Goal: Transaction & Acquisition: Purchase product/service

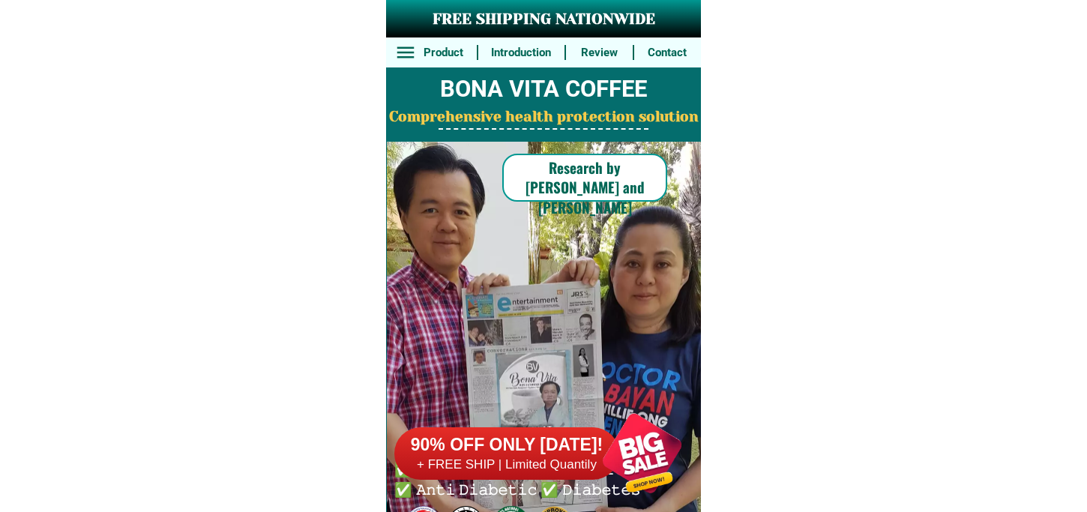
click at [575, 452] on h6 "90% OFF ONLY [DATE]!" at bounding box center [506, 445] width 225 height 22
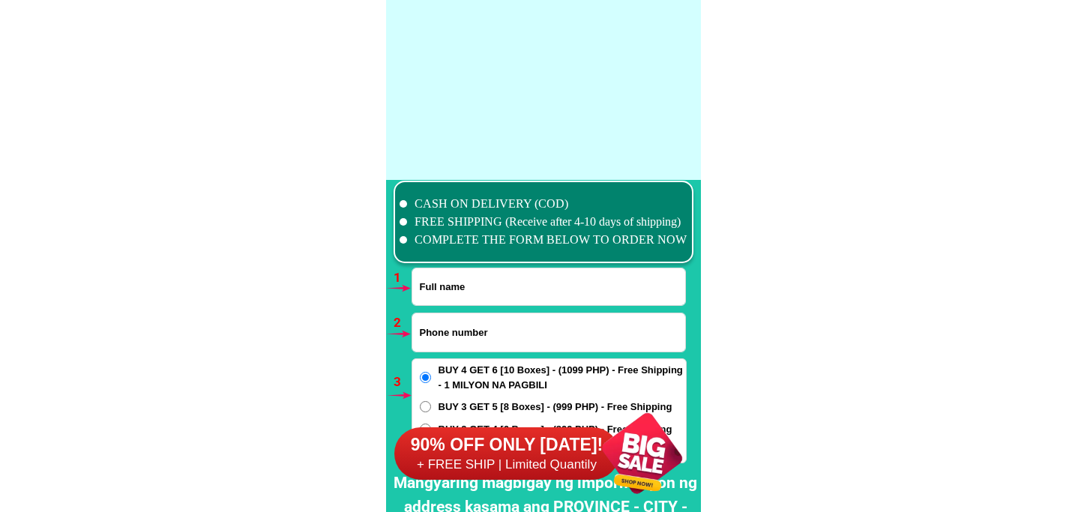
scroll to position [11020, 0]
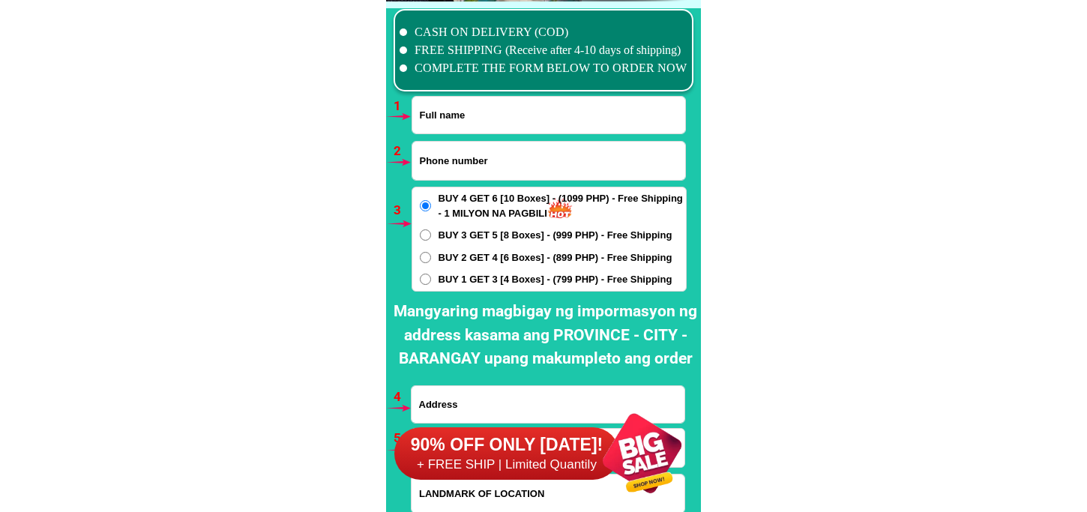
click at [515, 123] on input "Input full_name" at bounding box center [548, 115] width 273 height 37
paste input "Merlina Navarette Lachica"
type input "Merlina Navarette Lachica"
click at [483, 165] on input "Input phone_number" at bounding box center [548, 161] width 273 height 38
paste input "09265344678"
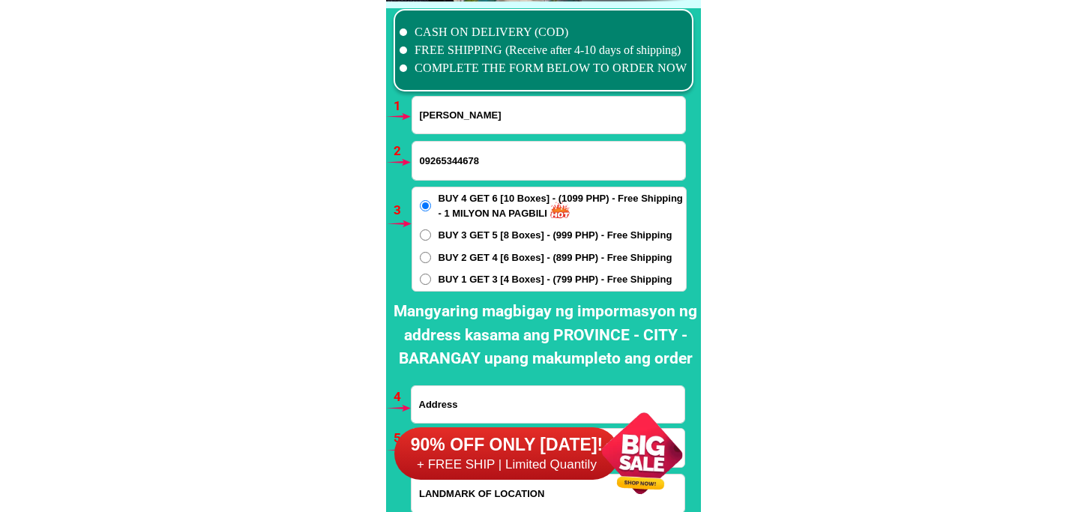
type input "09265344678"
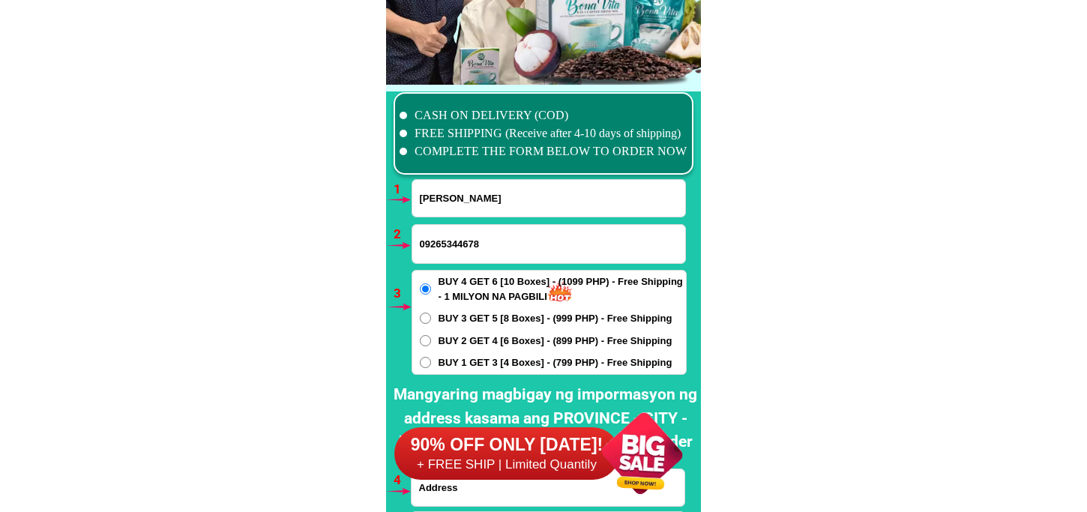
scroll to position [11187, 0]
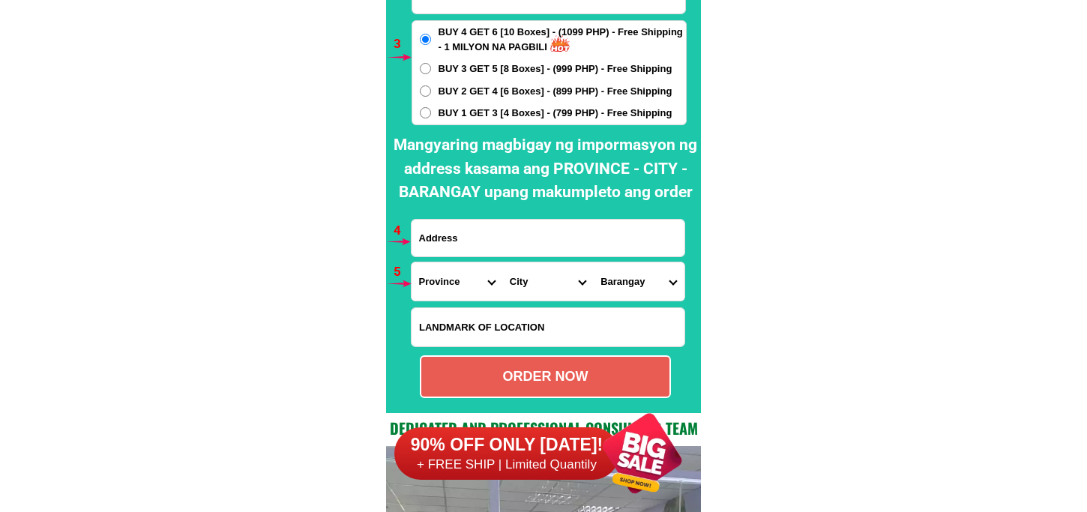
click at [465, 245] on input "Input address" at bounding box center [547, 238] width 273 height 37
paste input "rizal. Santiago isabila purok 5"
type input "rizal. Santiago isabila purok 5"
drag, startPoint x: 435, startPoint y: 291, endPoint x: 445, endPoint y: 265, distance: 28.3
click at [435, 291] on select "Province [GEOGRAPHIC_DATA] [GEOGRAPHIC_DATA] [GEOGRAPHIC_DATA] [GEOGRAPHIC_DATA…" at bounding box center [456, 281] width 91 height 38
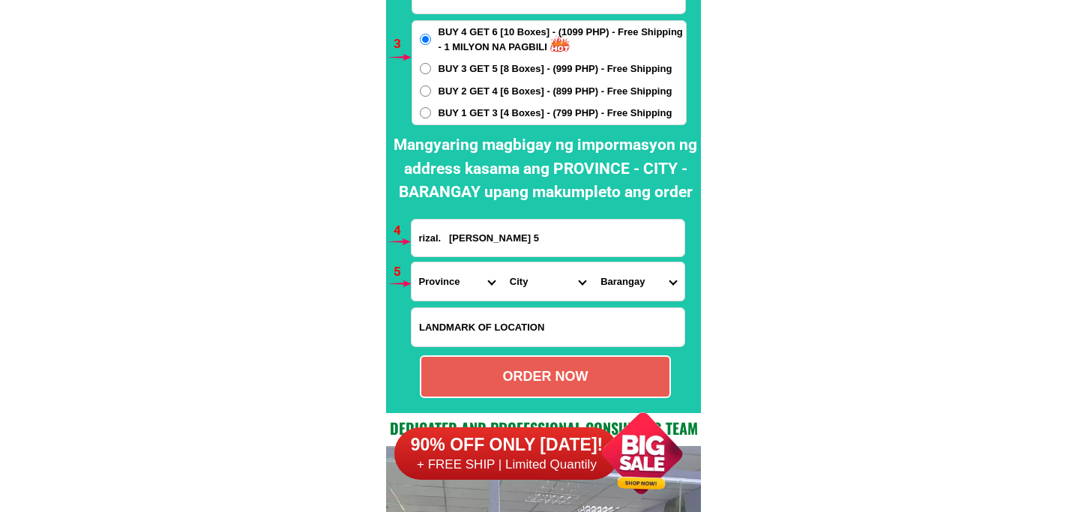
select select "63_305"
click at [411, 262] on select "Province [GEOGRAPHIC_DATA] [GEOGRAPHIC_DATA] [GEOGRAPHIC_DATA] [GEOGRAPHIC_DATA…" at bounding box center [456, 281] width 91 height 38
click at [511, 277] on select "City Angadanan Benito-soliven Cabagan Cauayan-city Cordon Delfin-albano Dinapig…" at bounding box center [547, 281] width 91 height 38
select select "63_3056336"
click at [502, 262] on select "City Angadanan Benito-soliven Cabagan Cauayan-city Cordon Delfin-albano Dinapig…" at bounding box center [547, 281] width 91 height 38
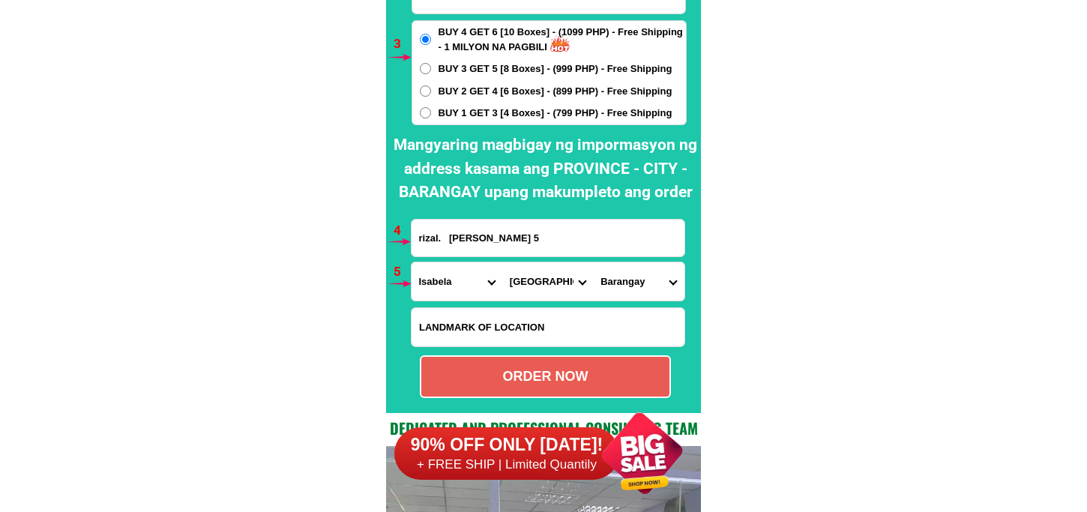
drag, startPoint x: 633, startPoint y: 282, endPoint x: 648, endPoint y: 261, distance: 26.2
click at [633, 282] on select "Barangay Abra Ambalatungan Balintocatoc Baluarte Bannawag norte Batal Buenavist…" at bounding box center [638, 281] width 91 height 38
select select "63_30563363625"
click at [593, 262] on select "Barangay Abra Ambalatungan Balintocatoc Baluarte Bannawag norte Batal Buenavist…" at bounding box center [638, 281] width 91 height 38
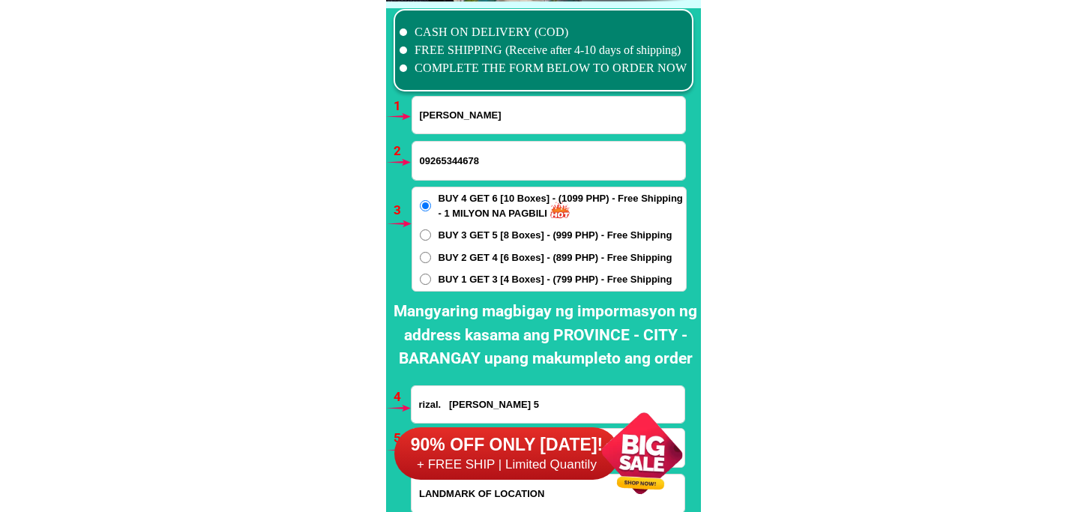
scroll to position [11270, 0]
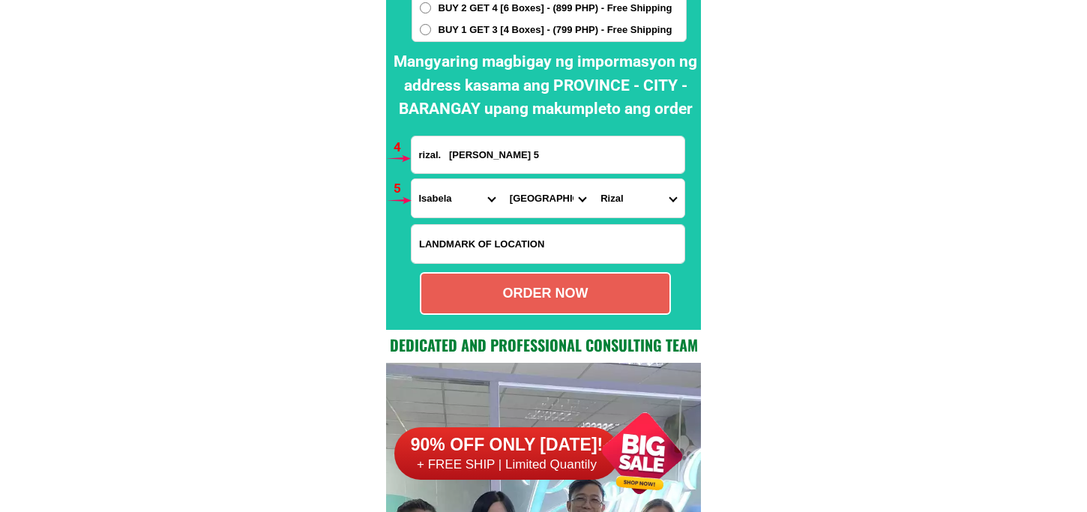
click at [544, 294] on div "ORDER NOW" at bounding box center [545, 293] width 248 height 20
radio input "true"
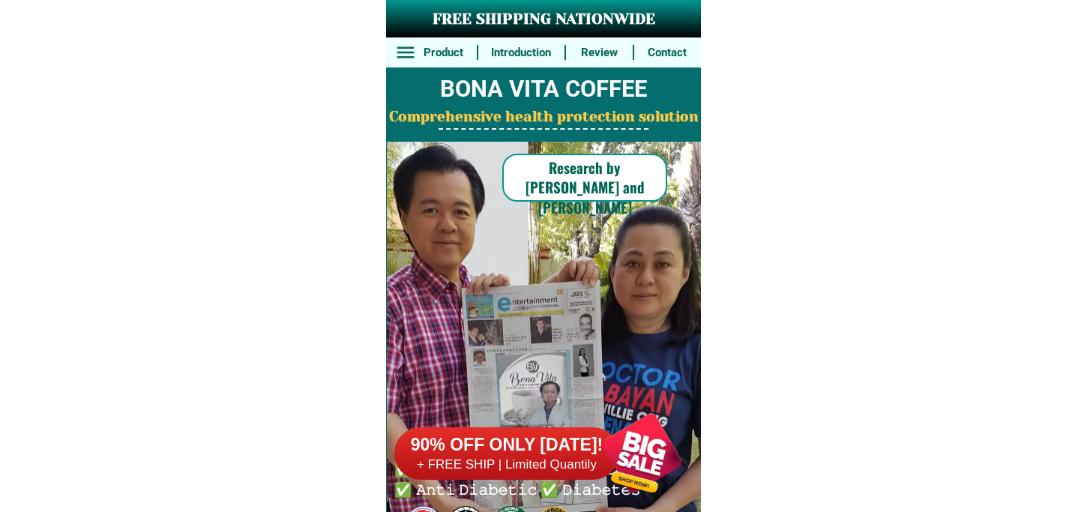
click at [608, 477] on div at bounding box center [642, 453] width 118 height 118
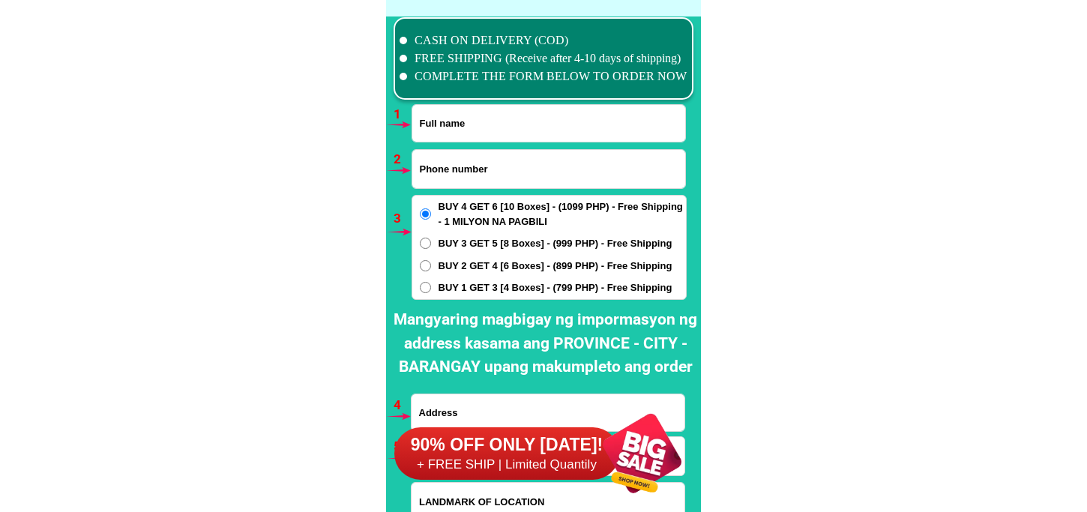
scroll to position [11020, 0]
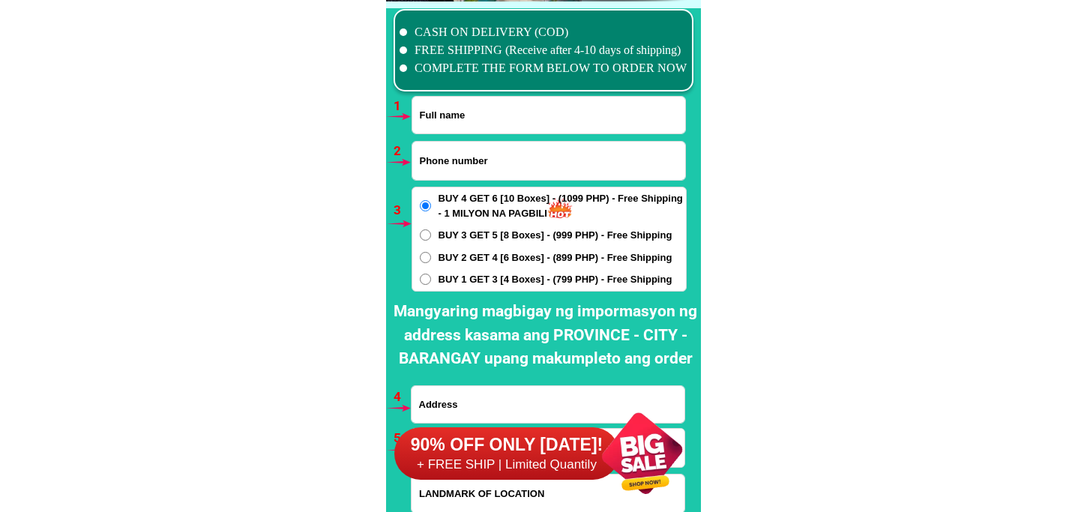
click at [507, 122] on input "Input full_name" at bounding box center [548, 115] width 273 height 37
paste input "[PERSON_NAME]"
type input "[PERSON_NAME]"
click at [497, 169] on input "Input phone_number" at bounding box center [548, 161] width 273 height 38
paste input "09560595114"
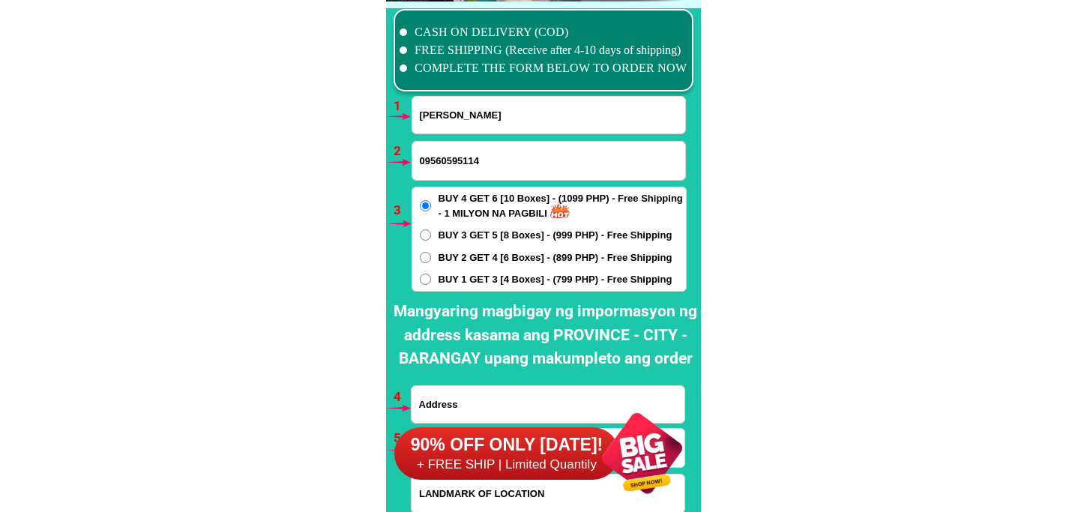
type input "09560595114"
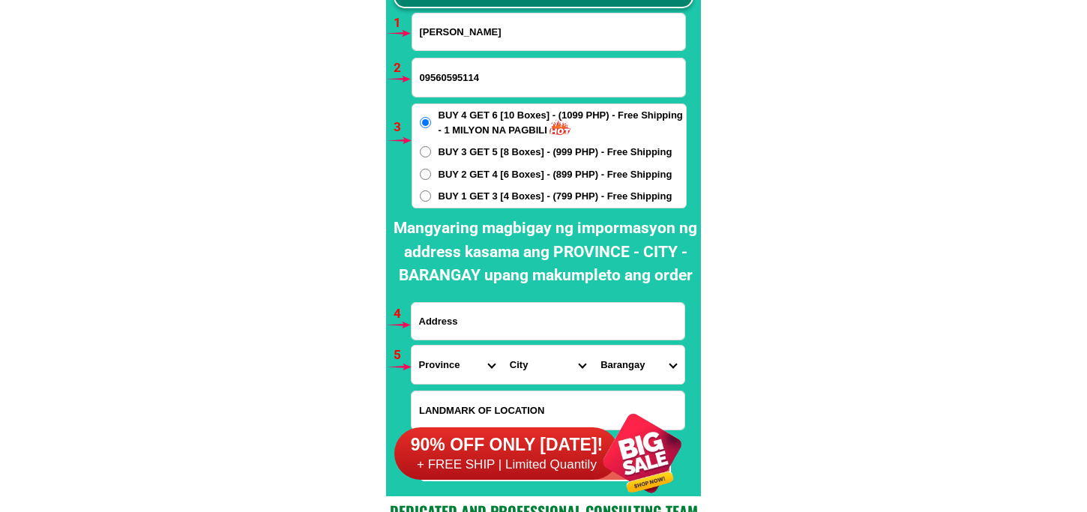
click at [536, 310] on input "Input address" at bounding box center [547, 321] width 273 height 37
paste input "delia tayag no, 5 san isidro sn simon pampanga,"
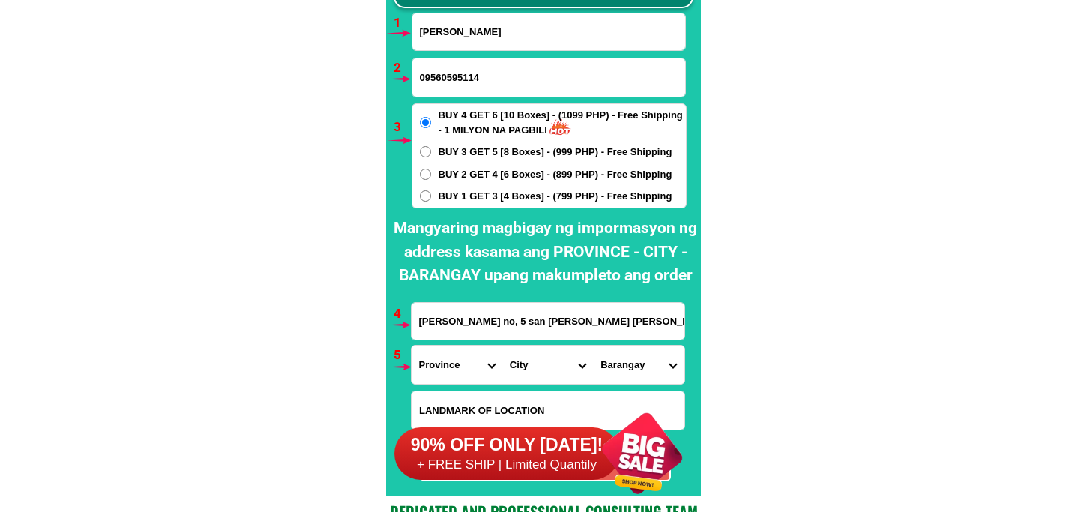
type input "delia tayag no, 5 san isidro sn simon pampanga,"
click at [447, 198] on span "BUY 1 GET 3 [4 Boxes] - (799 PHP) - Free Shipping" at bounding box center [555, 196] width 234 height 15
click at [431, 198] on input "BUY 1 GET 3 [4 Boxes] - (799 PHP) - Free Shipping" at bounding box center [425, 195] width 11 height 11
radio input "true"
drag, startPoint x: 432, startPoint y: 362, endPoint x: 440, endPoint y: 346, distance: 17.4
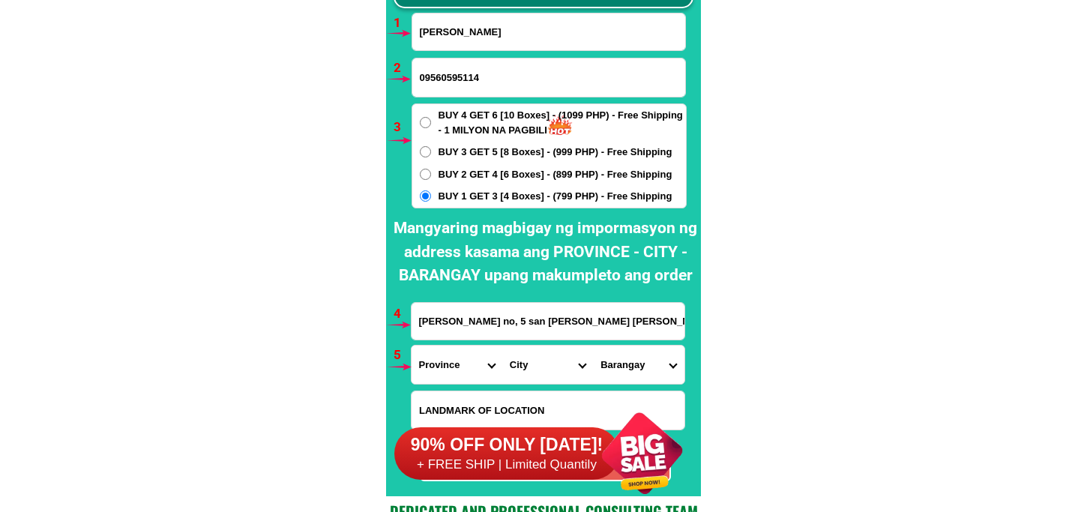
click at [432, 360] on select "Province [GEOGRAPHIC_DATA] [GEOGRAPHIC_DATA] [GEOGRAPHIC_DATA] [GEOGRAPHIC_DATA…" at bounding box center [456, 364] width 91 height 38
select select "63_779"
click at [411, 345] on select "Province [GEOGRAPHIC_DATA] [GEOGRAPHIC_DATA] [GEOGRAPHIC_DATA] [GEOGRAPHIC_DATA…" at bounding box center [456, 364] width 91 height 38
click at [519, 354] on select "City Angeles-city Apalit Arayat Bacolor Candaba Floridablanca Guagua Lubao Maba…" at bounding box center [547, 364] width 91 height 38
select select "63_7797619"
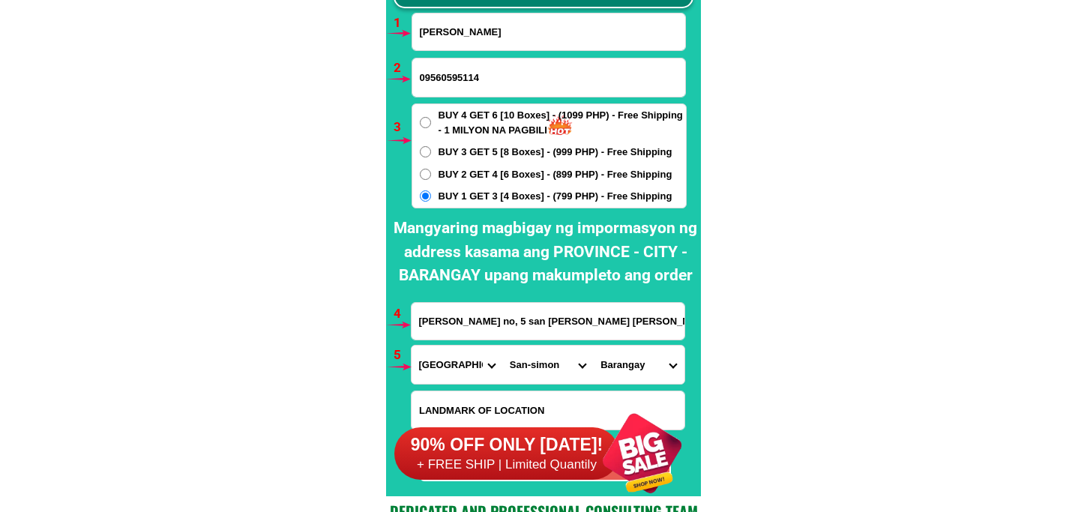
click at [502, 345] on select "City Angeles-city Apalit Arayat Bacolor Candaba Floridablanca Guagua Lubao Maba…" at bounding box center [547, 364] width 91 height 38
drag, startPoint x: 637, startPoint y: 364, endPoint x: 637, endPoint y: 347, distance: 17.2
click at [637, 355] on select "Barangay Concepcion De la paz San agustin San isidro San jose San juan (pob.) S…" at bounding box center [638, 364] width 91 height 38
select select "63_7797619439"
click at [593, 345] on select "Barangay Concepcion De la paz San agustin San isidro San jose San juan (pob.) S…" at bounding box center [638, 364] width 91 height 38
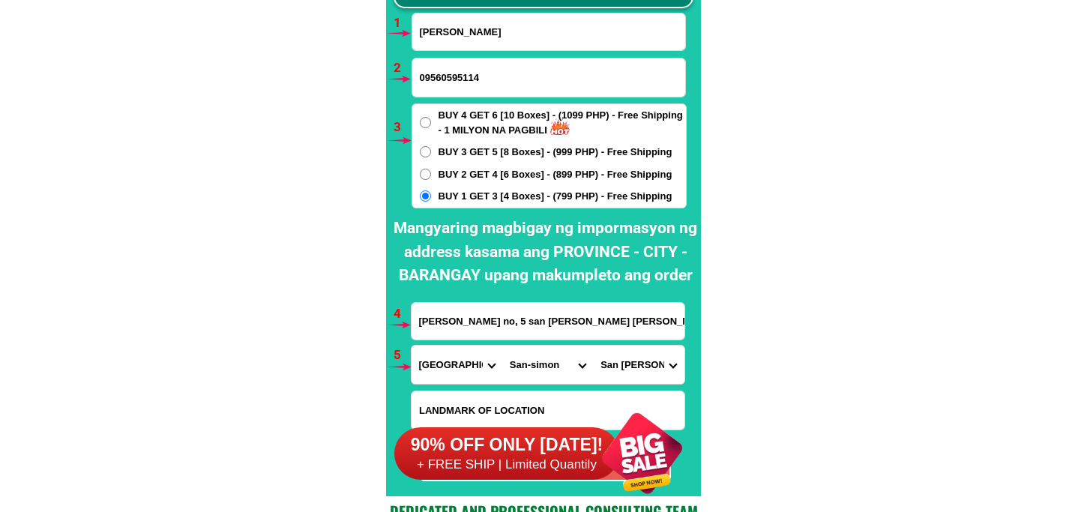
scroll to position [11187, 0]
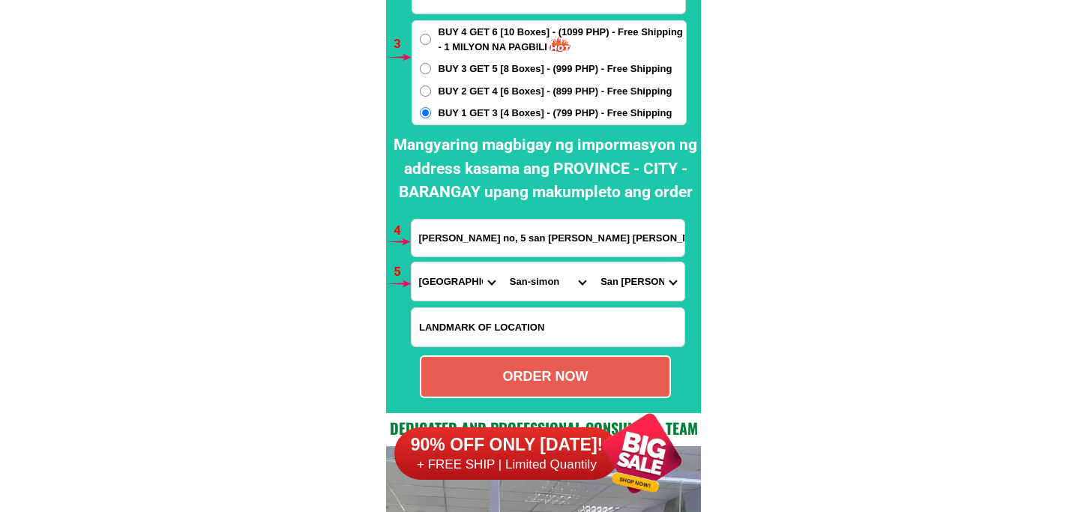
click at [534, 376] on div "ORDER NOW" at bounding box center [545, 376] width 248 height 20
type input "delia tayag no, 5 san isidro sn simon pampanga,"
radio input "true"
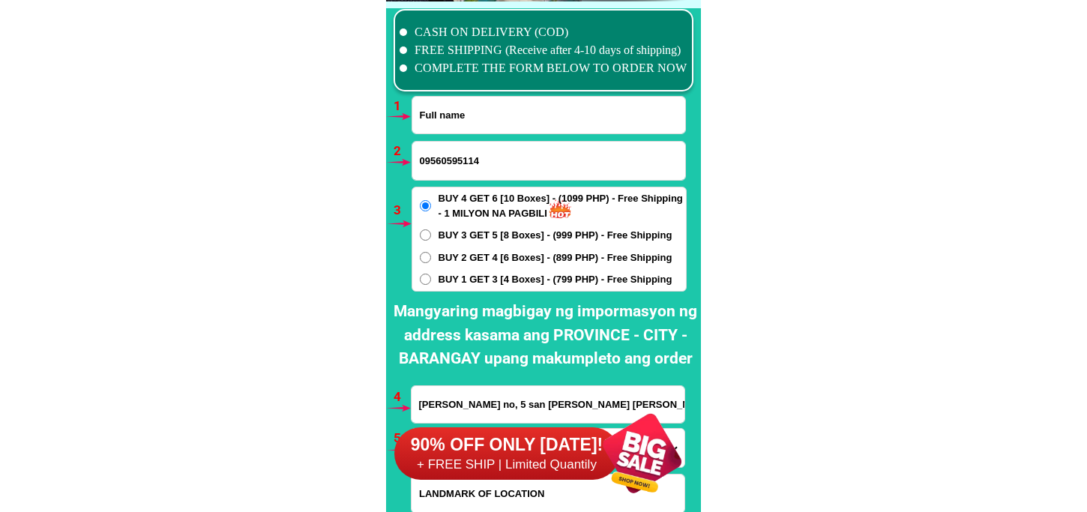
drag, startPoint x: 445, startPoint y: 117, endPoint x: 534, endPoint y: 154, distance: 96.7
click at [447, 116] on input "Input full_name" at bounding box center [548, 115] width 273 height 37
paste input "Nanie Gil"
type input "Nanie Gil"
click at [427, 145] on input "09560595114" at bounding box center [548, 161] width 273 height 38
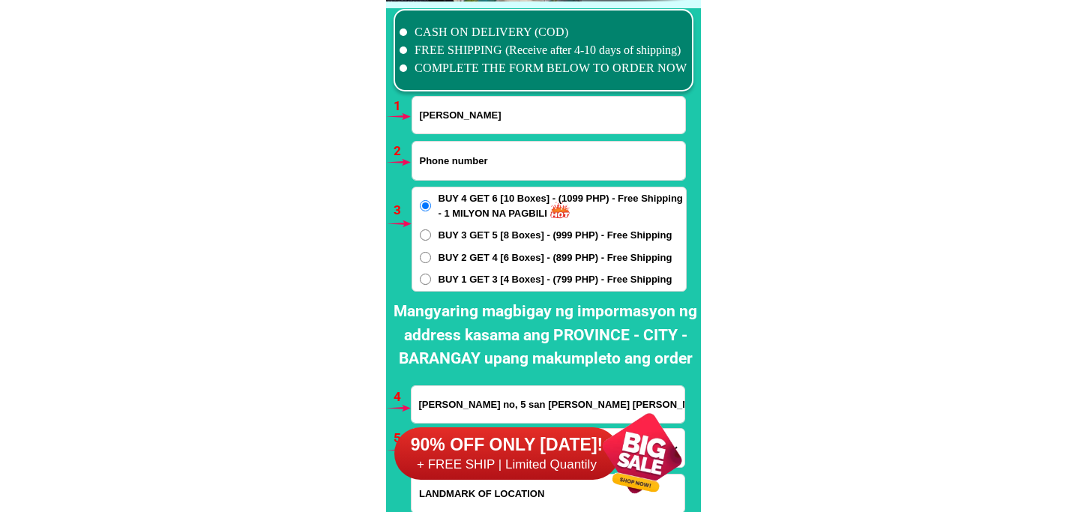
paste input "09484264922"
type input "09484264922"
click at [463, 279] on span "BUY 1 GET 3 [4 Boxes] - (799 PHP) - Free Shipping" at bounding box center [555, 279] width 234 height 15
click at [431, 279] on input "BUY 1 GET 3 [4 Boxes] - (799 PHP) - Free Shipping" at bounding box center [425, 279] width 11 height 11
radio input "true"
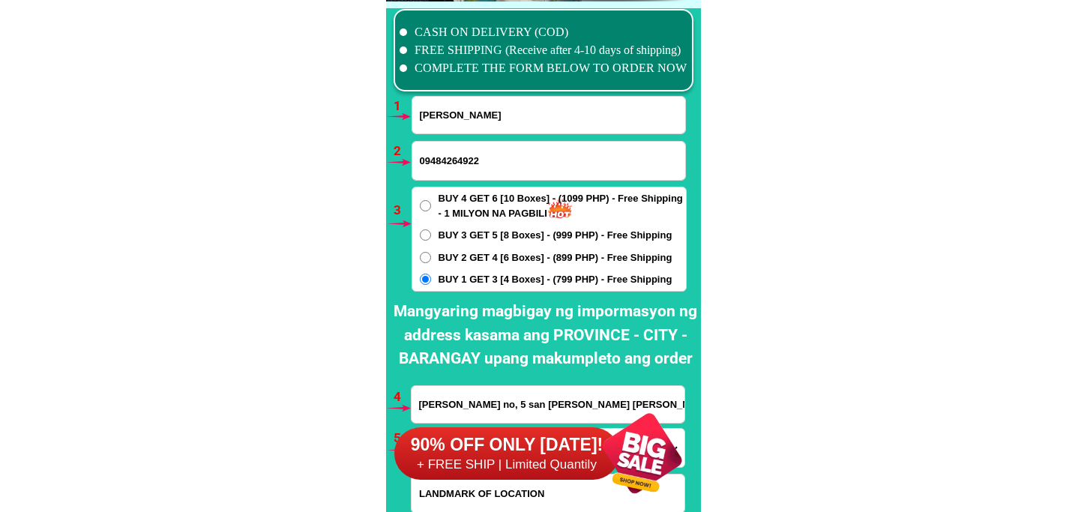
scroll to position [11103, 0]
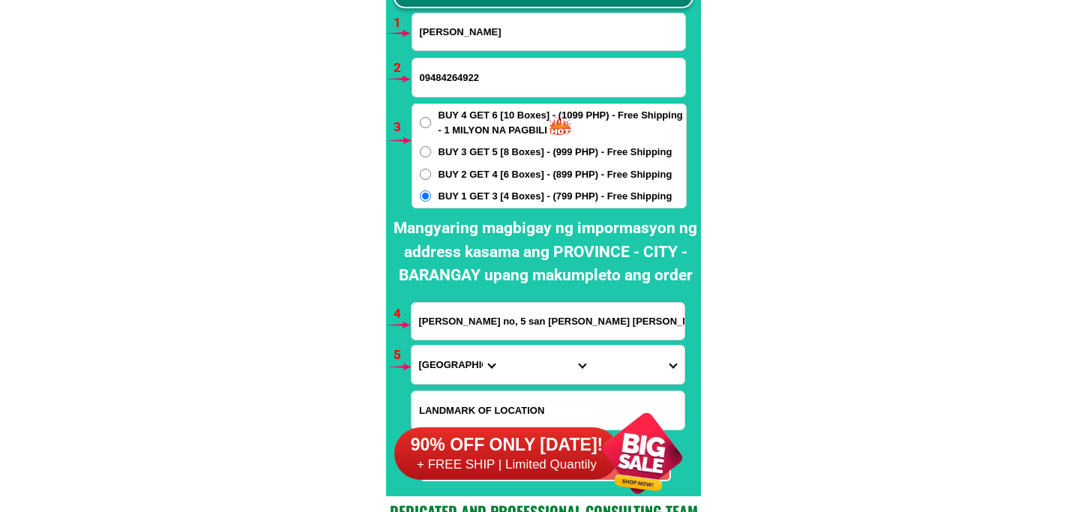
click at [474, 325] on input "delia tayag no, 5 san isidro sn simon pampanga," at bounding box center [547, 321] width 273 height 37
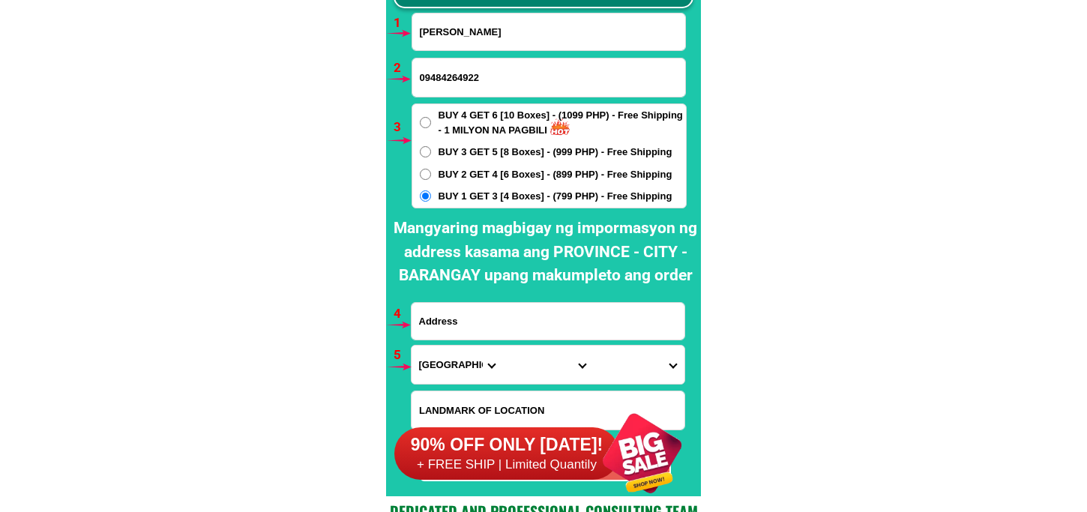
paste input "Noneta gil sanvesente Butuan city prk 20 8th Butuan city"
type input "Noneta gil sanvesente Butuan city prk 20 8th Butuan city"
click at [437, 365] on select "Province [GEOGRAPHIC_DATA] [GEOGRAPHIC_DATA] [GEOGRAPHIC_DATA] [GEOGRAPHIC_DATA…" at bounding box center [456, 364] width 91 height 38
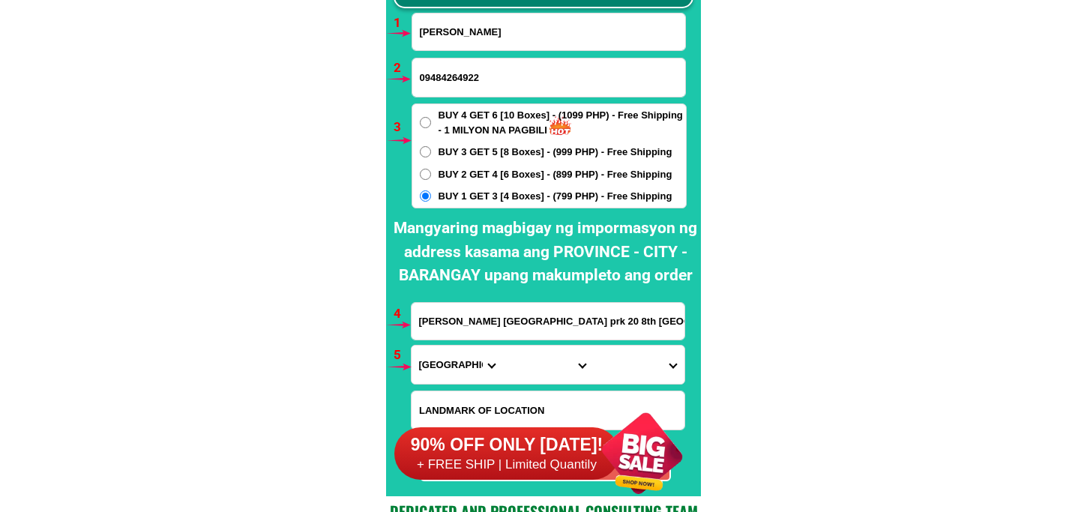
select select "63_513"
click at [411, 345] on select "Province [GEOGRAPHIC_DATA] [GEOGRAPHIC_DATA] [GEOGRAPHIC_DATA] [GEOGRAPHIC_DATA…" at bounding box center [456, 364] width 91 height 38
click at [525, 356] on select "City Agusan-del-norte-buenavista Agusan-del-norte-carmen Agusan-del-norte-magal…" at bounding box center [547, 364] width 91 height 38
select select "63_5131995"
click at [502, 345] on select "City Agusan-del-norte-buenavista Agusan-del-norte-carmen Agusan-del-norte-magal…" at bounding box center [547, 364] width 91 height 38
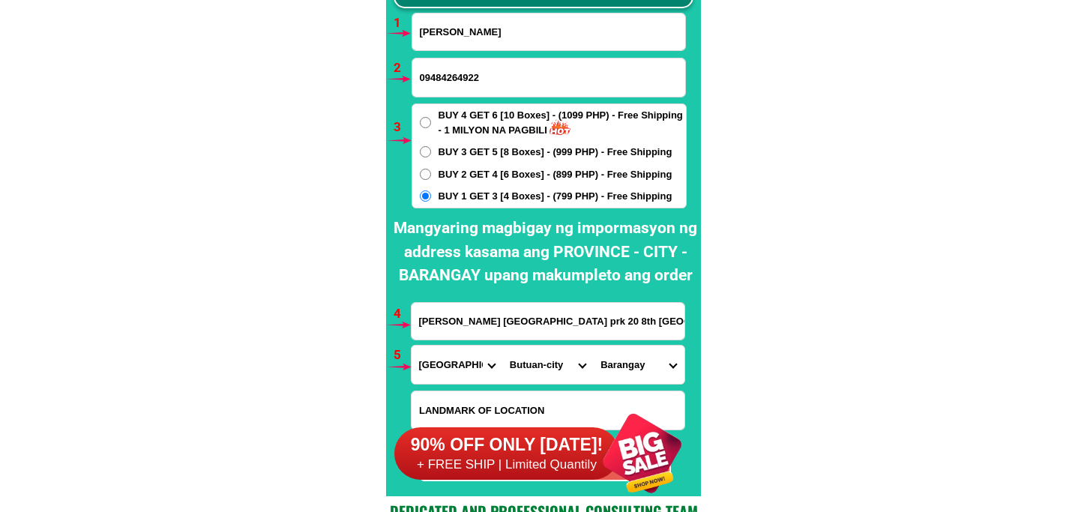
click at [618, 371] on select "Barangay Agao pob. (bgy. 3) Agusan pequeno Ambago Amparo Ampayon Anticala Anton…" at bounding box center [638, 364] width 91 height 38
select select "63_51319952975"
click at [593, 345] on select "Barangay Agao pob. (bgy. 3) Agusan pequeno Ambago Amparo Ampayon Anticala Anton…" at bounding box center [638, 364] width 91 height 38
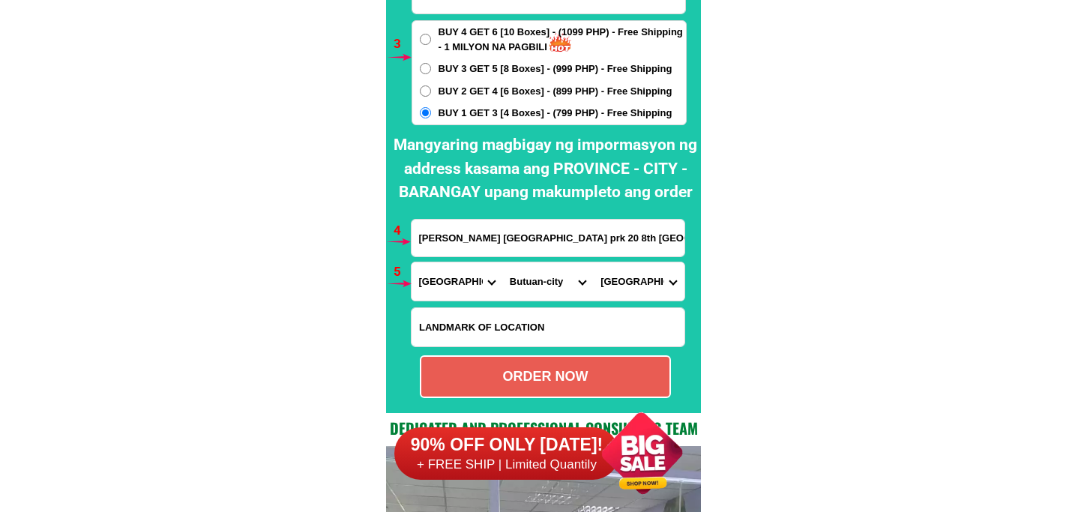
click at [578, 372] on div "ORDER NOW" at bounding box center [545, 376] width 248 height 20
radio input "true"
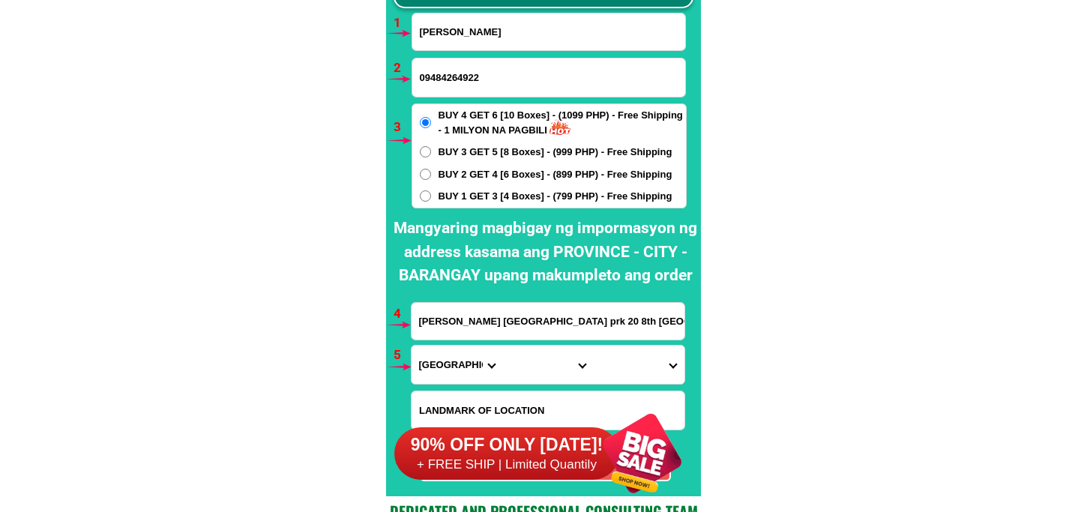
drag, startPoint x: 465, startPoint y: 31, endPoint x: 480, endPoint y: 38, distance: 16.8
click at [465, 31] on input "Nanie Gil" at bounding box center [548, 31] width 273 height 37
paste input "Sabiniana Napitan"
type input "Sabiniana Napitan"
click at [462, 79] on input "09484264922" at bounding box center [548, 77] width 273 height 38
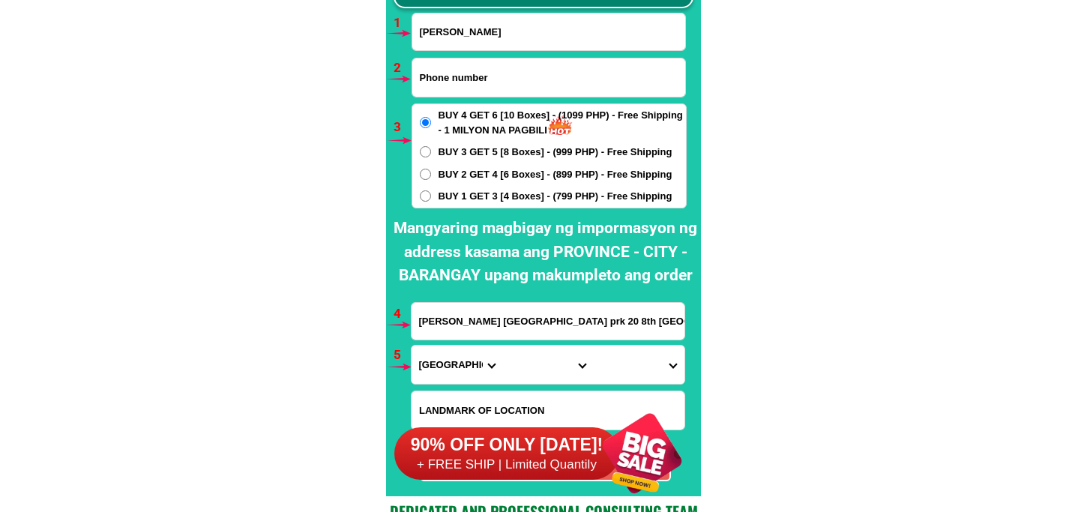
paste input "09484781277"
type input "09484781277"
click at [433, 190] on label "BUY 1 GET 3 [4 Boxes] - (799 PHP) - Free Shipping" at bounding box center [549, 196] width 274 height 15
click at [431, 190] on input "BUY 1 GET 3 [4 Boxes] - (799 PHP) - Free Shipping" at bounding box center [425, 195] width 11 height 11
radio input "true"
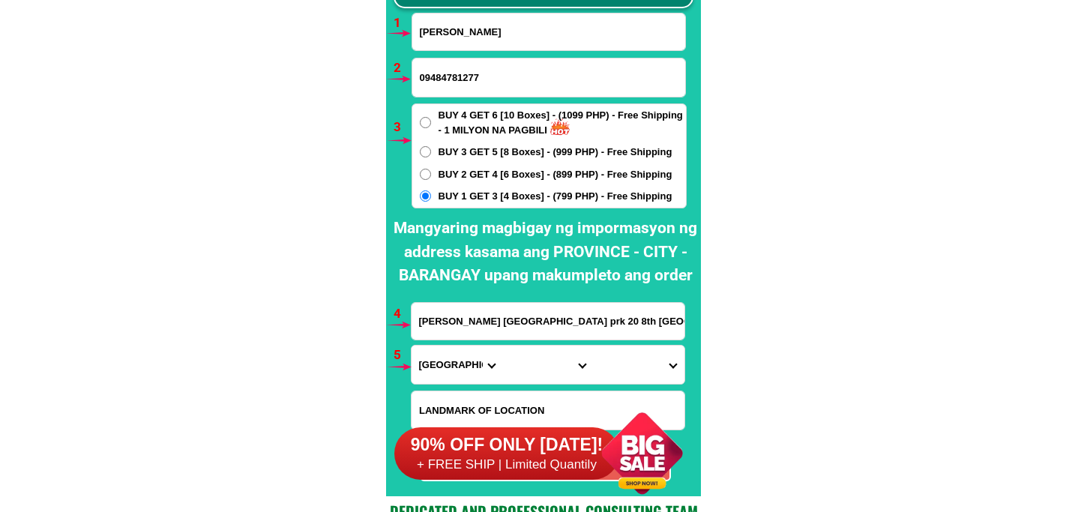
click at [497, 332] on input "Noneta gil sanvesente Butuan city prk 20 8th Butuan city" at bounding box center [547, 321] width 273 height 37
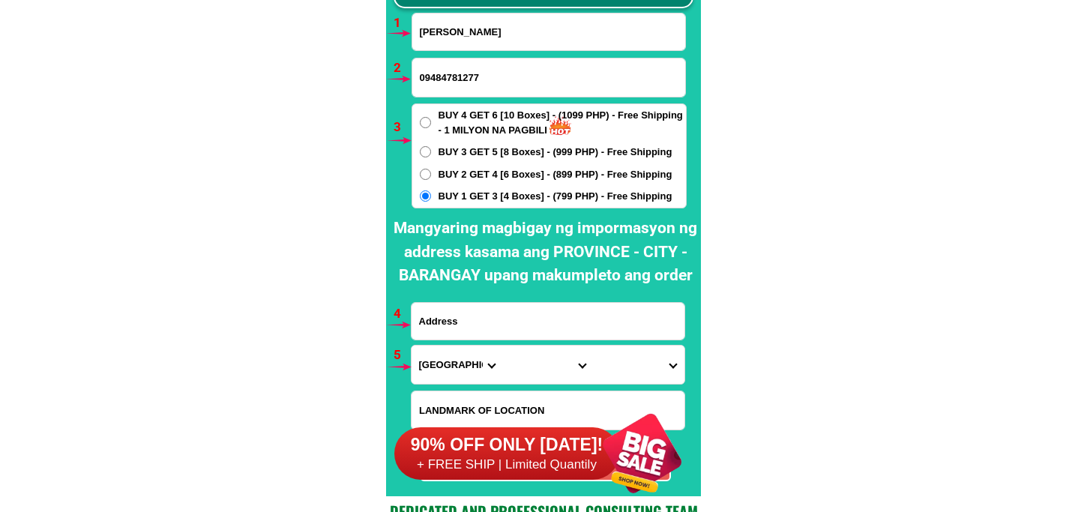
paste input "Purok2 Tupas Antequera Bohol near our barrio hall"
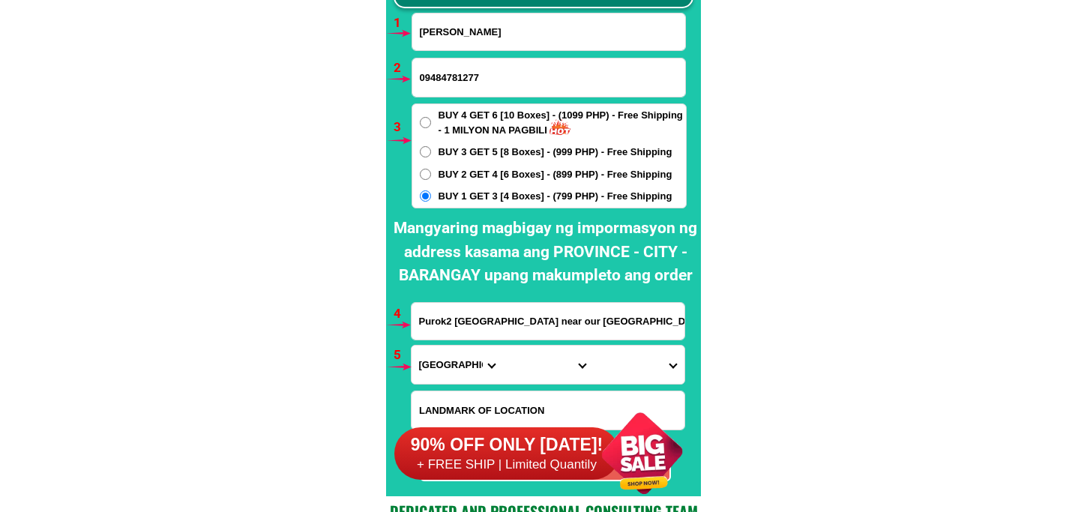
type input "Purok2 Tupas Antequera Bohol near our barrio hall"
click at [452, 362] on select "Province [GEOGRAPHIC_DATA] [GEOGRAPHIC_DATA] [GEOGRAPHIC_DATA] [GEOGRAPHIC_DATA…" at bounding box center [456, 364] width 91 height 38
select select "63_137"
click at [411, 345] on select "Province [GEOGRAPHIC_DATA] [GEOGRAPHIC_DATA] [GEOGRAPHIC_DATA] [GEOGRAPHIC_DATA…" at bounding box center [456, 364] width 91 height 38
drag, startPoint x: 525, startPoint y: 363, endPoint x: 528, endPoint y: 350, distance: 14.0
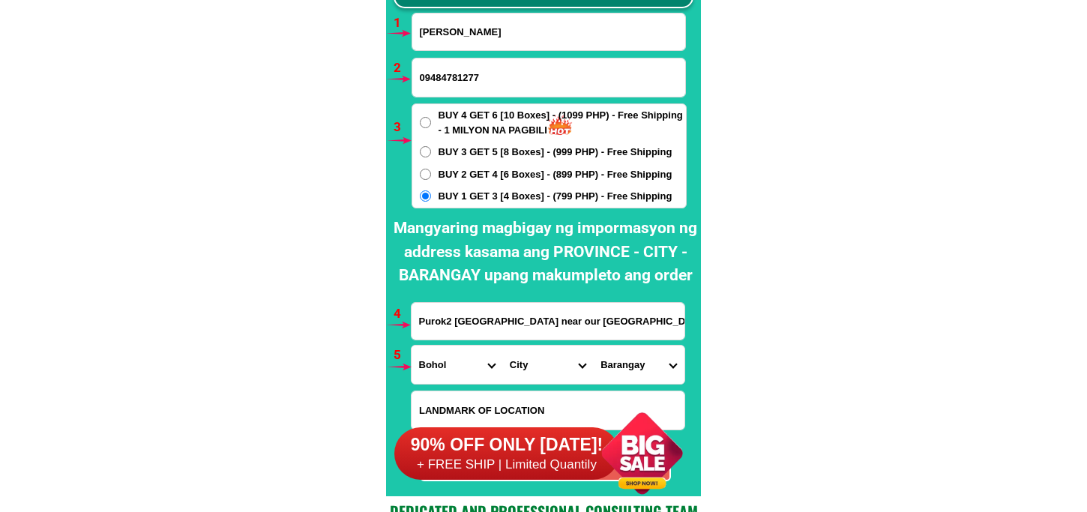
click at [525, 363] on select "City Alburquerque Antequera Baclayon Balilihan Bien-unido Bilar Bohol-alicia Bo…" at bounding box center [547, 364] width 91 height 38
select select "63_1379776"
click at [502, 345] on select "City Alburquerque Antequera Baclayon Balilihan Bien-unido Bilar Bohol-alicia Bo…" at bounding box center [547, 364] width 91 height 38
drag, startPoint x: 649, startPoint y: 350, endPoint x: 642, endPoint y: 345, distance: 8.7
click at [648, 350] on select "Barangay Angilan Bantolinao Bicahan Bitaugan Bungahan Can-omay Canlaas Cansibua…" at bounding box center [638, 364] width 91 height 38
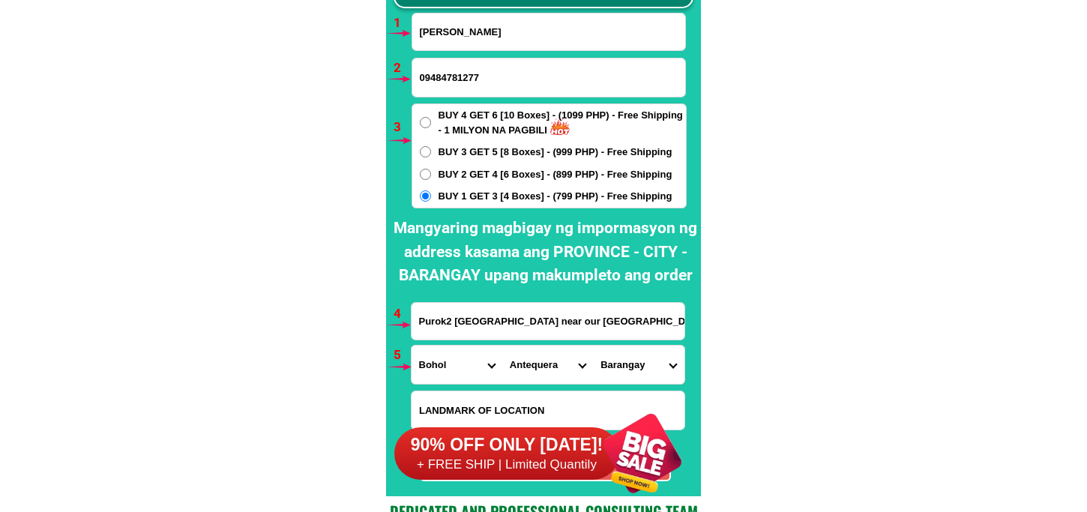
select select "63_13797763636"
click at [593, 345] on select "Barangay Angilan Bantolinao Bicahan Bitaugan Bungahan Can-omay Canlaas Cansibua…" at bounding box center [638, 364] width 91 height 38
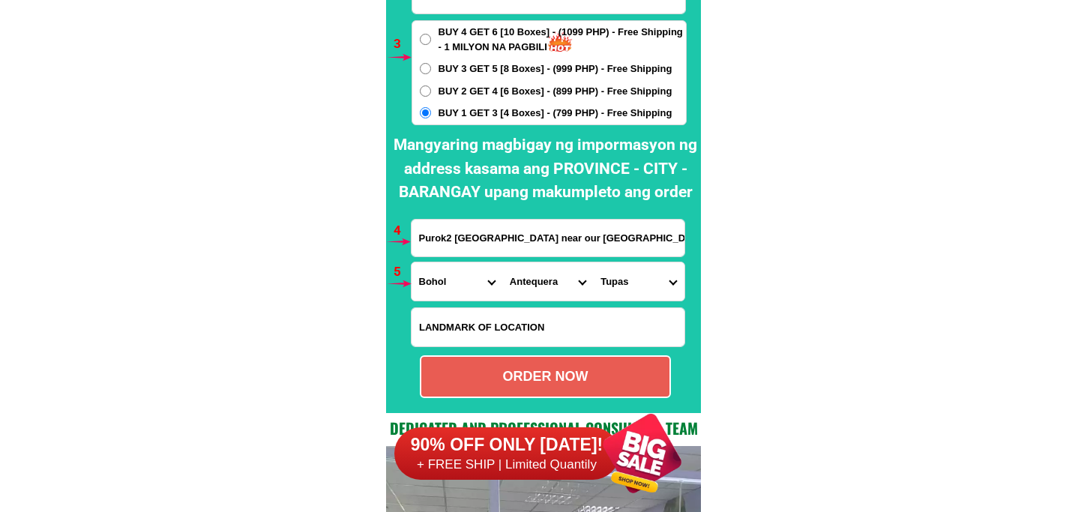
click at [547, 365] on div "ORDER NOW" at bounding box center [545, 376] width 251 height 43
type input "Purok2 Tupas Antequera Bohol near our barrio hall"
radio input "true"
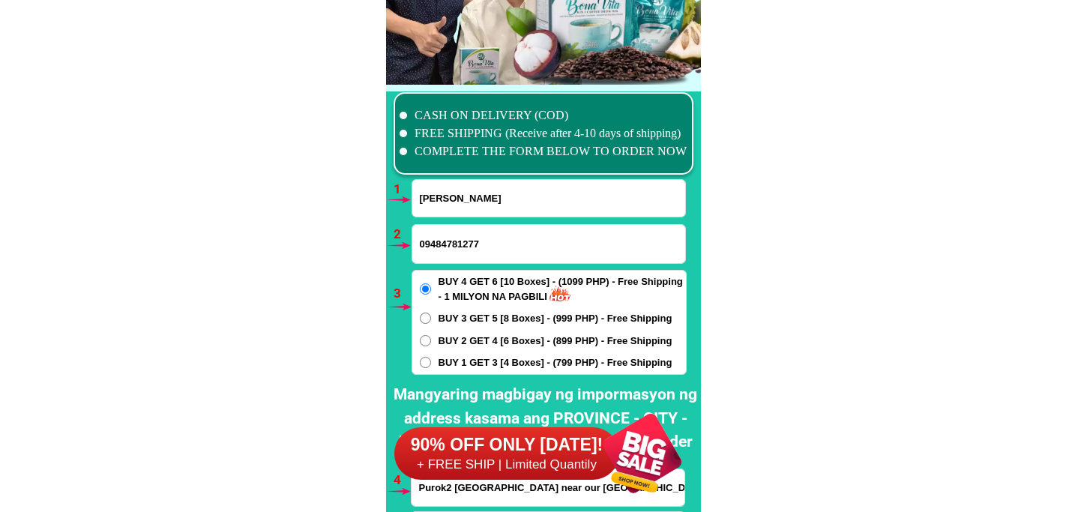
scroll to position [11020, 0]
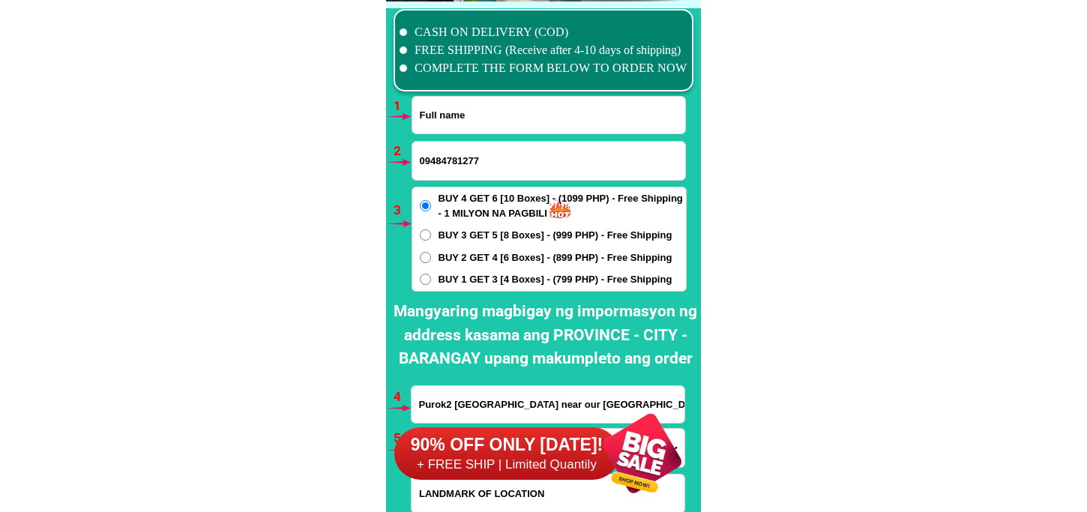
click at [456, 113] on input "Input full_name" at bounding box center [548, 115] width 273 height 37
paste input "Reynaldo Tangi"
type input "Reynaldo Tangi"
click at [471, 159] on input "09484781277" at bounding box center [548, 161] width 273 height 38
paste input "09691697020"
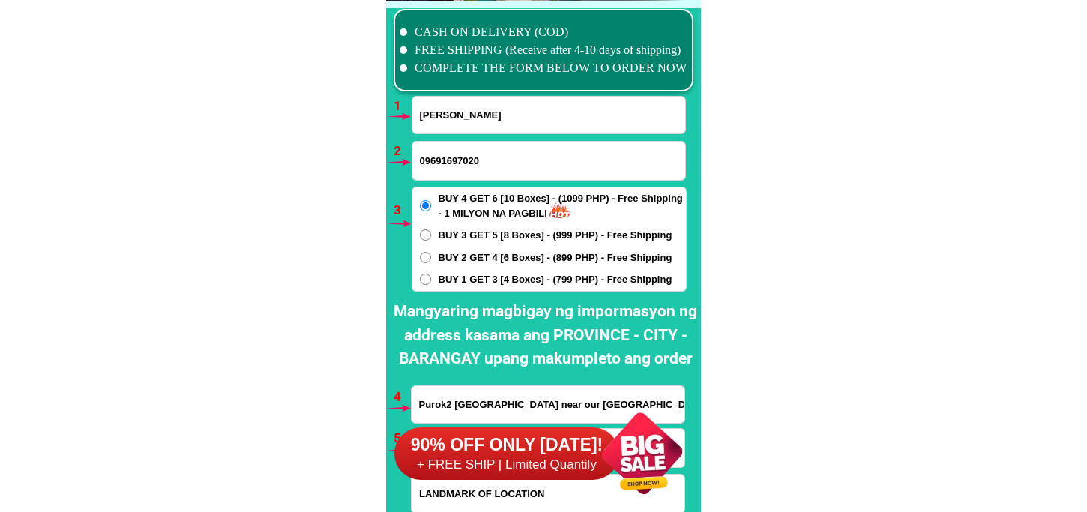
type input "09691697020"
click at [452, 277] on span "BUY 1 GET 3 [4 Boxes] - (799 PHP) - Free Shipping" at bounding box center [555, 279] width 234 height 15
click at [431, 277] on input "BUY 1 GET 3 [4 Boxes] - (799 PHP) - Free Shipping" at bounding box center [425, 279] width 11 height 11
radio input "true"
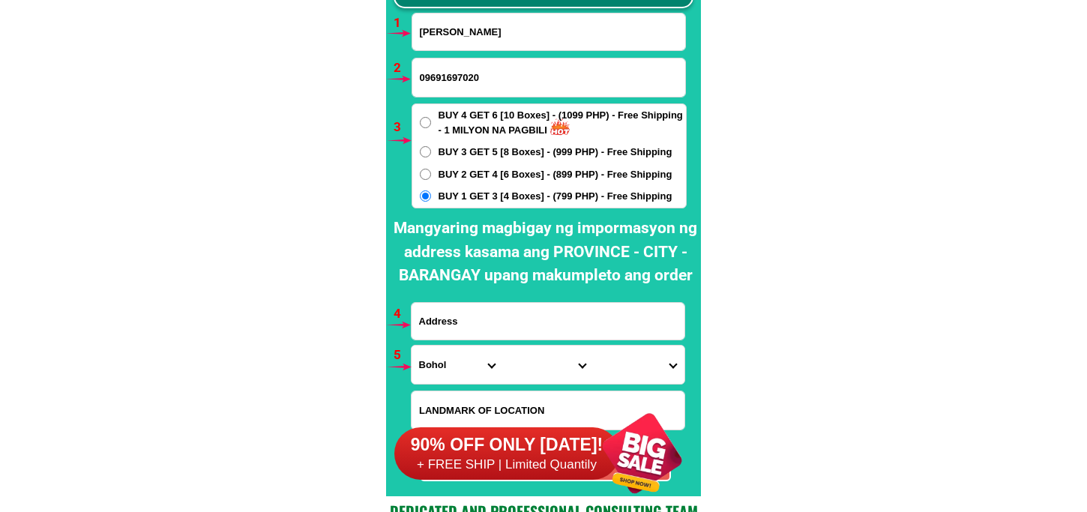
click at [493, 311] on input "Input address" at bounding box center [547, 321] width 273 height 37
paste input "2018 Santos Subd,Gen.T-De Leon, Valenzuela City"
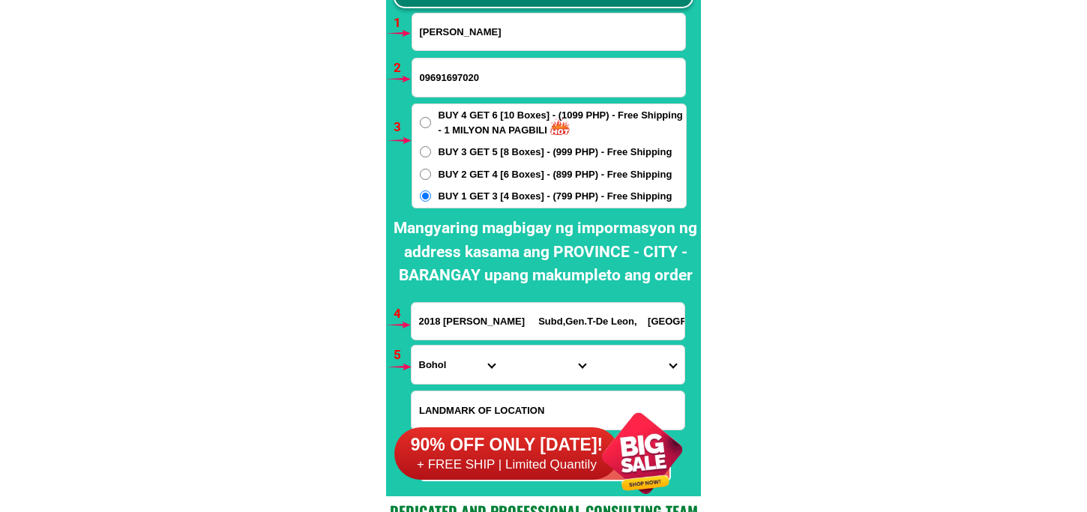
drag, startPoint x: 424, startPoint y: 322, endPoint x: 390, endPoint y: 323, distance: 33.7
click at [390, 323] on div "CASH ON DELIVERY (COD) FREE SHIPPING (Receive after 4-10 days of shipping) COMP…" at bounding box center [543, 207] width 315 height 578
click at [423, 323] on input "2018 Santos Subd,Gen.T-De Leon, Valenzuela City" at bounding box center [547, 321] width 273 height 37
click at [417, 321] on input "2018 Santos Subd,Gen.T-De Leon, Valenzuela City" at bounding box center [547, 321] width 273 height 37
paste input "Mrs.Emma Tangi"
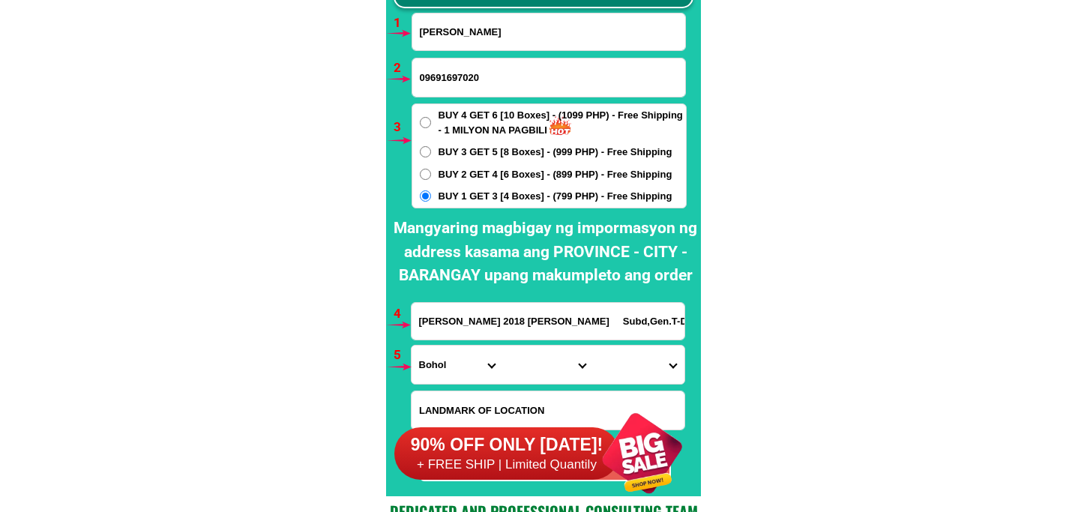
type input "Mrs.Emma Tangi 2018 Santos Subd,Gen.T-De Leon, Valenzuela City"
drag, startPoint x: 444, startPoint y: 366, endPoint x: 444, endPoint y: 345, distance: 21.0
click at [444, 366] on select "Province [GEOGRAPHIC_DATA] [GEOGRAPHIC_DATA] [GEOGRAPHIC_DATA] [GEOGRAPHIC_DATA…" at bounding box center [456, 364] width 91 height 38
select select "63_219"
click at [411, 345] on select "Province [GEOGRAPHIC_DATA] [GEOGRAPHIC_DATA] [GEOGRAPHIC_DATA] [GEOGRAPHIC_DATA…" at bounding box center [456, 364] width 91 height 38
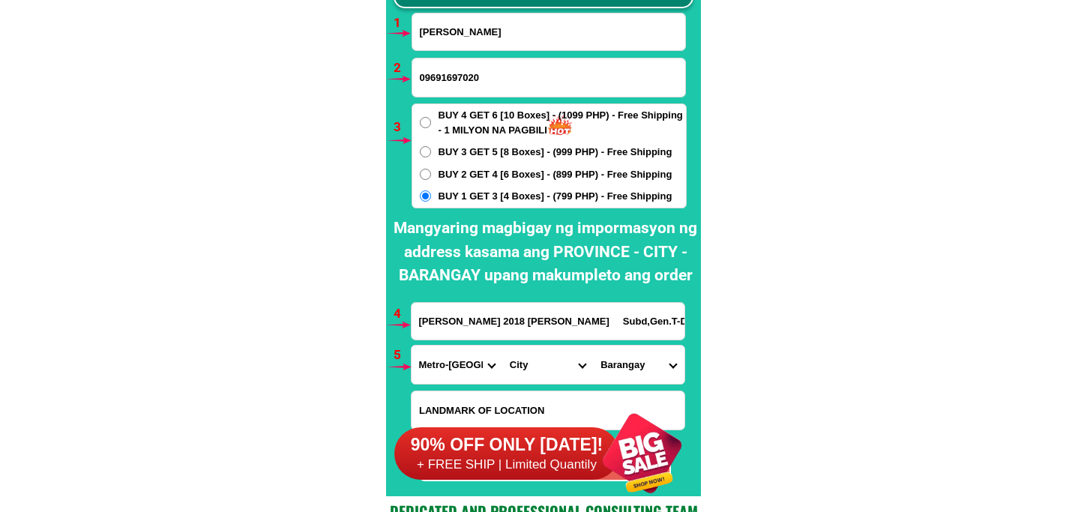
drag, startPoint x: 534, startPoint y: 357, endPoint x: 534, endPoint y: 348, distance: 9.0
click at [534, 355] on select "City [GEOGRAPHIC_DATA] [GEOGRAPHIC_DATA] [GEOGRAPHIC_DATA] [GEOGRAPHIC_DATA]-ci…" at bounding box center [547, 364] width 91 height 38
select select "63_2191080"
click at [502, 345] on select "City [GEOGRAPHIC_DATA] [GEOGRAPHIC_DATA] [GEOGRAPHIC_DATA] [GEOGRAPHIC_DATA]-ci…" at bounding box center [547, 364] width 91 height 38
click at [618, 357] on select "Barangay Arkong bato Bagbaguin Balangkas Bignay Bisig Canumay east Canumay west…" at bounding box center [638, 364] width 91 height 38
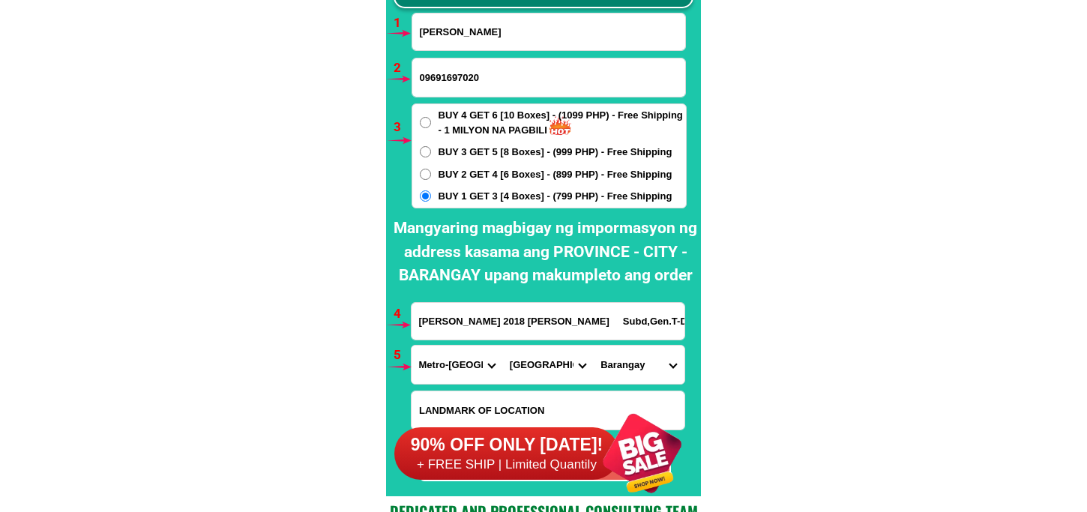
select select "63_2191080218"
click at [593, 345] on select "Barangay Arkong bato Bagbaguin Balangkas Bignay Bisig Canumay east Canumay west…" at bounding box center [638, 364] width 91 height 38
click at [623, 373] on select "Barangay Arkong bato Bagbaguin Balangkas Bignay Bisig Canumay east Canumay west…" at bounding box center [638, 364] width 91 height 38
click at [593, 345] on select "Barangay Arkong bato Bagbaguin Balangkas Bignay Bisig Canumay east Canumay west…" at bounding box center [638, 364] width 91 height 38
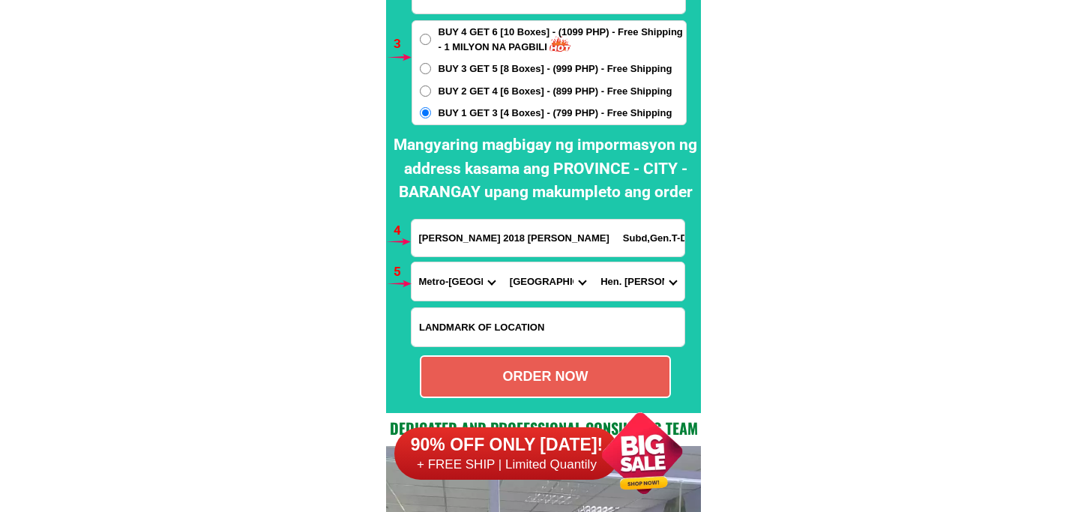
click at [541, 369] on div "ORDER NOW" at bounding box center [545, 376] width 248 height 20
radio input "true"
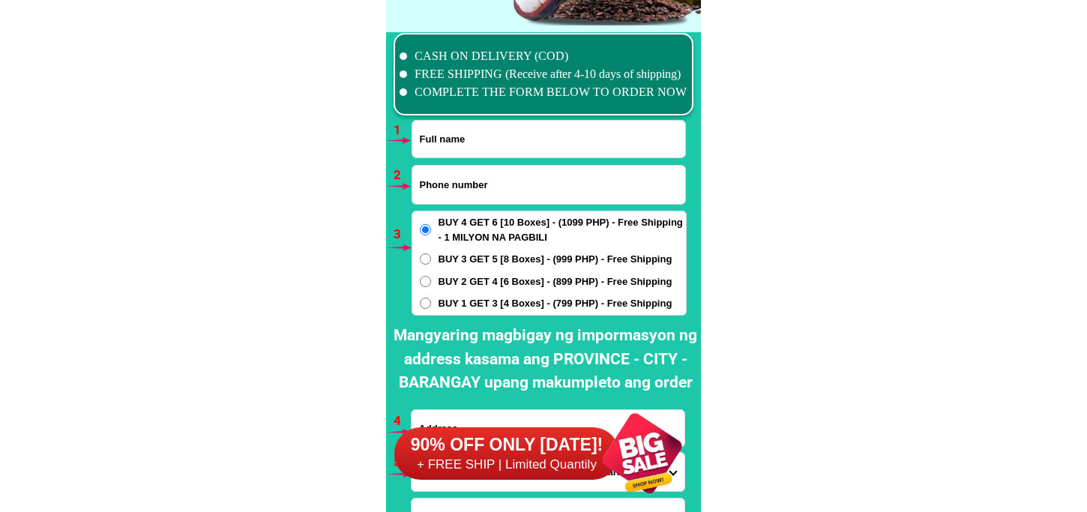
scroll to position [11020, 0]
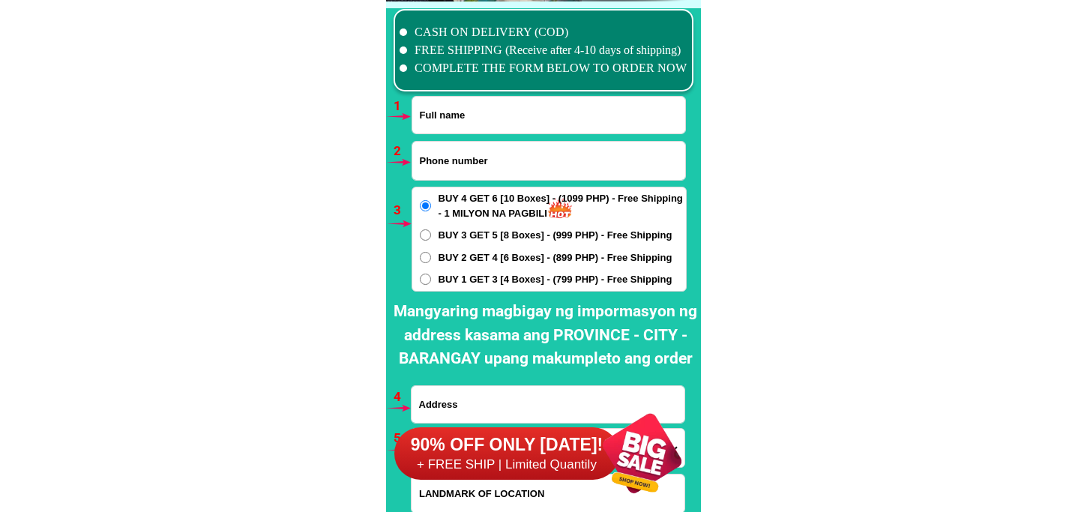
click at [498, 120] on input "Input full_name" at bounding box center [548, 115] width 273 height 37
paste input "09051515318"
click at [475, 169] on input "Input phone_number" at bounding box center [548, 161] width 273 height 38
click at [521, 123] on input "09051515318" at bounding box center [548, 115] width 273 height 37
paste input "Julieta Corpuz"
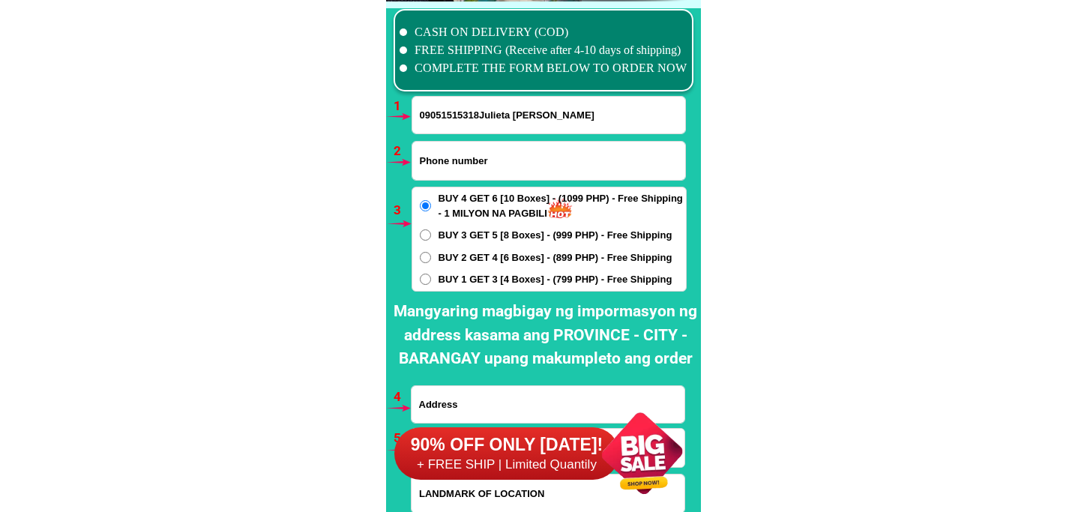
click at [453, 116] on input "09051515318Julieta Corpuz" at bounding box center [548, 115] width 273 height 37
click at [467, 113] on input "09051515318Julieta Corpuz" at bounding box center [548, 115] width 273 height 37
drag, startPoint x: 477, startPoint y: 109, endPoint x: 408, endPoint y: 113, distance: 69.1
click at [408, 113] on div "CASH ON DELIVERY (COD) FREE SHIPPING (Receive after 4-10 days of shipping) COMP…" at bounding box center [543, 290] width 315 height 578
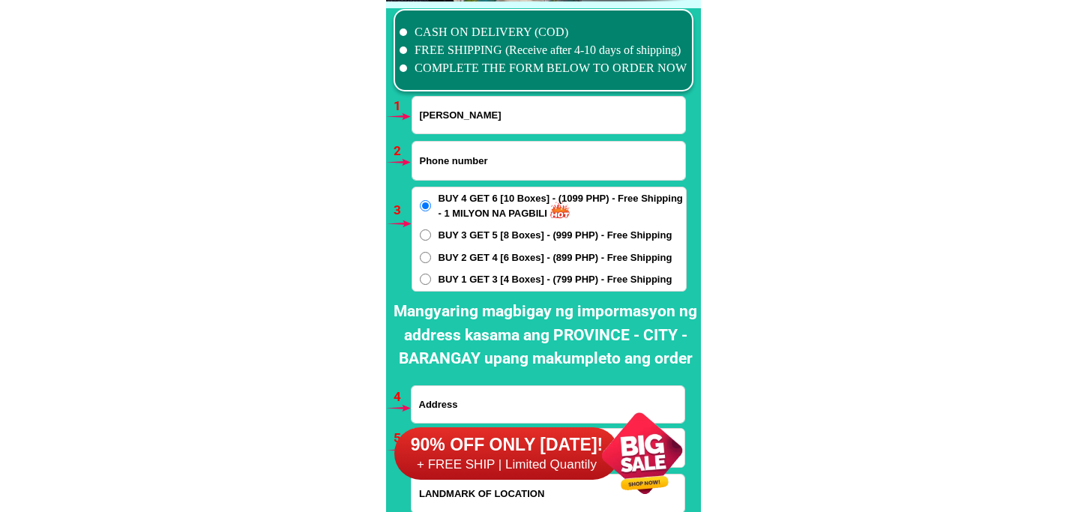
type input "Julieta Corpuz"
click at [459, 176] on input "Input phone_number" at bounding box center [548, 161] width 273 height 38
paste input "09051515318"
type input "09051515318"
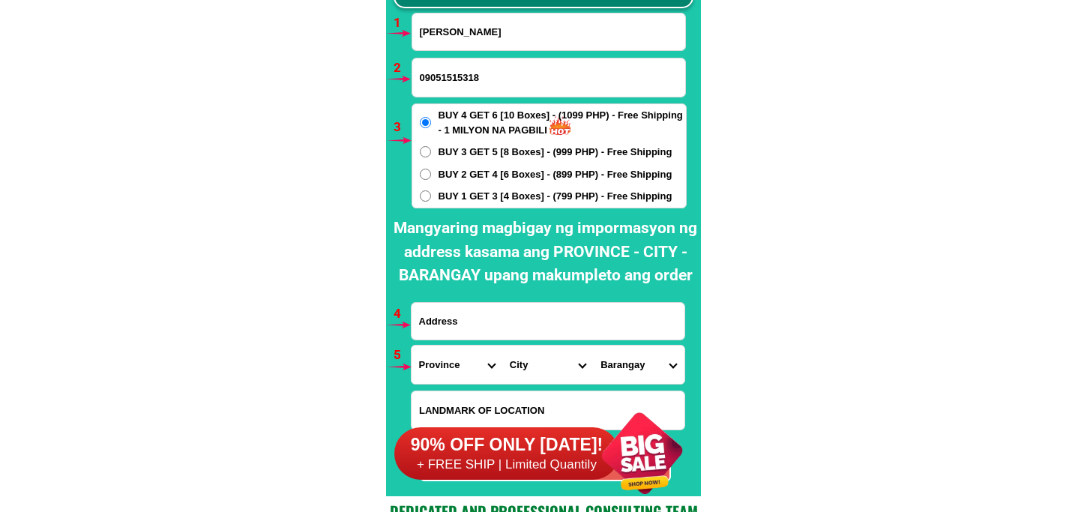
click at [478, 317] on input "Input address" at bounding box center [547, 321] width 273 height 37
paste input "698purok Bakero,Cabanatuan City"
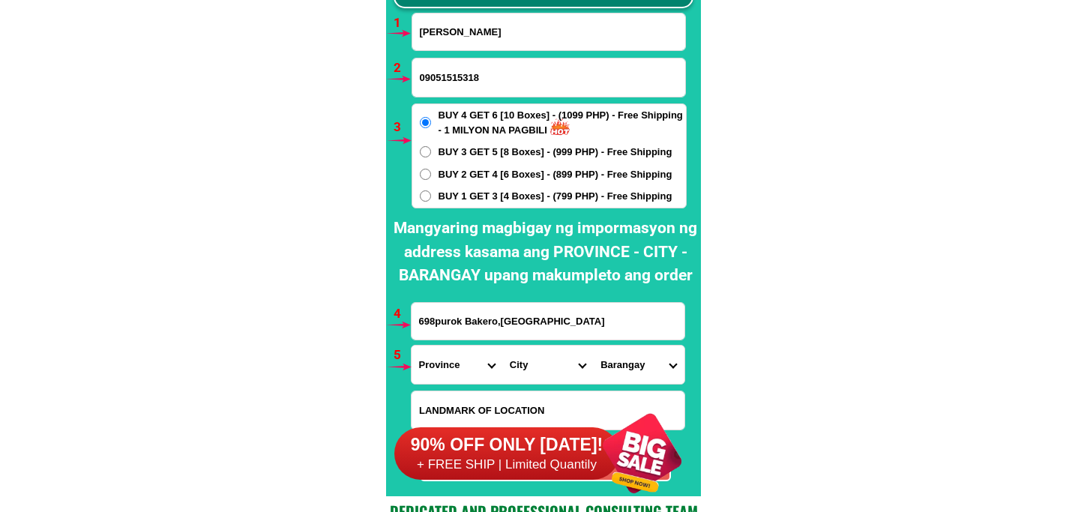
type input "698purok Bakero,Cabanatuan City"
click at [437, 353] on select "Province [GEOGRAPHIC_DATA] [GEOGRAPHIC_DATA] [GEOGRAPHIC_DATA] [GEOGRAPHIC_DATA…" at bounding box center [456, 364] width 91 height 38
select select "63_198"
click at [411, 345] on select "Province [GEOGRAPHIC_DATA] [GEOGRAPHIC_DATA] [GEOGRAPHIC_DATA] [GEOGRAPHIC_DATA…" at bounding box center [456, 364] width 91 height 38
drag, startPoint x: 541, startPoint y: 375, endPoint x: 541, endPoint y: 360, distance: 15.7
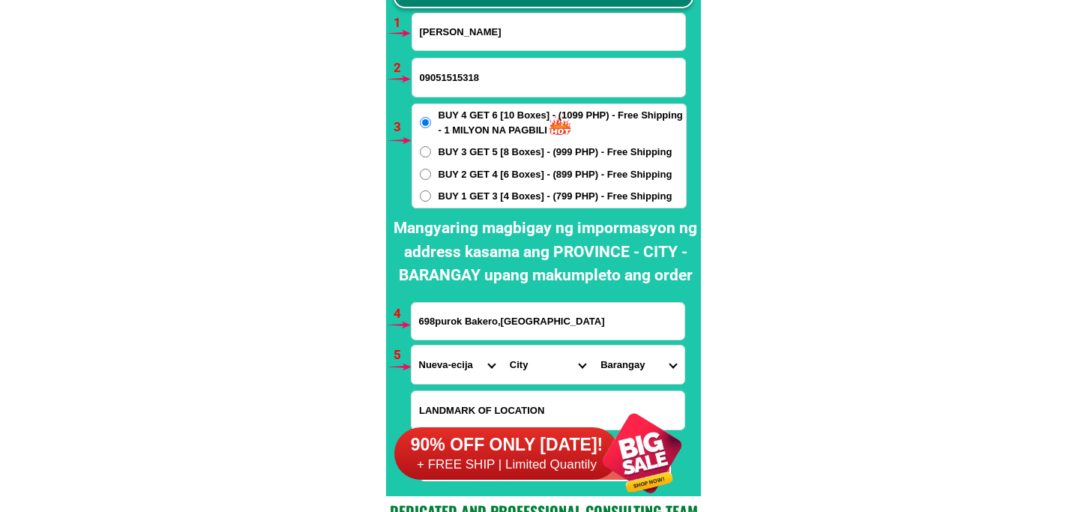
click at [541, 375] on select "City Aliaga Bongabon Cabanatuan-city Cabiao Carranglan Cuyapo Gabaldon Gapan-ci…" at bounding box center [547, 364] width 91 height 38
select select "63_1988988"
click at [502, 345] on select "City Aliaga Bongabon Cabanatuan-city Cabiao Carranglan Cuyapo Gabaldon Gapan-ci…" at bounding box center [547, 364] width 91 height 38
click at [639, 352] on select "Barangay Aduas centro (aduas) Aduas norte Aduas sur Bagong buhay Bagong sikat B…" at bounding box center [638, 364] width 91 height 38
select select "63_19889883824"
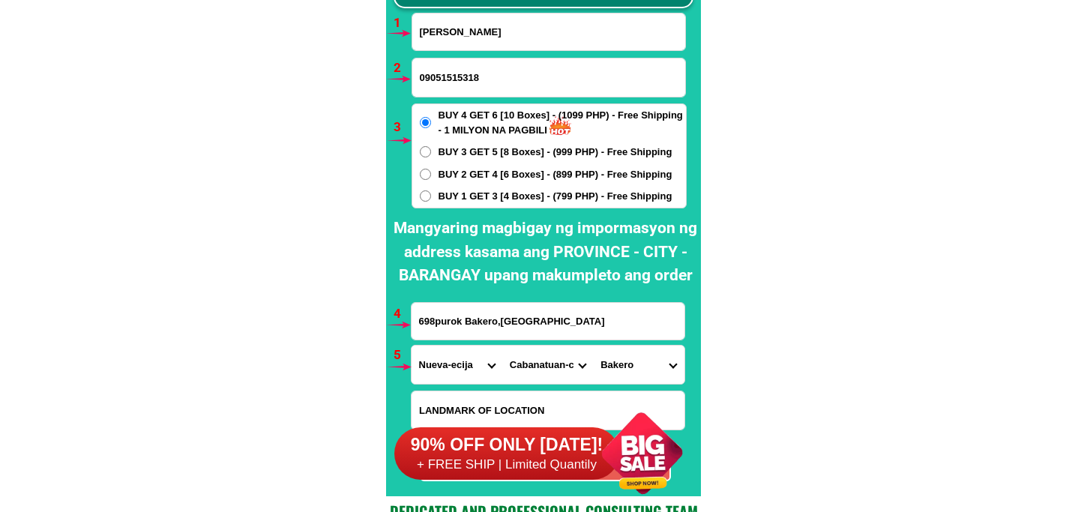
click at [593, 345] on select "Barangay Aduas centro (aduas) Aduas norte Aduas sur Bagong buhay Bagong sikat B…" at bounding box center [638, 364] width 91 height 38
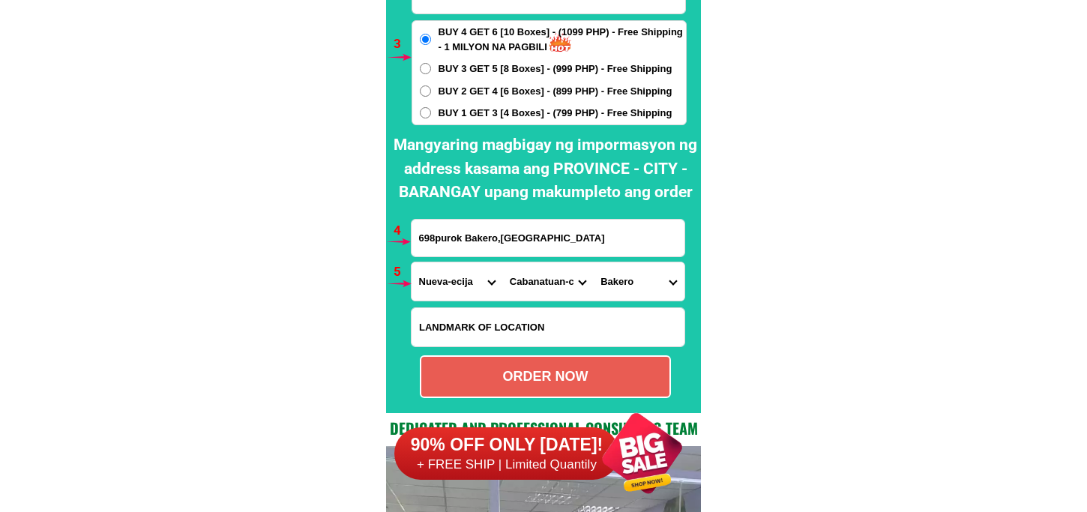
click at [522, 387] on div "ORDER NOW" at bounding box center [545, 376] width 251 height 43
radio input "true"
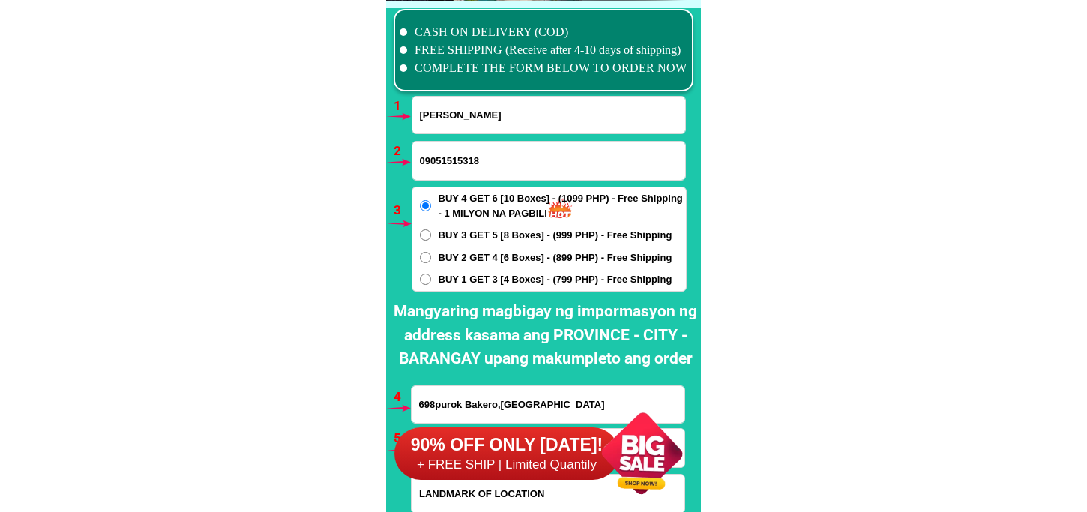
click at [444, 168] on input "09051515318" at bounding box center [548, 161] width 273 height 38
paste input "O9513332923"
drag, startPoint x: 428, startPoint y: 157, endPoint x: 408, endPoint y: 157, distance: 20.2
click at [408, 157] on div "CASH ON DELIVERY (COD) FREE SHIPPING (Receive after 4-10 days of shipping) COMP…" at bounding box center [543, 290] width 315 height 578
type input "09513332923"
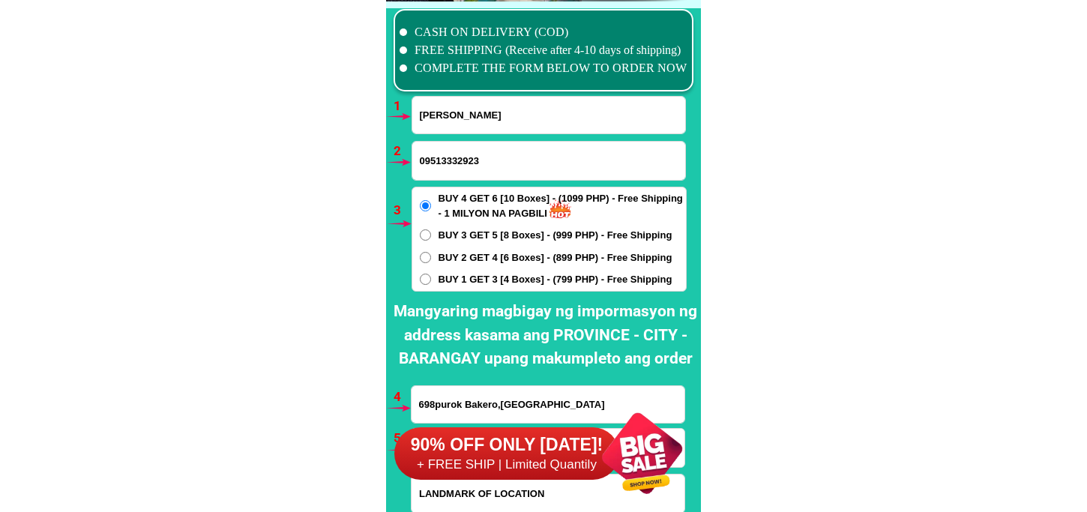
click at [463, 275] on span "BUY 1 GET 3 [4 Boxes] - (799 PHP) - Free Shipping" at bounding box center [555, 279] width 234 height 15
click at [431, 275] on input "BUY 1 GET 3 [4 Boxes] - (799 PHP) - Free Shipping" at bounding box center [425, 279] width 11 height 11
radio input "true"
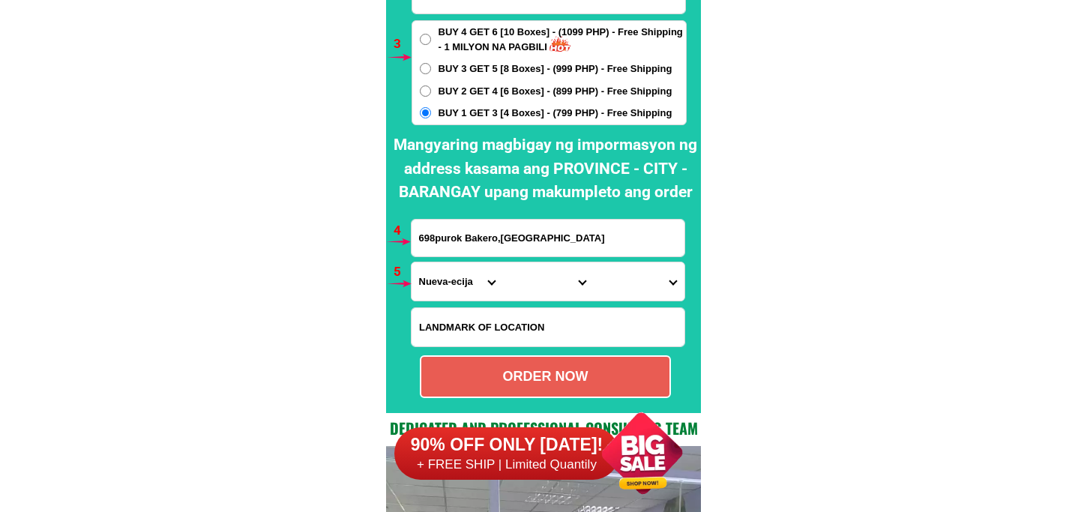
click at [431, 242] on input "698purok Bakero,Cabanatuan City" at bounding box center [547, 238] width 273 height 37
paste input "Rosie cristuta villanueva address sta lucia resetlement magalang pampanga phase…"
type input "Rosie cristuta villanueva address sta lucia resetlement magalang pampanga phase…"
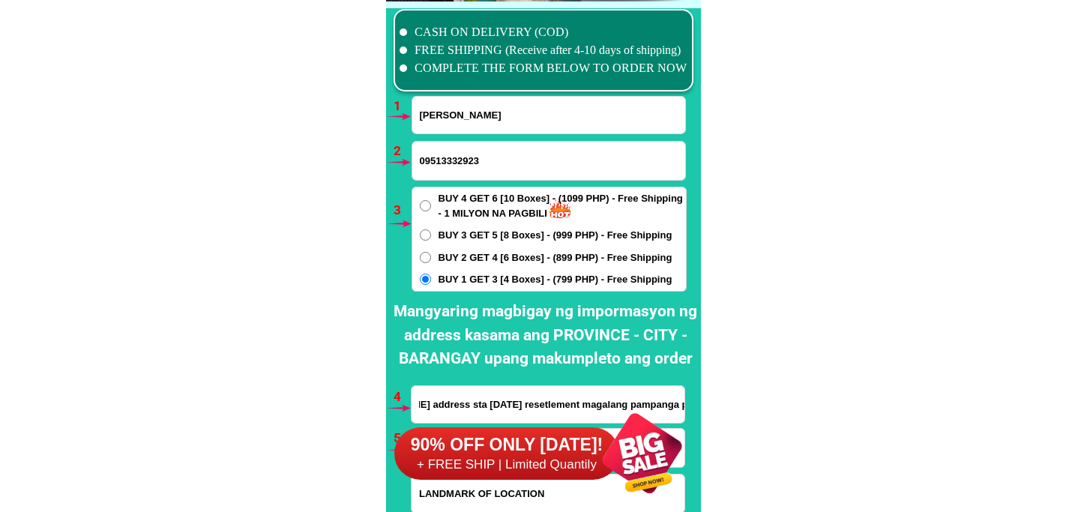
click at [468, 136] on form "Julieta Corpuz 09513332923 ORDER NOW Rosie cristuta villanueva address sta luci…" at bounding box center [549, 330] width 276 height 468
click at [465, 128] on input "Julieta Corpuz" at bounding box center [548, 115] width 273 height 37
paste input "Rosie Cristuta Villanueva"
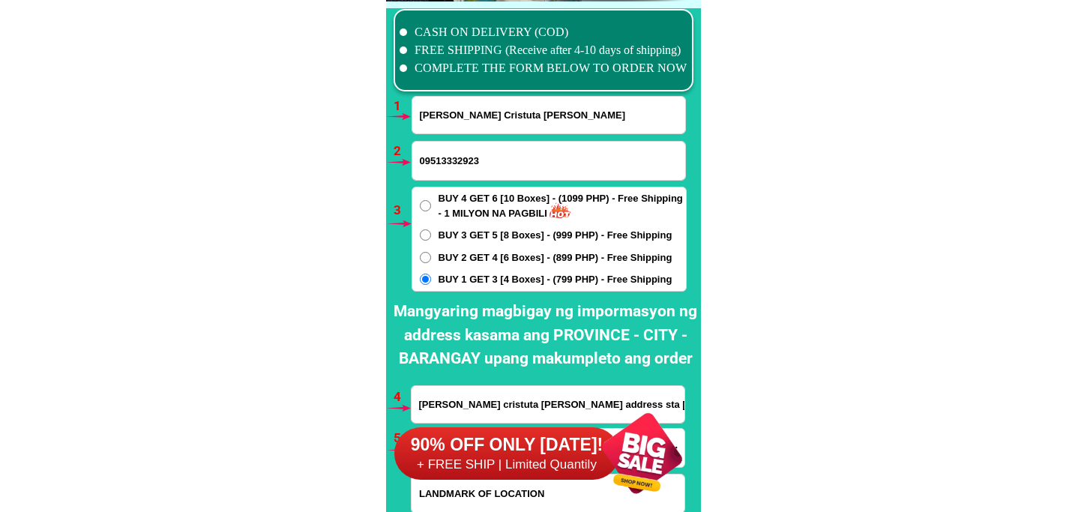
scroll to position [11103, 0]
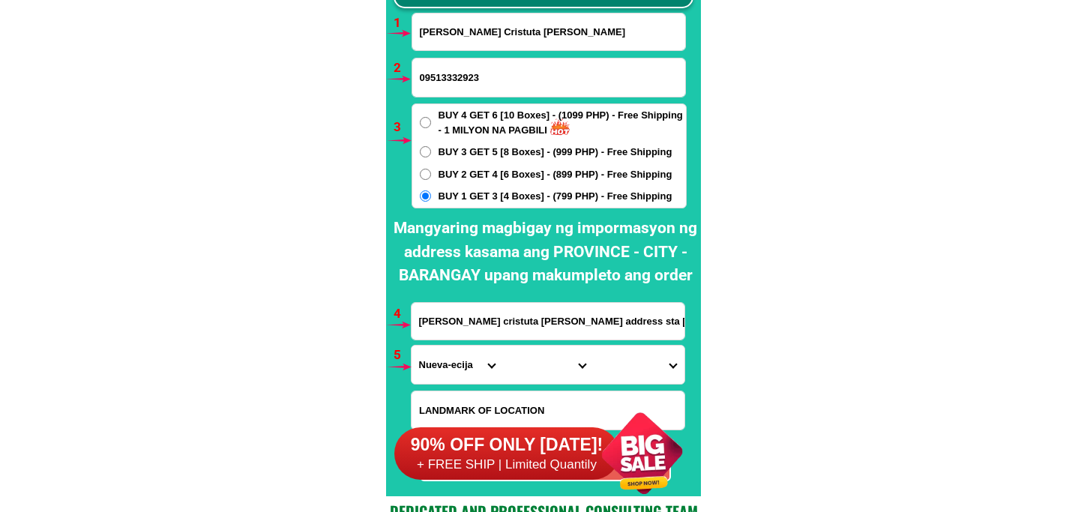
type input "Rosie Cristuta Villanueva"
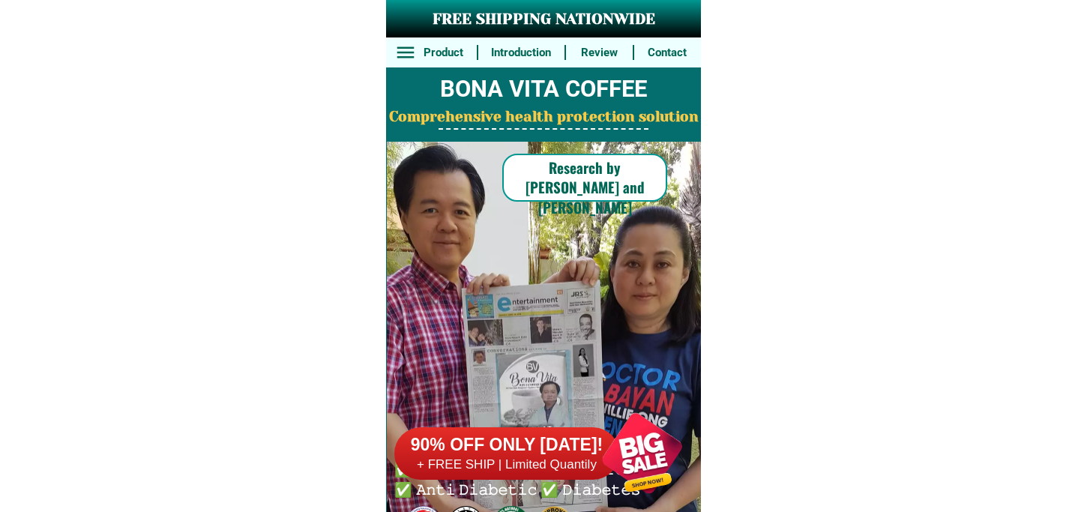
drag, startPoint x: 631, startPoint y: 465, endPoint x: 549, endPoint y: 323, distance: 163.5
click at [627, 458] on div at bounding box center [642, 453] width 118 height 118
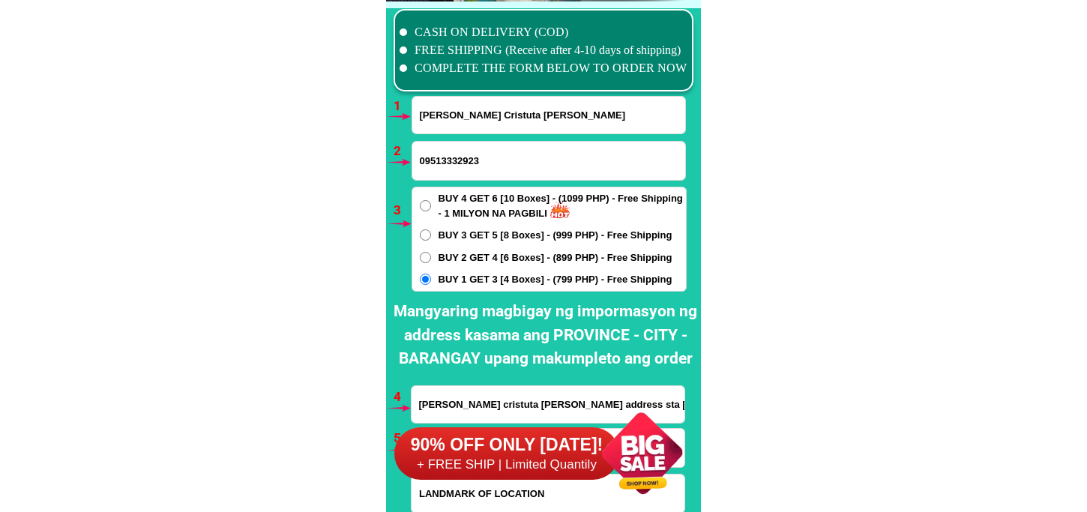
scroll to position [11103, 0]
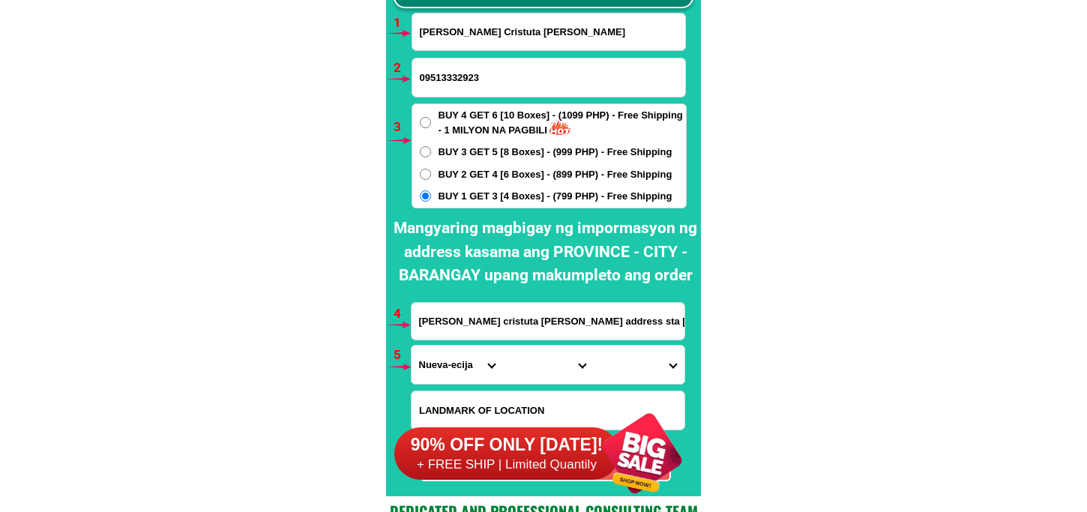
click at [451, 373] on select "Province [GEOGRAPHIC_DATA] [GEOGRAPHIC_DATA] [GEOGRAPHIC_DATA] [GEOGRAPHIC_DATA…" at bounding box center [456, 364] width 91 height 38
select select "63_779"
click at [411, 345] on select "Province [GEOGRAPHIC_DATA] [GEOGRAPHIC_DATA] [GEOGRAPHIC_DATA] [GEOGRAPHIC_DATA…" at bounding box center [456, 364] width 91 height 38
click at [495, 370] on select "Province [GEOGRAPHIC_DATA] [GEOGRAPHIC_DATA] [GEOGRAPHIC_DATA] [GEOGRAPHIC_DATA…" at bounding box center [456, 364] width 91 height 38
click at [528, 364] on select "City Angeles-city Apalit Arayat Bacolor Candaba Floridablanca Guagua Lubao Maba…" at bounding box center [547, 364] width 91 height 38
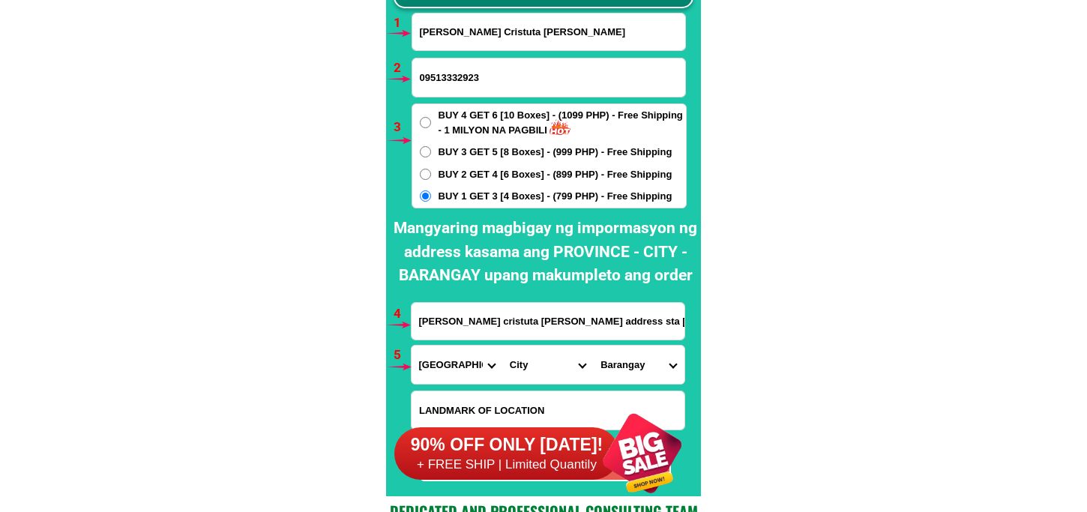
select select "63_779109"
click at [502, 345] on select "City Angeles-city Apalit Arayat Bacolor Candaba Floridablanca Guagua Lubao Maba…" at bounding box center [547, 364] width 91 height 38
drag, startPoint x: 639, startPoint y: 369, endPoint x: 647, endPoint y: 347, distance: 23.9
click at [639, 365] on select "Barangay Ayala Bucanan Camias Dolores Escaler La paz Navaling San agustin San a…" at bounding box center [638, 364] width 91 height 38
click at [650, 361] on select "Barangay Ayala Bucanan Camias Dolores Escaler La paz Navaling San agustin San a…" at bounding box center [638, 364] width 91 height 38
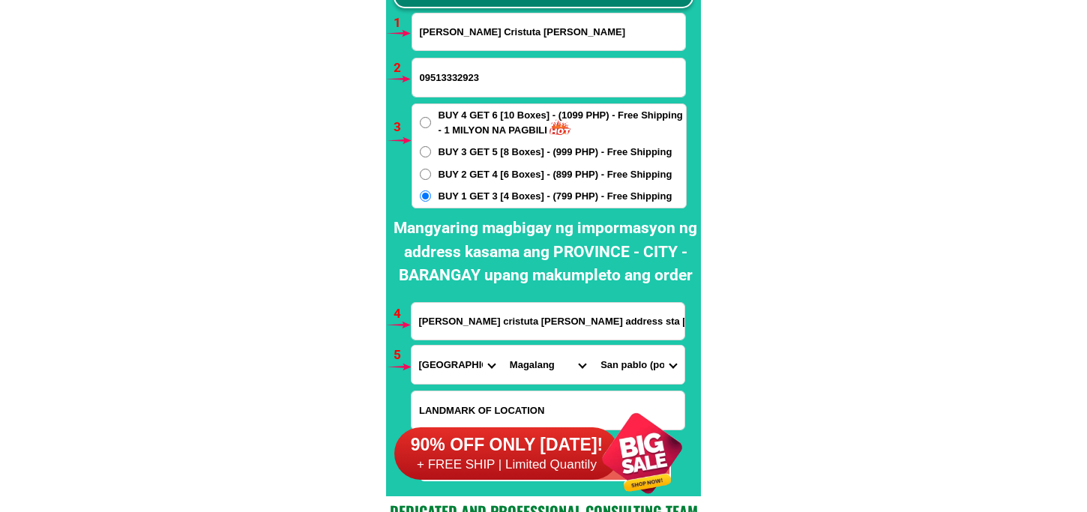
select select "63_7791093947"
click at [593, 345] on select "Barangay Ayala Bucanan Camias Dolores Escaler La paz Navaling San agustin San a…" at bounding box center [638, 364] width 91 height 38
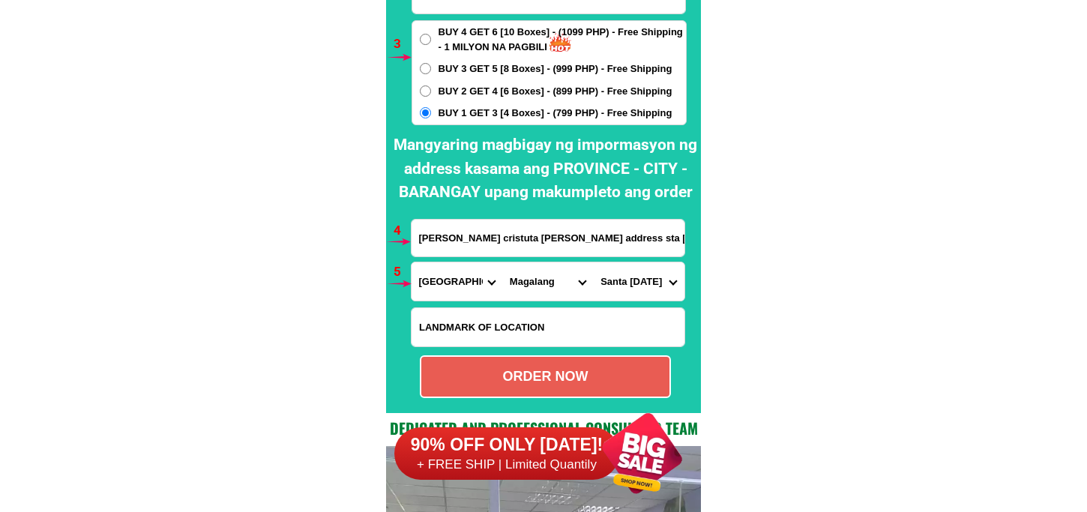
click at [519, 379] on div "ORDER NOW" at bounding box center [545, 376] width 248 height 20
radio input "true"
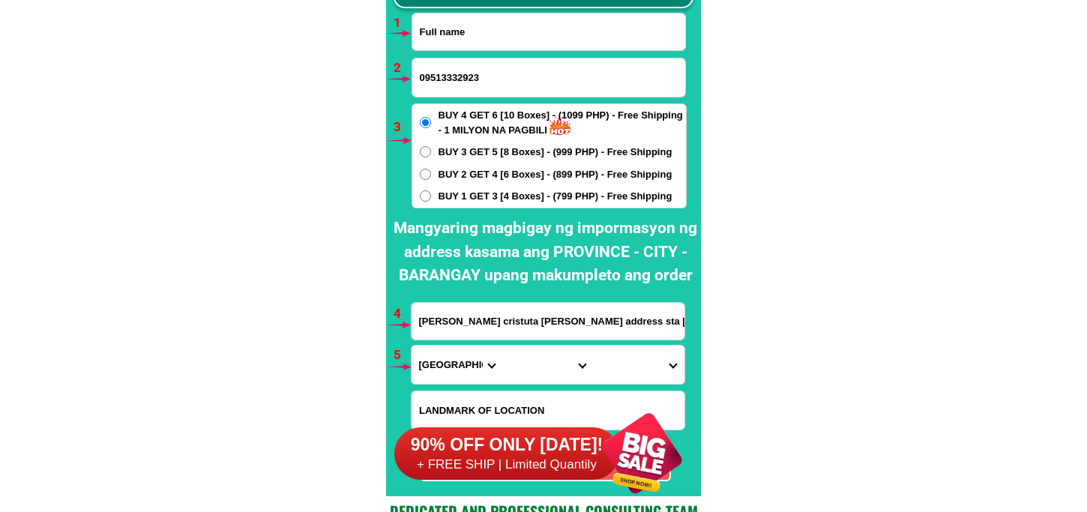
click at [488, 23] on input "Input full_name" at bounding box center [548, 31] width 273 height 37
paste input "Emmie Araña Llona"
type input "Emmie Araña Llona"
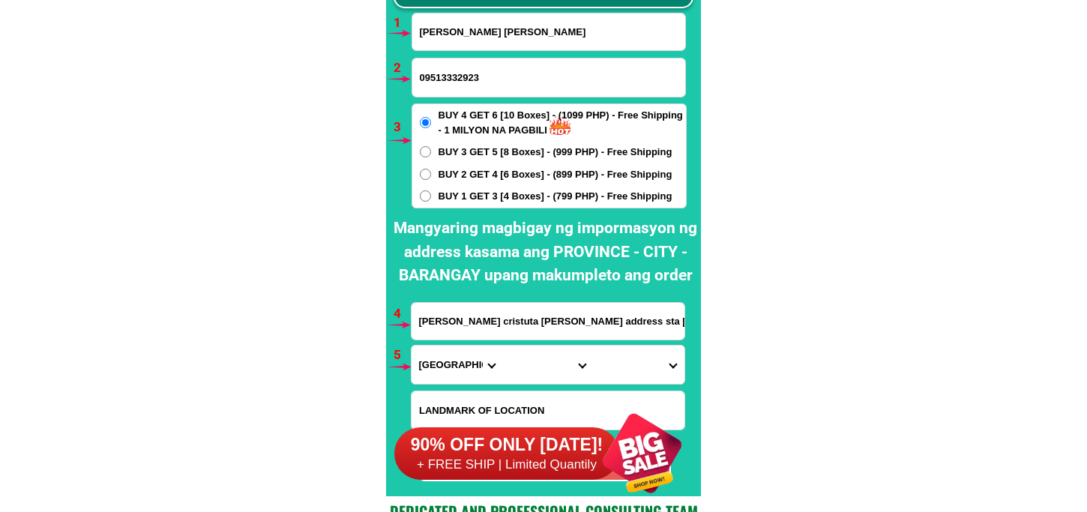
click at [476, 80] on input "09513332923" at bounding box center [548, 77] width 273 height 38
paste input "09513127607"
type input "09513127607"
click at [496, 192] on span "BUY 1 GET 3 [4 Boxes] - (799 PHP) - Free Shipping" at bounding box center [555, 196] width 234 height 15
click at [431, 192] on input "BUY 1 GET 3 [4 Boxes] - (799 PHP) - Free Shipping" at bounding box center [425, 195] width 11 height 11
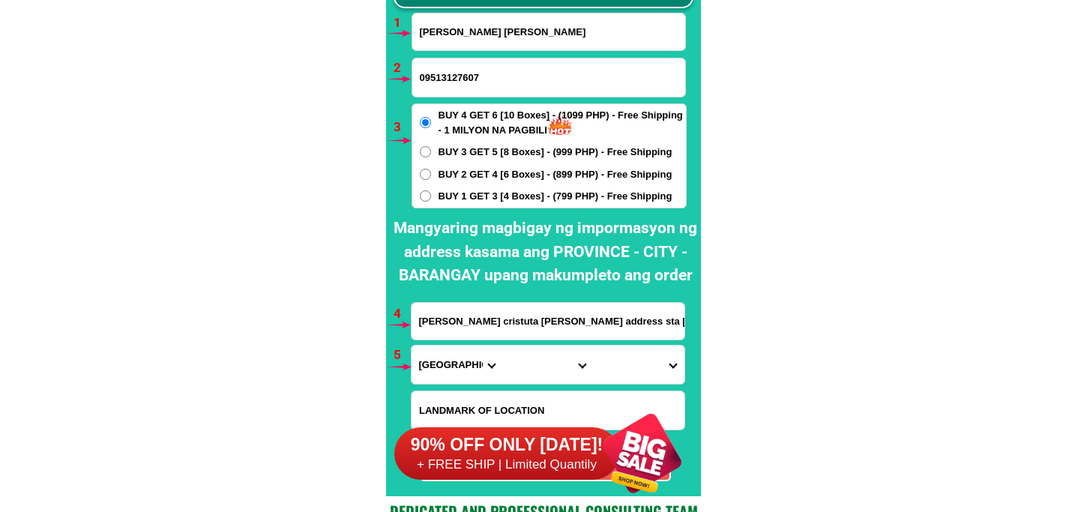
radio input "true"
click at [467, 320] on input "Rosie cristuta villanueva address sta lucia resetlement magalang pampanga phase…" at bounding box center [547, 321] width 273 height 37
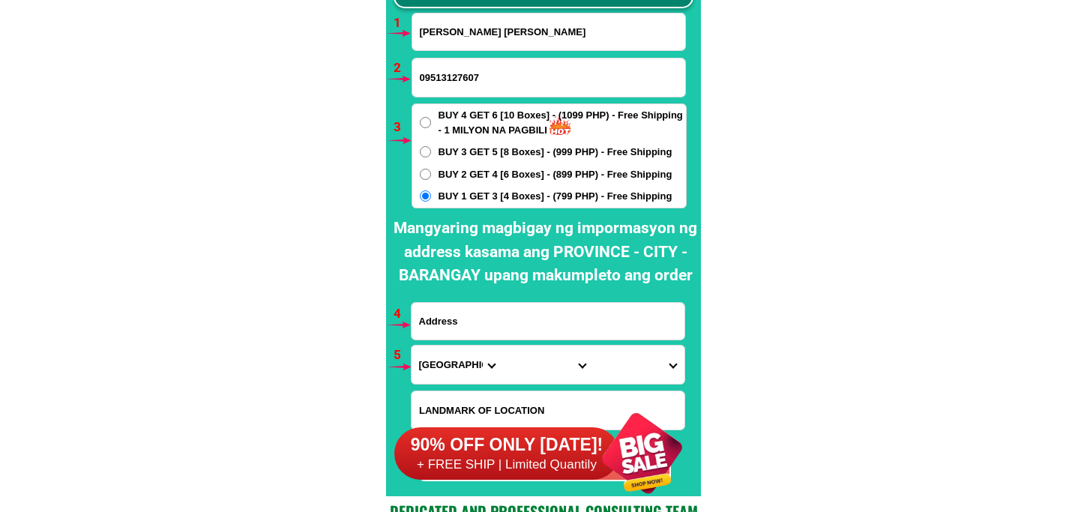
paste input "Blk 29,Sitio Batasin,floodway,Brgy,SanJuan,Taytay Rizal,Along highway,,Beside,R…"
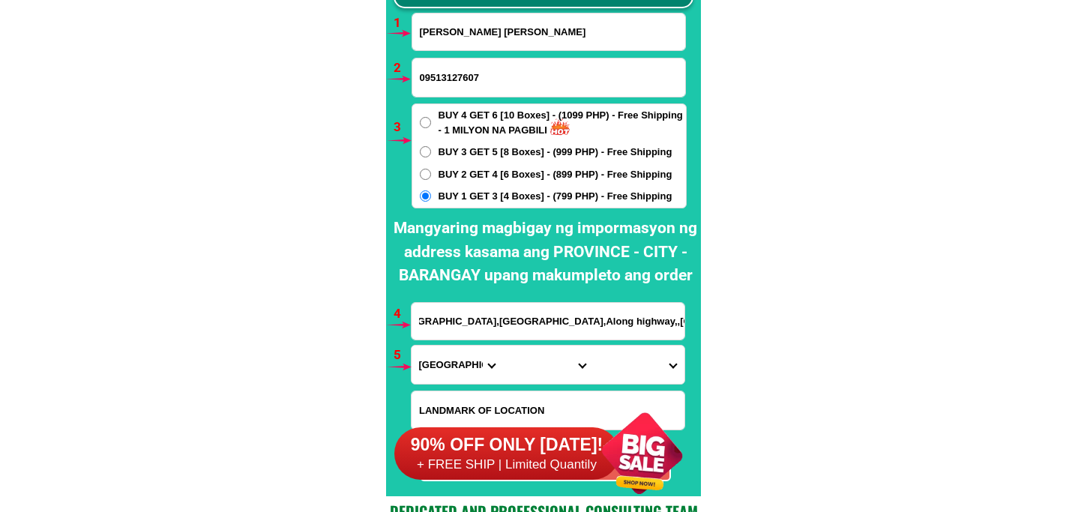
type input "Blk 29,Sitio Batasin,floodway,Brgy,SanJuan,Taytay Rizal,Along highway,,Beside,R…"
drag, startPoint x: 440, startPoint y: 355, endPoint x: 442, endPoint y: 347, distance: 8.5
click at [440, 355] on select "Province [GEOGRAPHIC_DATA] [GEOGRAPHIC_DATA] [GEOGRAPHIC_DATA] [GEOGRAPHIC_DATA…" at bounding box center [456, 364] width 91 height 38
select select "63_993"
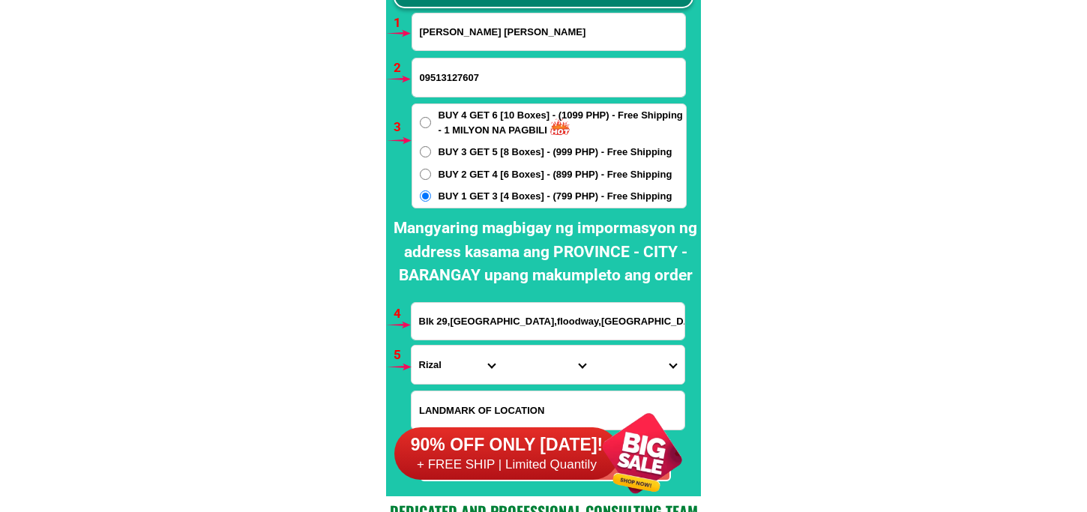
click at [411, 345] on select "Province [GEOGRAPHIC_DATA] [GEOGRAPHIC_DATA] [GEOGRAPHIC_DATA] [GEOGRAPHIC_DATA…" at bounding box center [456, 364] width 91 height 38
click at [530, 357] on select "City Angono Antipolo-city Binangonan Cainta Cardona Jala-jala Pililla Rizal-bar…" at bounding box center [547, 364] width 91 height 38
select select "63_9936987"
click at [502, 345] on select "City Angono Antipolo-city Binangonan Cainta Cardona Jala-jala Pililla Rizal-bar…" at bounding box center [547, 364] width 91 height 38
drag, startPoint x: 627, startPoint y: 366, endPoint x: 627, endPoint y: 283, distance: 82.4
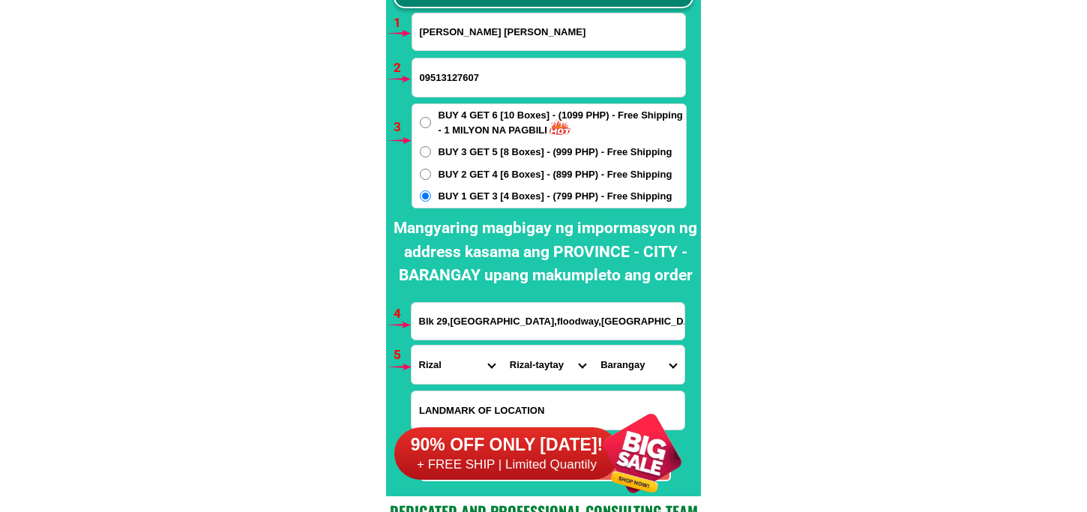
click at [627, 366] on select "Barangay Dolores (pob.) Muzon San isidro San juan Santa ana" at bounding box center [638, 364] width 91 height 38
select select "63_993698715"
click at [593, 345] on select "Barangay Dolores (pob.) Muzon San isidro San juan Santa ana" at bounding box center [638, 364] width 91 height 38
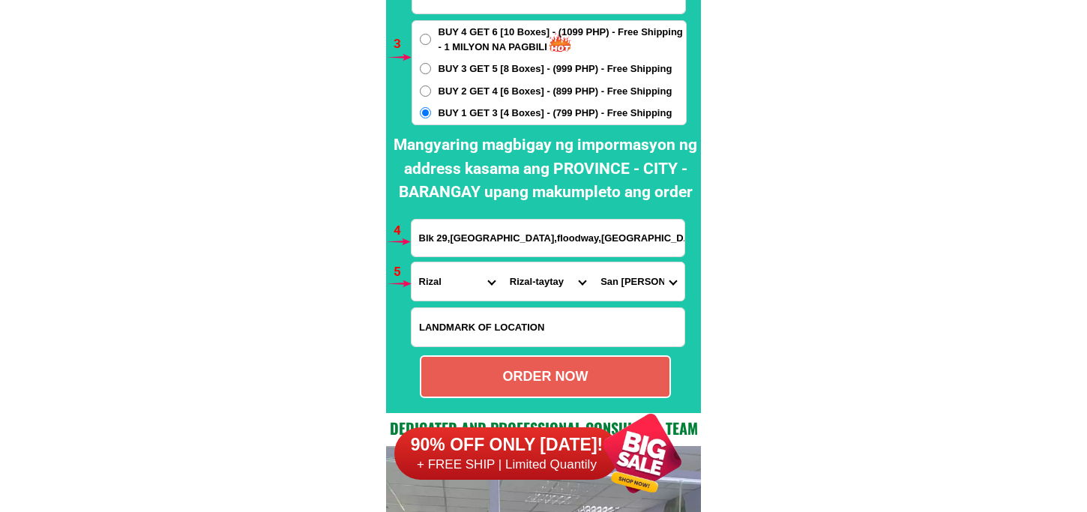
click at [548, 370] on div "ORDER NOW" at bounding box center [545, 376] width 248 height 20
radio input "true"
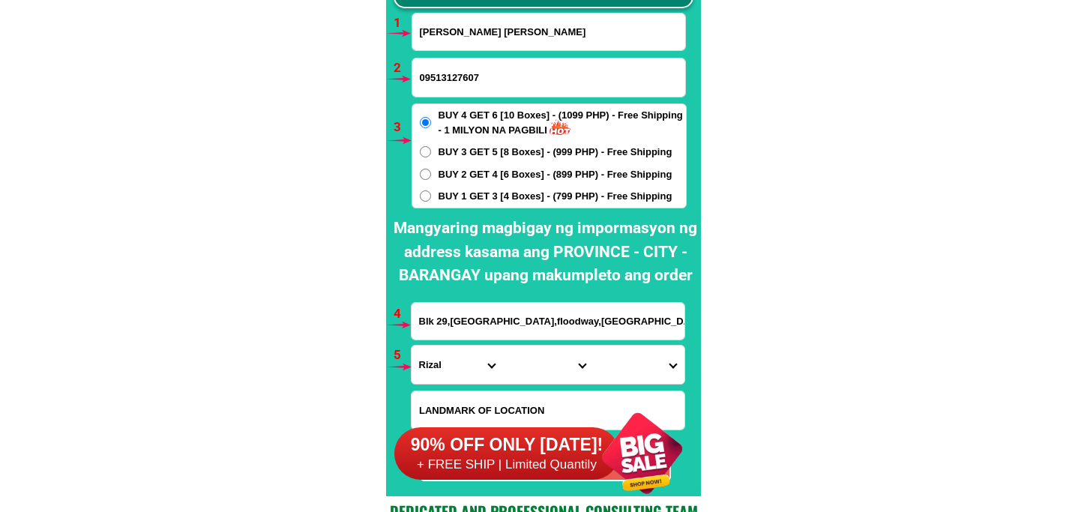
click at [477, 87] on input "09513127607" at bounding box center [548, 77] width 273 height 38
paste input "09072199007"
type input "09072199007"
click at [465, 33] on input "Input full_name" at bounding box center [548, 31] width 273 height 37
paste input "Emerenciana Pasion"
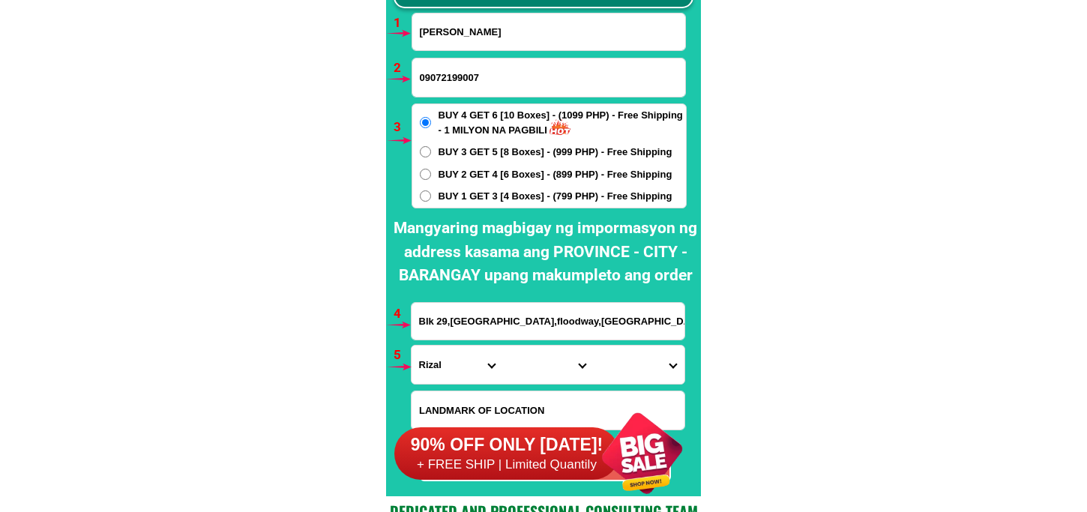
type input "Emerenciana Pasion"
click at [437, 125] on label "BUY 4 GET 6 [10 Boxes] - (1099 PHP) - Free Shipping - 1 MILYON NA PAGBILI" at bounding box center [549, 122] width 274 height 29
click at [431, 125] on input "BUY 4 GET 6 [10 Boxes] - (1099 PHP) - Free Shipping - 1 MILYON NA PAGBILI" at bounding box center [425, 122] width 11 height 11
click at [491, 322] on input "Blk 29,Sitio Batasin,floodway,Brgy,SanJuan,Taytay Rizal,Along highway,,Beside,R…" at bounding box center [547, 321] width 273 height 37
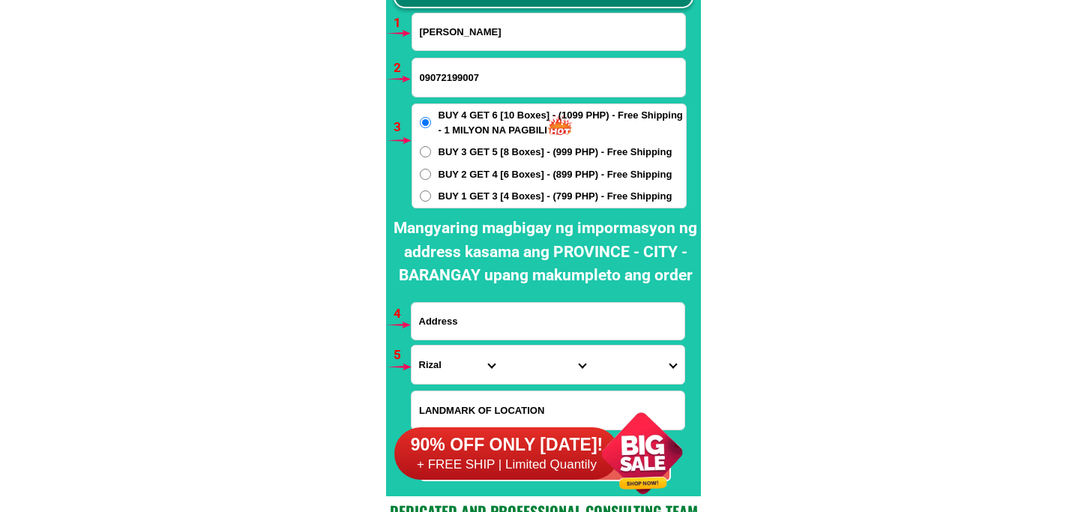
paste input "edna alimoot barangay 81 monumento circle caloocan city sinag pawnshop"
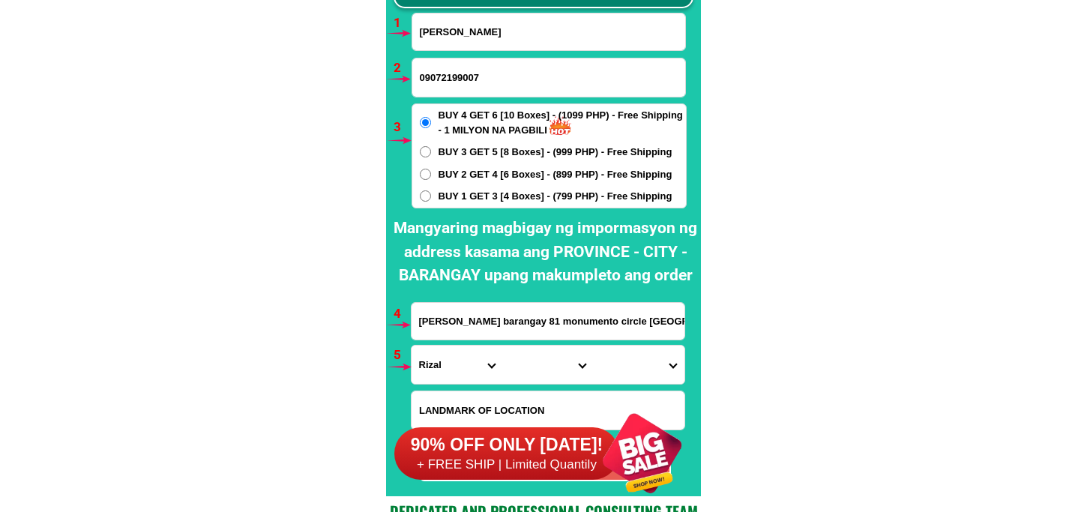
scroll to position [0, 85]
type input "edna alimoot barangay 81 monumento circle caloocan city sinag pawnshop"
click at [445, 372] on select "Province [GEOGRAPHIC_DATA] [GEOGRAPHIC_DATA] [GEOGRAPHIC_DATA] [GEOGRAPHIC_DATA…" at bounding box center [456, 364] width 91 height 38
select select "63_219"
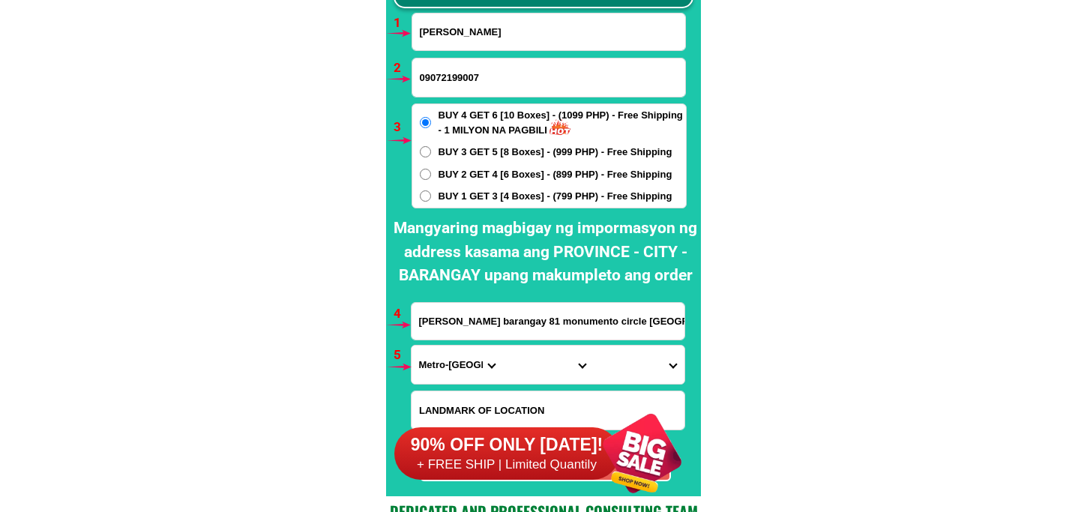
click at [411, 345] on select "Province [GEOGRAPHIC_DATA] [GEOGRAPHIC_DATA] [GEOGRAPHIC_DATA] [GEOGRAPHIC_DATA…" at bounding box center [456, 364] width 91 height 38
click at [533, 360] on select "City [GEOGRAPHIC_DATA] [GEOGRAPHIC_DATA] [GEOGRAPHIC_DATA] [GEOGRAPHIC_DATA]-ci…" at bounding box center [547, 364] width 91 height 38
select select "63_2199773"
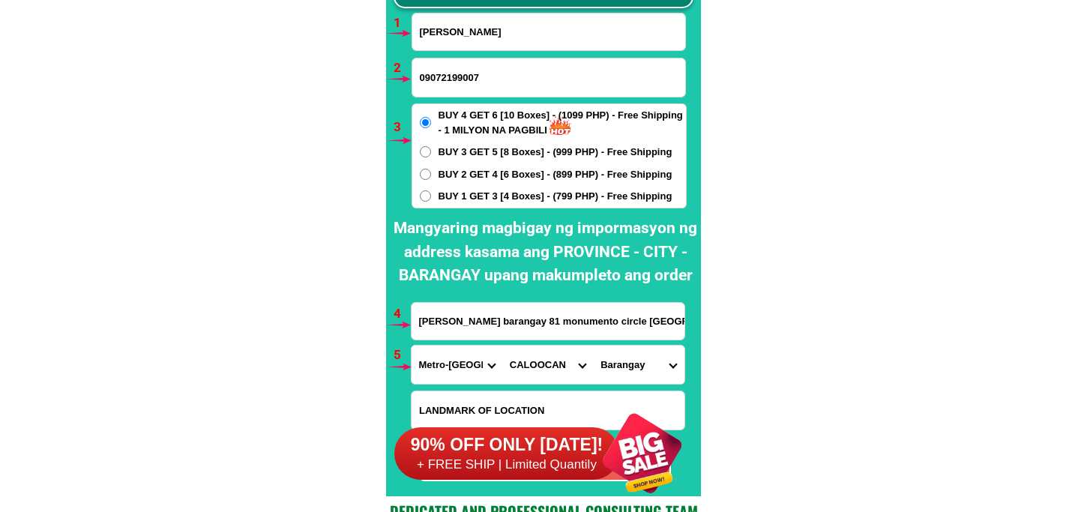
click at [502, 345] on select "City [GEOGRAPHIC_DATA] [GEOGRAPHIC_DATA] [GEOGRAPHIC_DATA] [GEOGRAPHIC_DATA]-ci…" at bounding box center [547, 364] width 91 height 38
click at [615, 358] on select "[GEOGRAPHIC_DATA]" at bounding box center [638, 364] width 91 height 38
select select "63_21997734091"
click at [593, 345] on select "[GEOGRAPHIC_DATA]" at bounding box center [638, 364] width 91 height 38
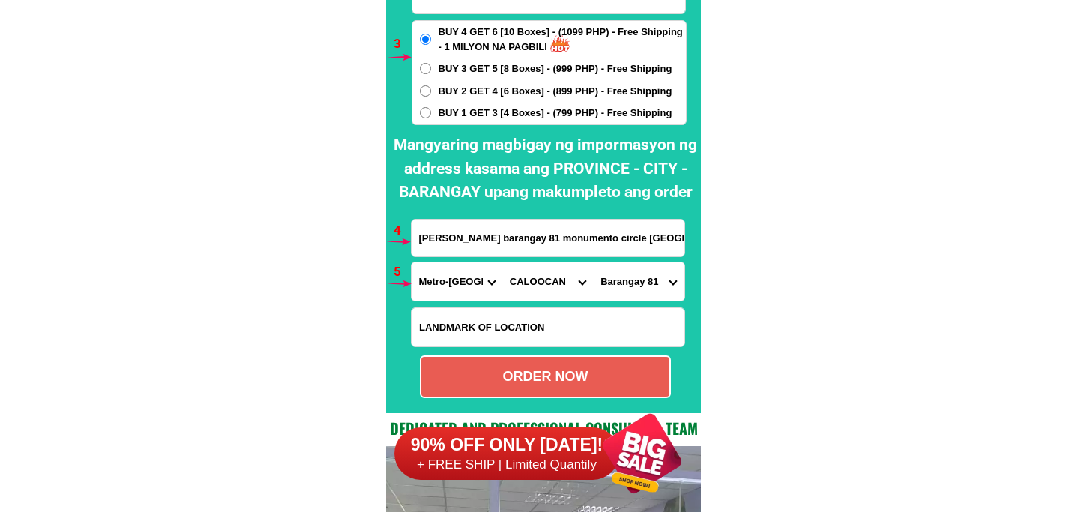
click at [547, 375] on div "ORDER NOW" at bounding box center [545, 376] width 248 height 20
radio input "true"
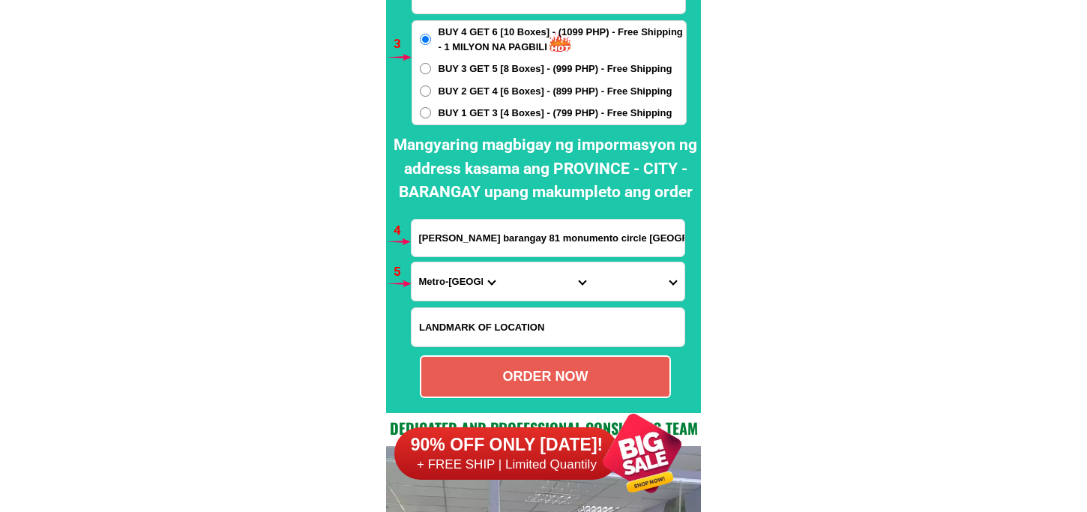
scroll to position [11103, 0]
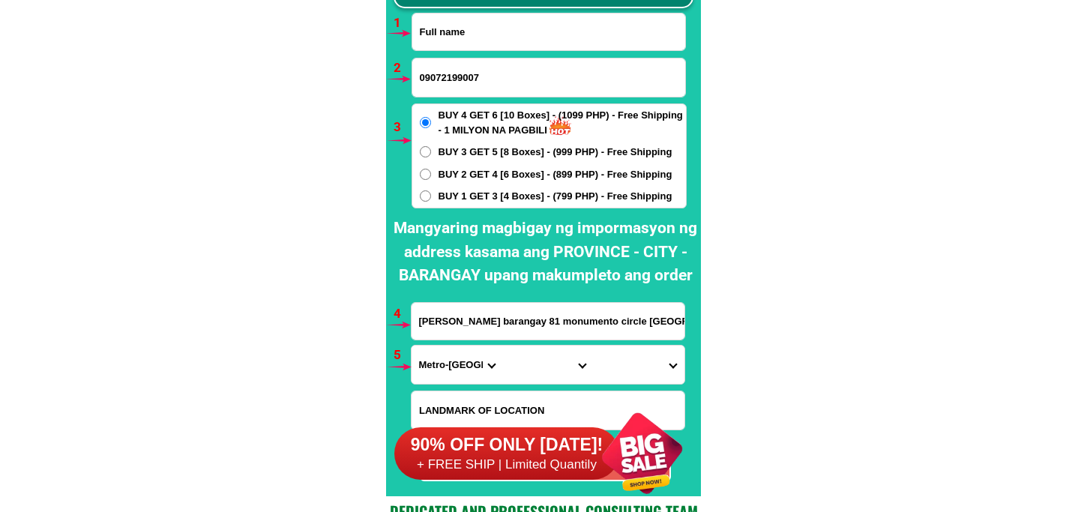
click at [557, 40] on input "Input full_name" at bounding box center [548, 31] width 273 height 37
paste input "Dolores Doliente Hilot"
type input "Dolores Doliente Hilot"
click at [504, 58] on input "09072199007" at bounding box center [548, 77] width 273 height 38
paste input "09154290072"
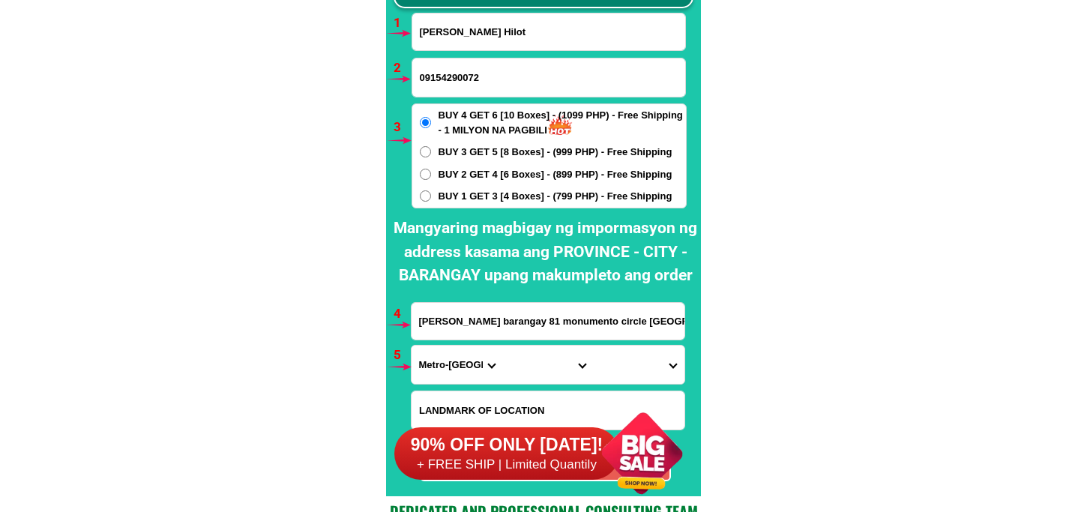
type input "09154290072"
click at [510, 183] on div "BUY 4 GET 6 [10 Boxes] - (1099 PHP) - Free Shipping - 1 MILYON NA PAGBILI BUY 3…" at bounding box center [548, 155] width 275 height 105
click at [506, 196] on span "BUY 1 GET 3 [4 Boxes] - (799 PHP) - Free Shipping" at bounding box center [555, 196] width 234 height 15
click at [431, 196] on input "BUY 1 GET 3 [4 Boxes] - (799 PHP) - Free Shipping" at bounding box center [425, 195] width 11 height 11
radio input "true"
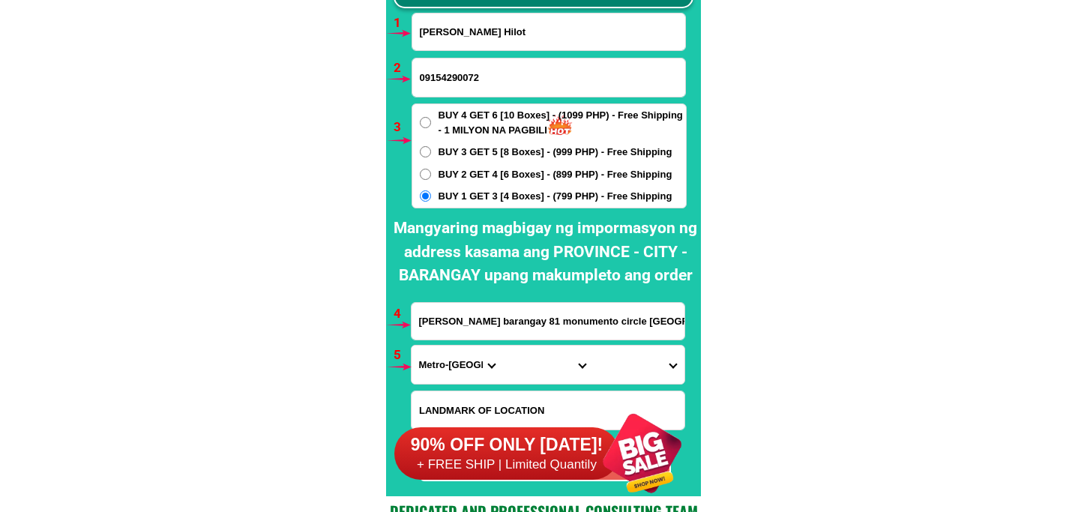
click at [549, 327] on input "edna alimoot barangay 81 monumento circle caloocan city sinag pawnshop" at bounding box center [547, 321] width 273 height 37
paste input "Sitio Bod Cansumbol Bilar, Bohol landmark:3j Grill and Restaurant (formet Bilar…"
type input "Sitio Bod Cansumbol Bilar, Bohol landmark:3j Grill and Restaurant (formet Bilar…"
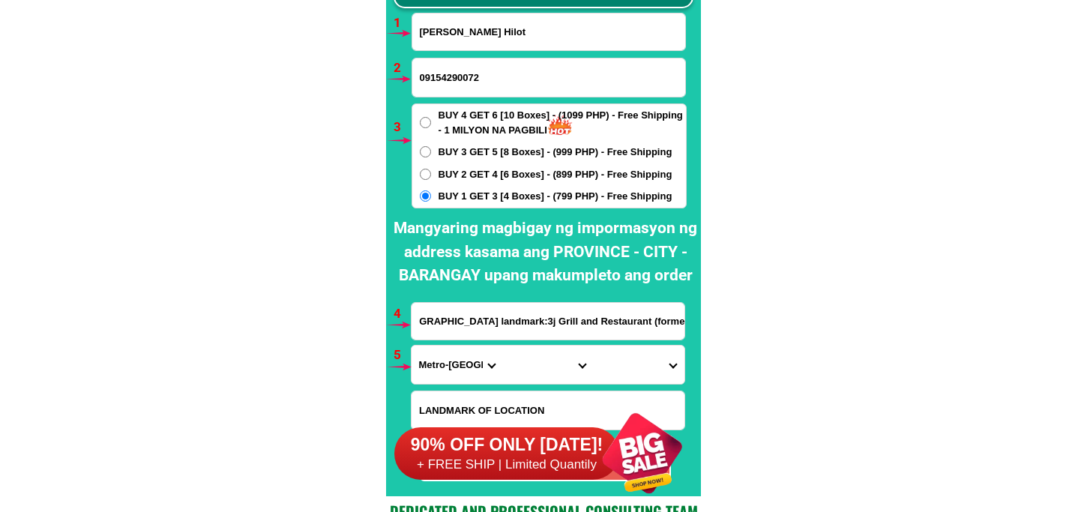
click at [460, 366] on select "Province [GEOGRAPHIC_DATA] [GEOGRAPHIC_DATA] [GEOGRAPHIC_DATA] [GEOGRAPHIC_DATA…" at bounding box center [456, 364] width 91 height 38
select select "63_137"
click at [411, 345] on select "Province [GEOGRAPHIC_DATA] [GEOGRAPHIC_DATA] [GEOGRAPHIC_DATA] [GEOGRAPHIC_DATA…" at bounding box center [456, 364] width 91 height 38
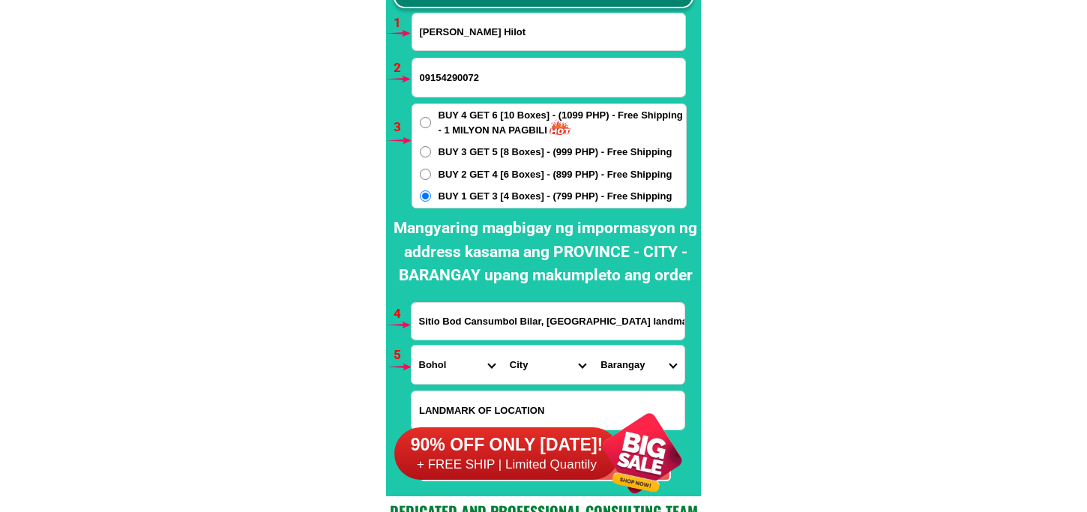
click at [537, 373] on select "City Alburquerque Antequera Baclayon Balilihan Bien-unido Bilar Bohol-alicia Bo…" at bounding box center [547, 364] width 91 height 38
select select "63_1371493"
click at [502, 345] on select "City Alburquerque Antequera Baclayon Balilihan Bien-unido Bilar Bohol-alicia Bo…" at bounding box center [547, 364] width 91 height 38
click at [639, 358] on select "Barangay Bonifacio Bugang norte Bugang sur Cabacnitan Cabacnitan (magsaysay) Ca…" at bounding box center [638, 364] width 91 height 38
select select "63_13714936024"
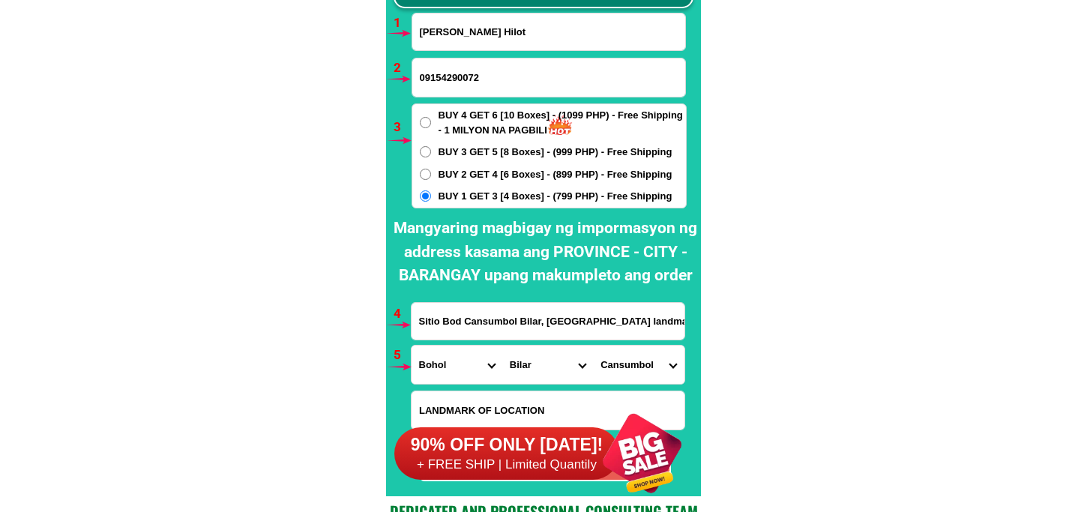
click at [593, 345] on select "Barangay Bonifacio Bugang norte Bugang sur Cabacnitan Cabacnitan (magsaysay) Ca…" at bounding box center [638, 364] width 91 height 38
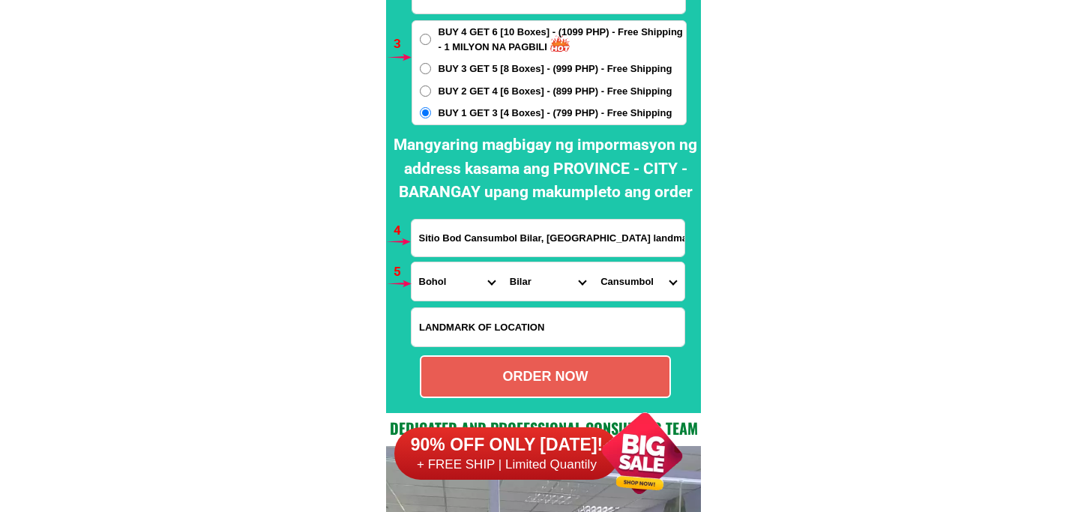
scroll to position [11270, 0]
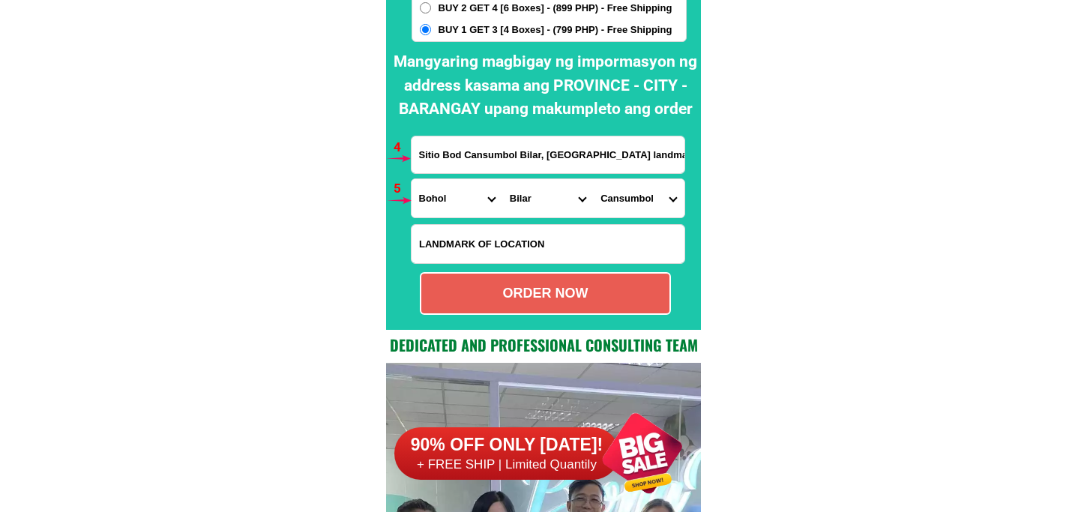
click at [532, 301] on div "ORDER NOW" at bounding box center [545, 293] width 248 height 20
radio input "true"
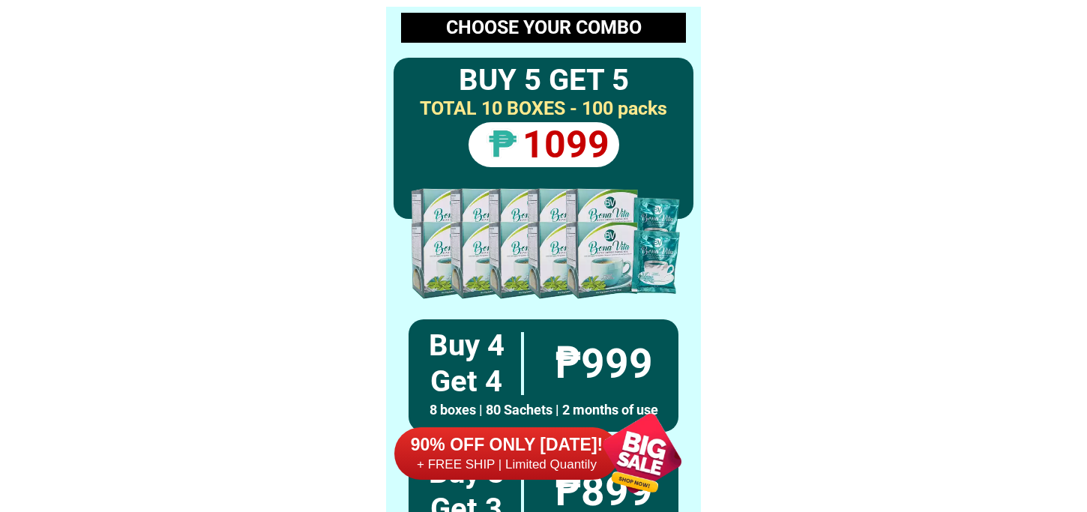
scroll to position [0, 0]
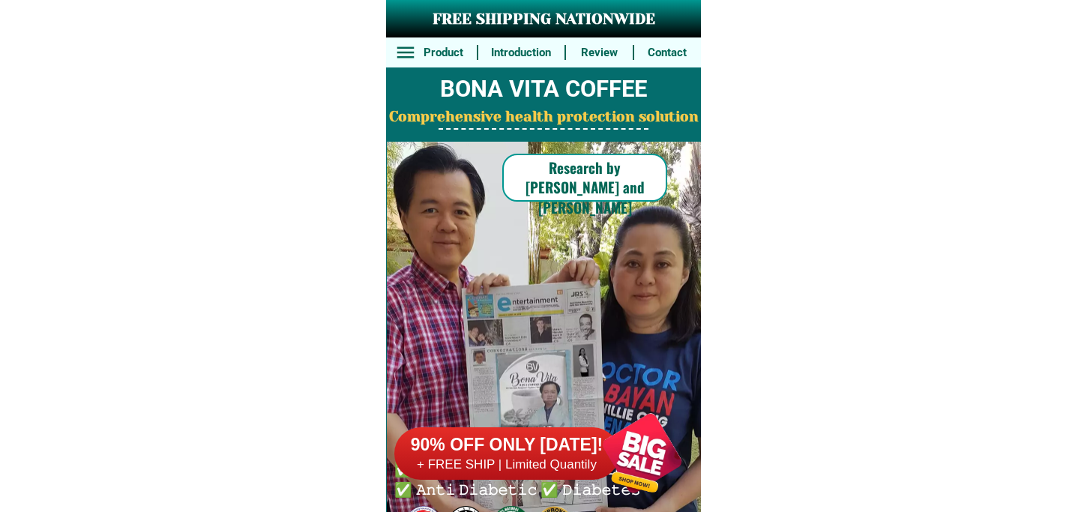
click at [648, 444] on div at bounding box center [642, 453] width 118 height 118
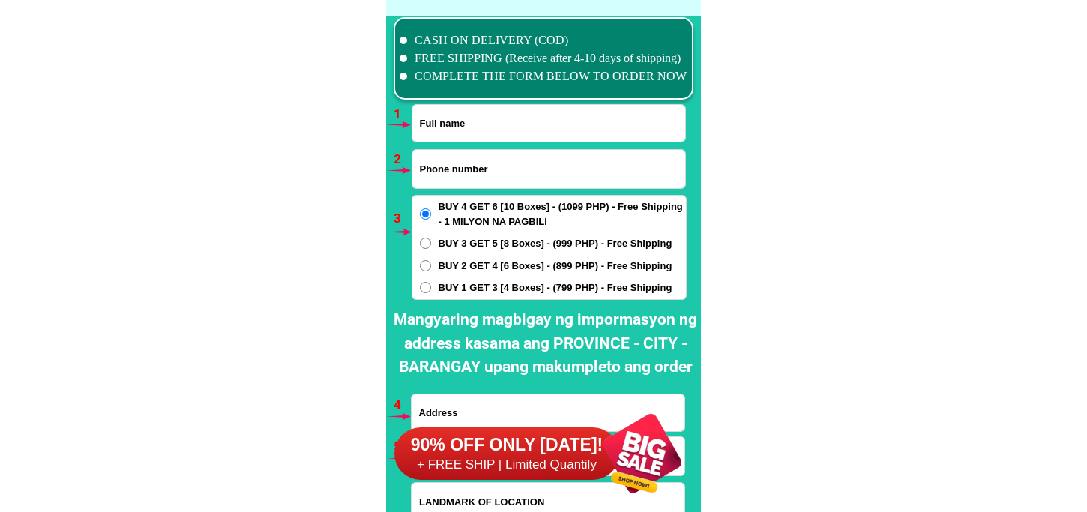
scroll to position [11020, 0]
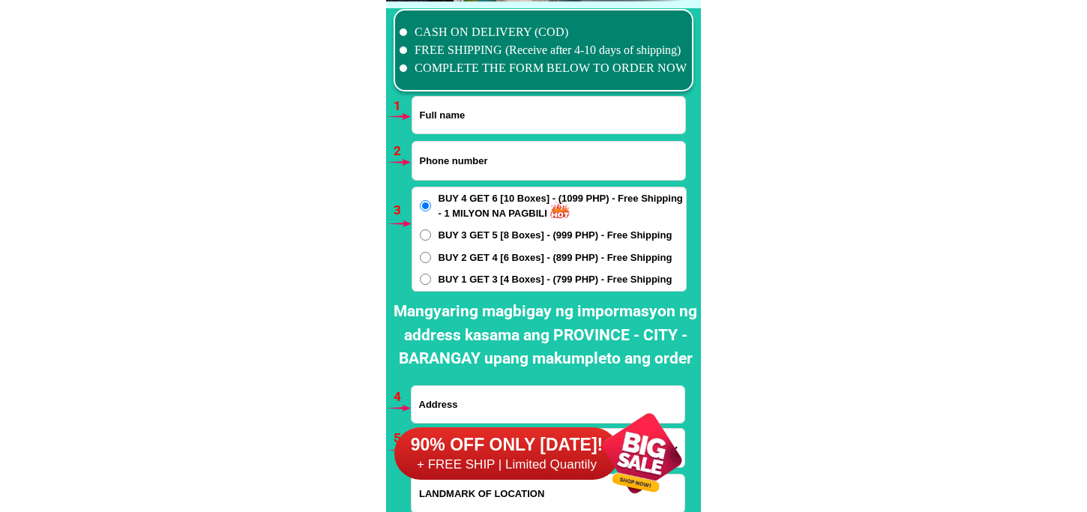
click at [475, 136] on form "ORDER NOW Province Abra Agusan-del-norte Agusan-del-sur Aklan Albay Antique Apa…" at bounding box center [549, 330] width 276 height 468
click at [483, 121] on input "Input full_name" at bounding box center [548, 115] width 273 height 37
paste input "Cephine Lorzano"
type input "Cephine Lorzano"
drag, startPoint x: 508, startPoint y: 162, endPoint x: 510, endPoint y: 171, distance: 9.1
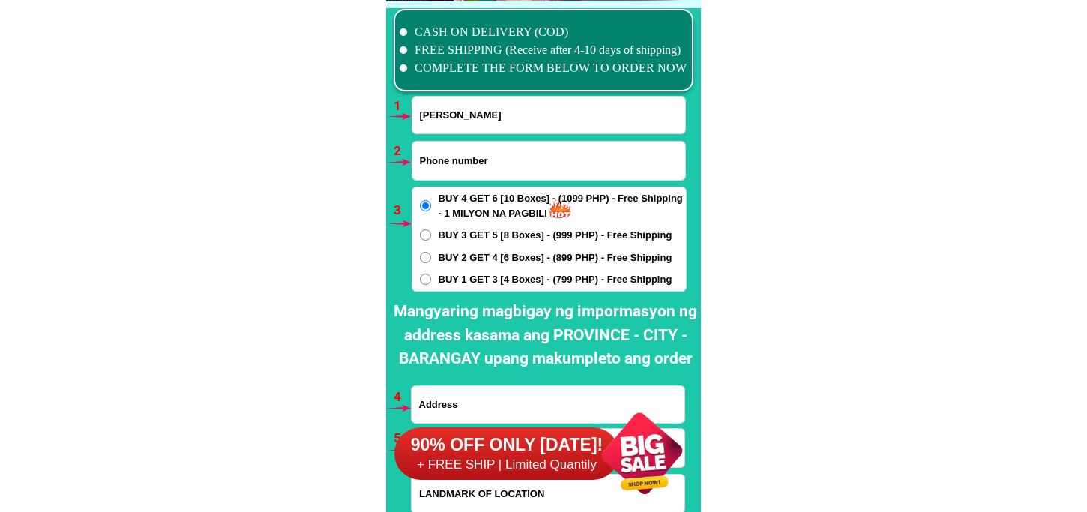
click at [508, 162] on input "Input phone_number" at bounding box center [548, 161] width 273 height 38
paste input "09069735219"
type input "09069735219"
click at [465, 260] on span "BUY 2 GET 4 [6 Boxes] - (899 PHP) - Free Shipping" at bounding box center [555, 257] width 234 height 15
click at [431, 260] on input "BUY 2 GET 4 [6 Boxes] - (899 PHP) - Free Shipping" at bounding box center [425, 257] width 11 height 11
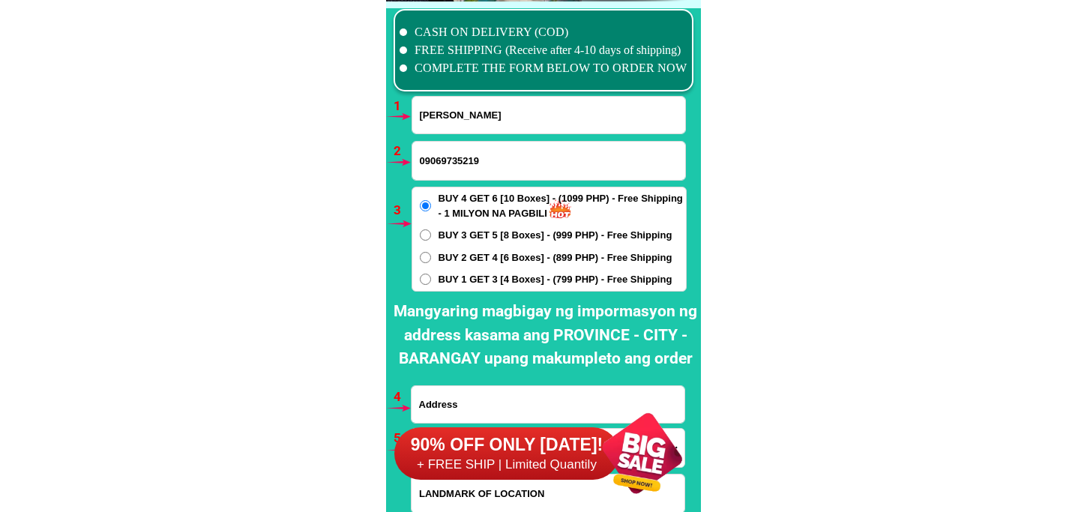
radio input "true"
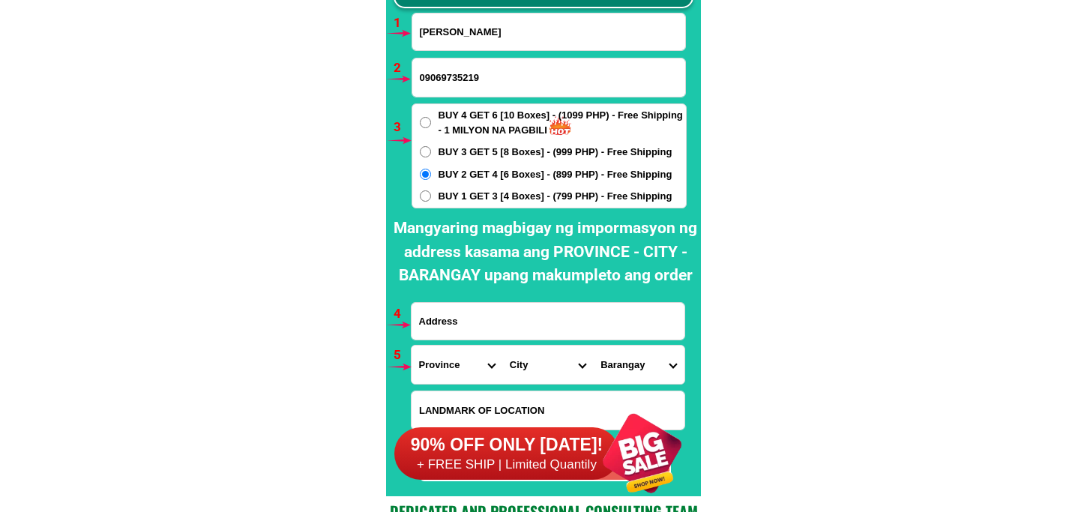
click at [465, 336] on input "Input address" at bounding box center [547, 321] width 273 height 37
paste input "Bolocboloc purok 4, Calibat street, Sibulan Negros Oriental"
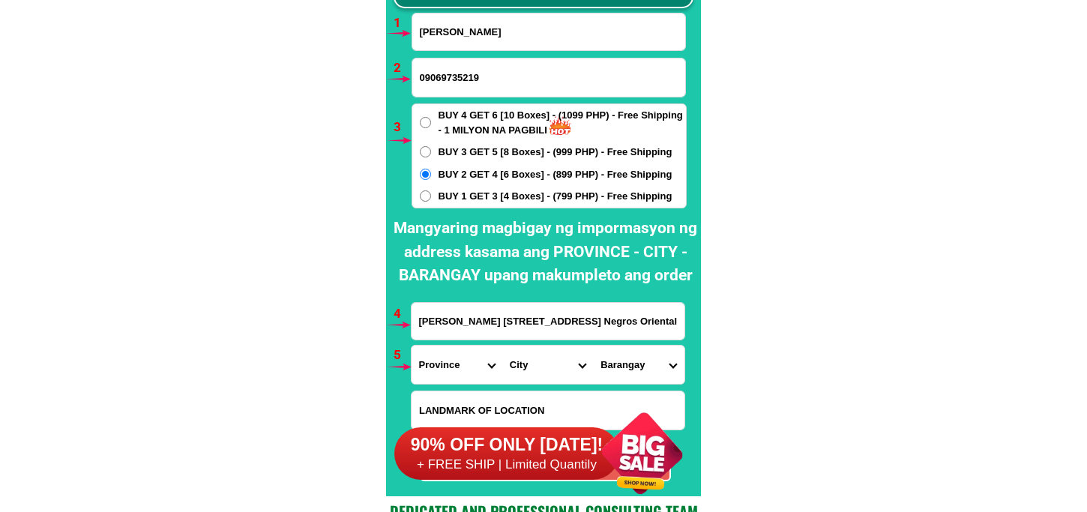
scroll to position [0, 9]
type input "Bolocboloc purok 4, Calibat street, Sibulan Negros Oriental"
drag, startPoint x: 435, startPoint y: 355, endPoint x: 447, endPoint y: 350, distance: 12.4
click at [435, 355] on select "Province [GEOGRAPHIC_DATA] [GEOGRAPHIC_DATA] [GEOGRAPHIC_DATA] [GEOGRAPHIC_DATA…" at bounding box center [456, 364] width 91 height 38
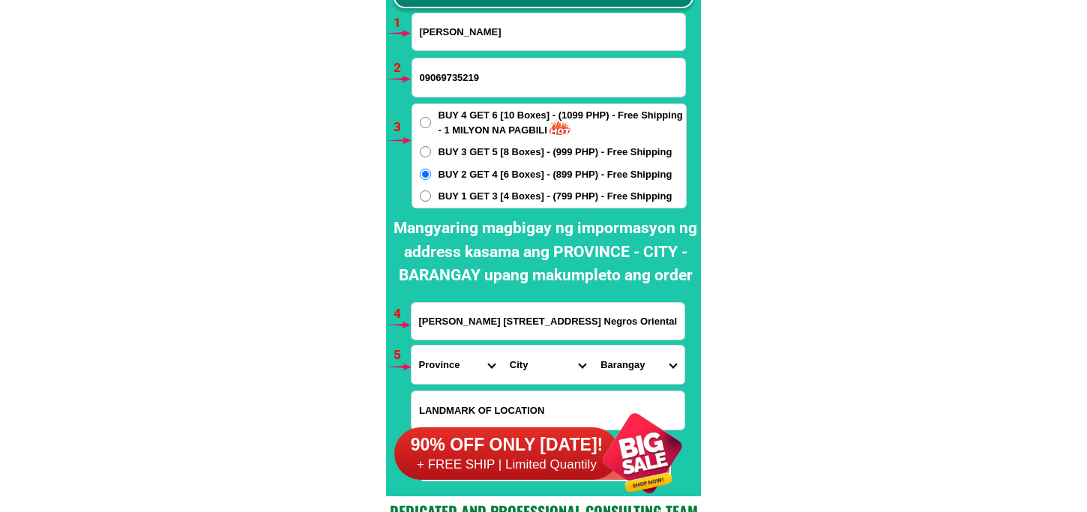
scroll to position [0, 0]
click at [411, 345] on select "Province [GEOGRAPHIC_DATA] [GEOGRAPHIC_DATA] [GEOGRAPHIC_DATA] [GEOGRAPHIC_DATA…" at bounding box center [456, 364] width 91 height 38
drag, startPoint x: 450, startPoint y: 368, endPoint x: 459, endPoint y: 353, distance: 17.9
click at [450, 368] on select "Province [GEOGRAPHIC_DATA] [GEOGRAPHIC_DATA] [GEOGRAPHIC_DATA] [GEOGRAPHIC_DATA…" at bounding box center [456, 364] width 91 height 38
select select "63_386"
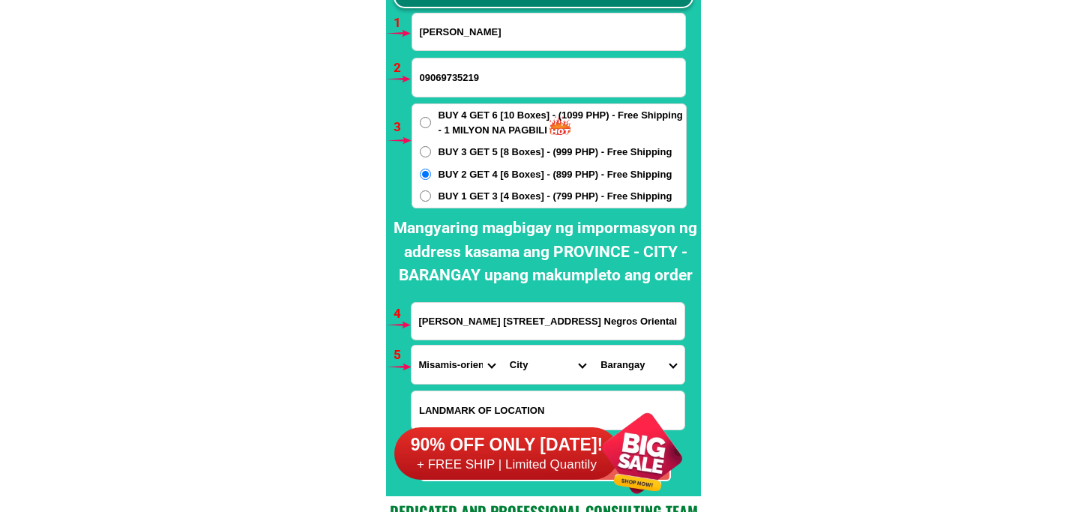
click at [411, 345] on select "Province [GEOGRAPHIC_DATA] [GEOGRAPHIC_DATA] [GEOGRAPHIC_DATA] [GEOGRAPHIC_DATA…" at bounding box center [456, 364] width 91 height 38
click at [533, 360] on select "City Alubijid Balingasag Balingoan Binuangan Cagayan-de-oro-city El-salvador-ci…" at bounding box center [547, 364] width 91 height 38
select select "63_38698"
click at [440, 365] on select "Province [GEOGRAPHIC_DATA] [GEOGRAPHIC_DATA] [GEOGRAPHIC_DATA] [GEOGRAPHIC_DATA…" at bounding box center [456, 364] width 91 height 38
click at [411, 345] on select "Province [GEOGRAPHIC_DATA] [GEOGRAPHIC_DATA] [GEOGRAPHIC_DATA] [GEOGRAPHIC_DATA…" at bounding box center [456, 364] width 91 height 38
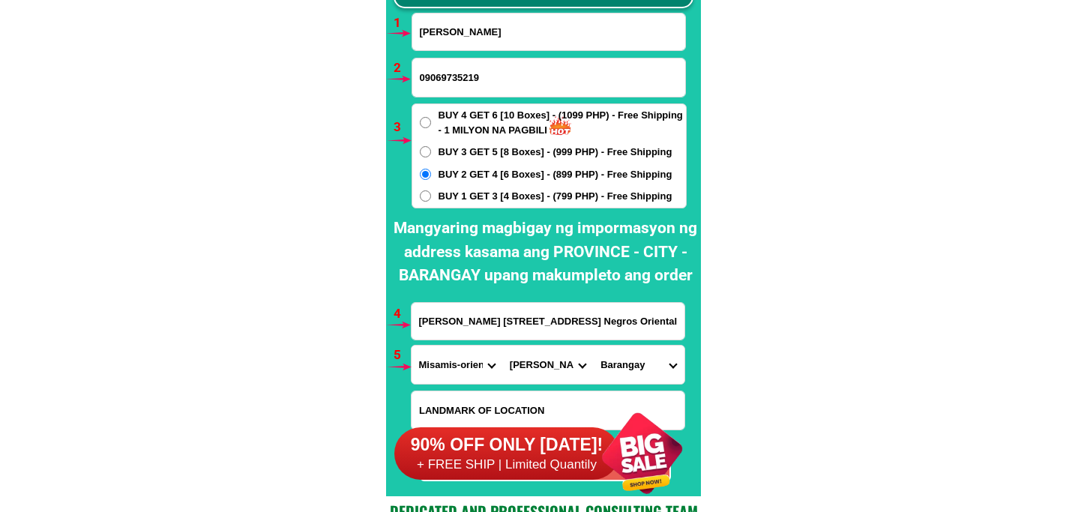
drag, startPoint x: 475, startPoint y: 366, endPoint x: 489, endPoint y: 345, distance: 24.3
click at [477, 366] on select "Province [GEOGRAPHIC_DATA] [GEOGRAPHIC_DATA] [GEOGRAPHIC_DATA] [GEOGRAPHIC_DATA…" at bounding box center [456, 364] width 91 height 38
select select "63_411"
click at [411, 345] on select "Province [GEOGRAPHIC_DATA] [GEOGRAPHIC_DATA] [GEOGRAPHIC_DATA] [GEOGRAPHIC_DATA…" at bounding box center [456, 364] width 91 height 38
drag, startPoint x: 549, startPoint y: 361, endPoint x: 550, endPoint y: 345, distance: 15.8
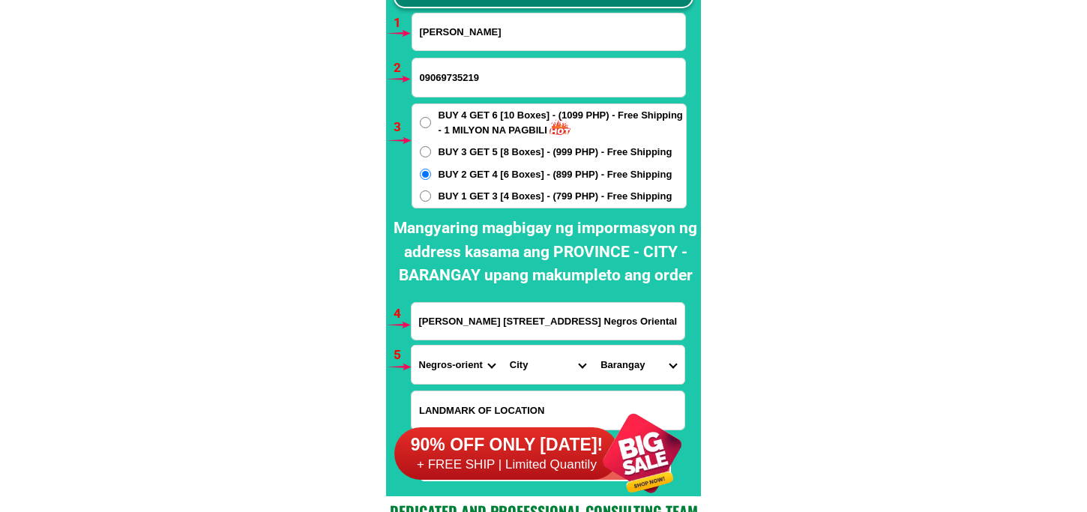
click at [547, 361] on select "City Amlan Ayungon Bacong Bais-city Basay Bayawan-city Bindoy Canlaon-city Daui…" at bounding box center [547, 364] width 91 height 38
click at [526, 375] on select "City Amlan Ayungon Bacong Bais-city Basay Bayawan-city Bindoy Canlaon-city Daui…" at bounding box center [547, 364] width 91 height 38
select select "63_4112414"
click at [502, 345] on select "City Amlan Ayungon Bacong Bais-city Basay Bayawan-city Bindoy Canlaon-city Daui…" at bounding box center [547, 364] width 91 height 38
drag, startPoint x: 639, startPoint y: 358, endPoint x: 636, endPoint y: 346, distance: 12.6
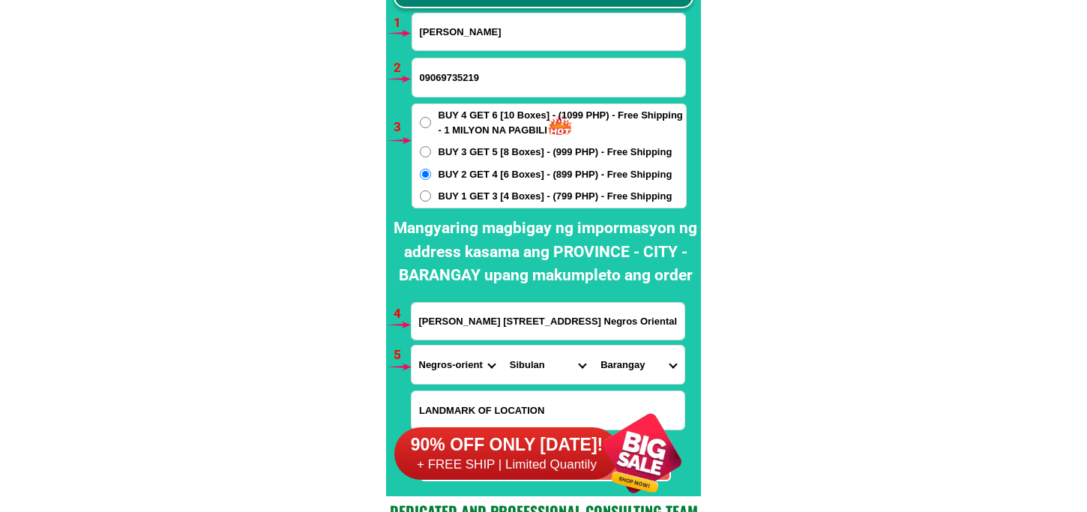
click at [636, 351] on select "Barangay Agan-an Ajong Balugo Bolocboloc Calabnugan Cangmating Enrique villanue…" at bounding box center [638, 364] width 91 height 38
select select "63_411241430604"
click at [593, 345] on select "Barangay Agan-an Ajong Balugo Bolocboloc Calabnugan Cangmating Enrique villanue…" at bounding box center [638, 364] width 91 height 38
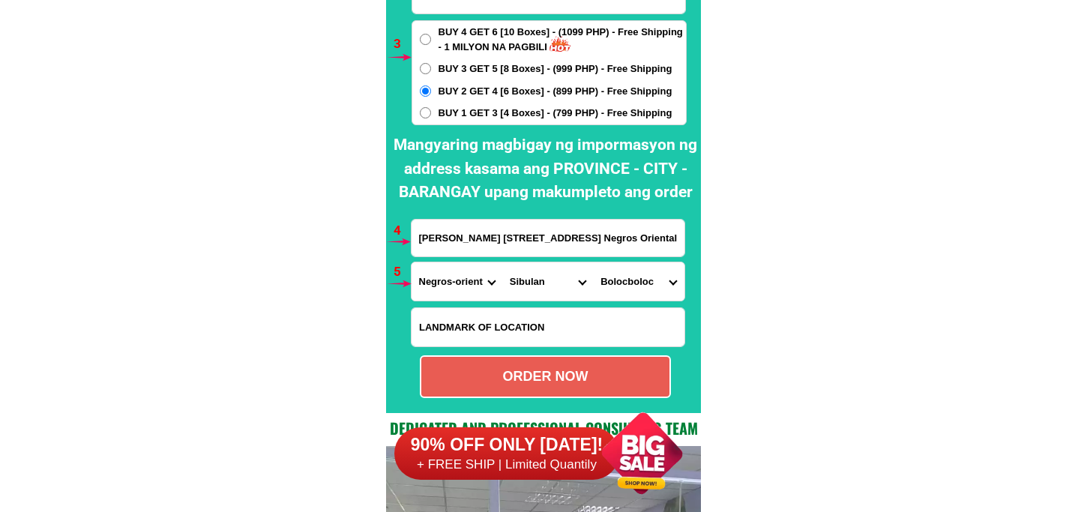
click at [527, 379] on div "ORDER NOW" at bounding box center [545, 376] width 248 height 20
radio input "true"
drag, startPoint x: 543, startPoint y: 450, endPoint x: 593, endPoint y: 369, distance: 95.9
click at [544, 446] on h6 "90% OFF ONLY [DATE]!" at bounding box center [506, 445] width 225 height 22
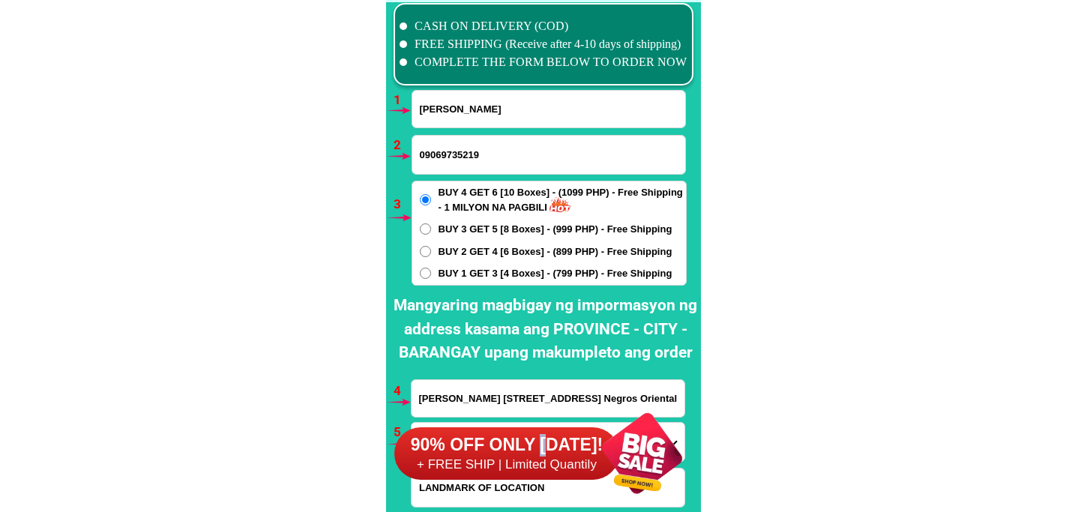
scroll to position [11021, 0]
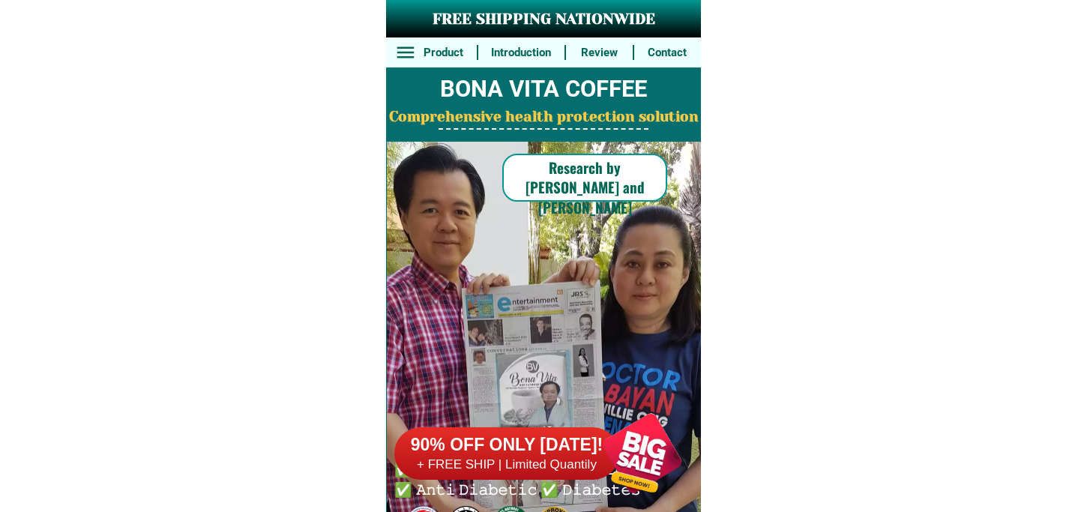
click at [564, 447] on h6 "90% OFF ONLY [DATE]!" at bounding box center [506, 445] width 225 height 22
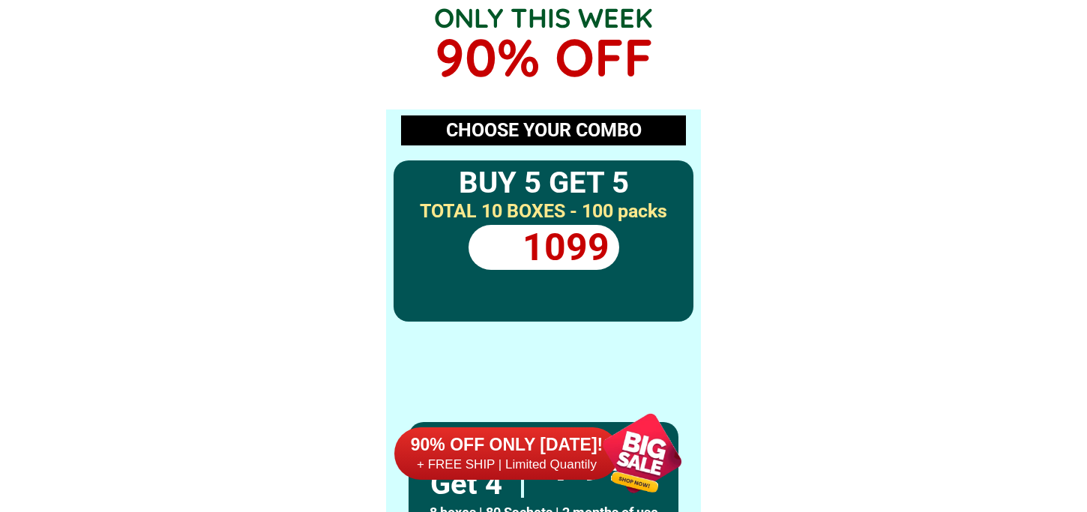
scroll to position [11020, 0]
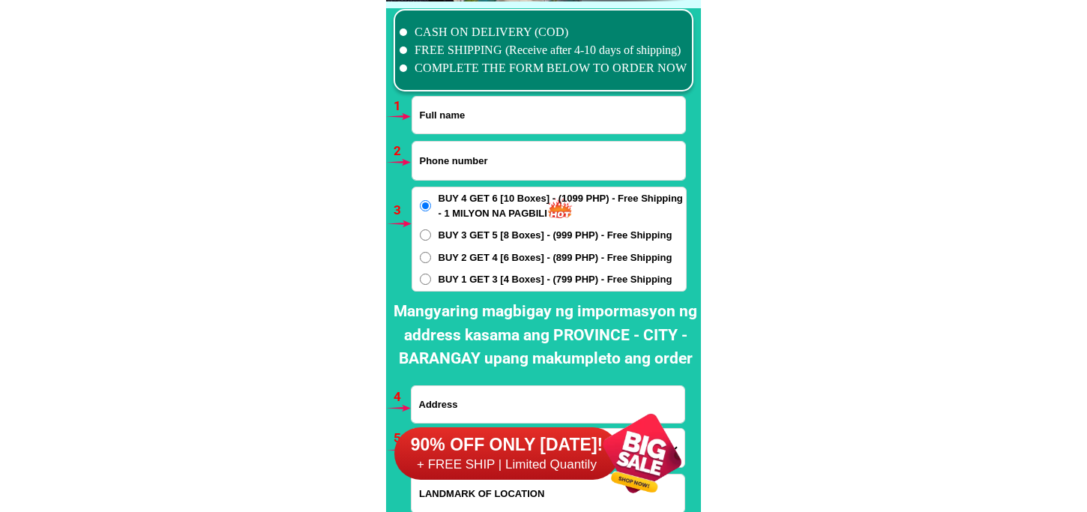
click at [459, 121] on input "Input full_name" at bounding box center [548, 115] width 273 height 37
paste input "[PERSON_NAME]"
type input "[PERSON_NAME]"
click at [487, 154] on input "Input phone_number" at bounding box center [548, 161] width 273 height 38
paste input "09224949743"
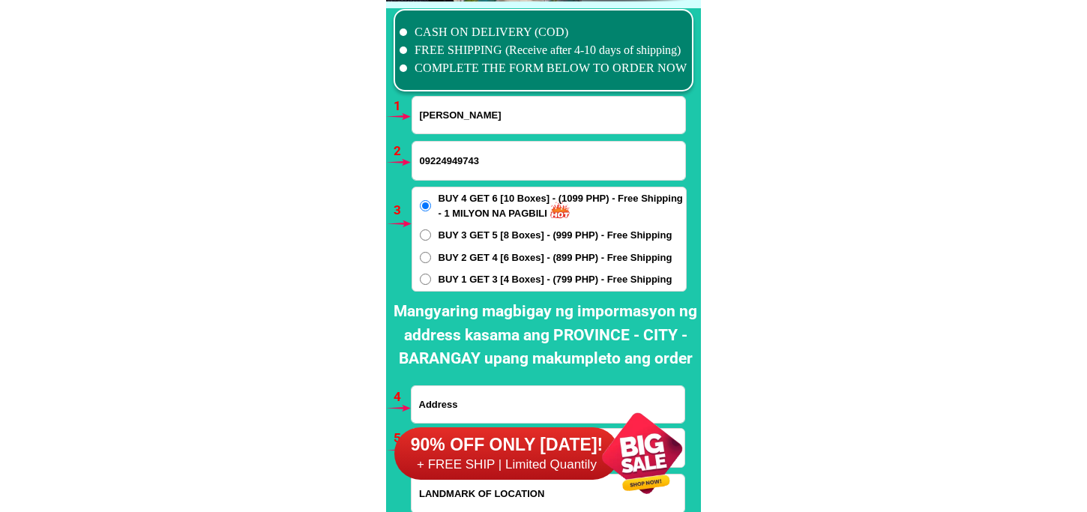
type input "09224949743"
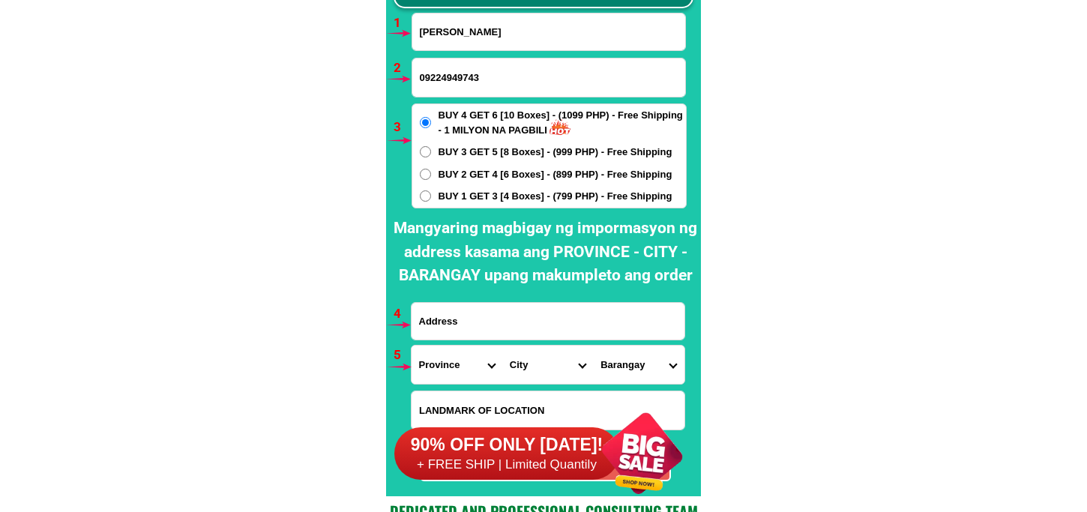
click at [471, 199] on span "BUY 1 GET 3 [4 Boxes] - (799 PHP) - Free Shipping" at bounding box center [555, 196] width 234 height 15
click at [431, 199] on input "BUY 1 GET 3 [4 Boxes] - (799 PHP) - Free Shipping" at bounding box center [425, 195] width 11 height 11
radio input "true"
click at [462, 333] on input "Input address" at bounding box center [547, 321] width 273 height 37
paste input "ng 712 gen [PERSON_NAME] kaybíga [PERSON_NAME] comp brgy 166 kaybiga cal city t…"
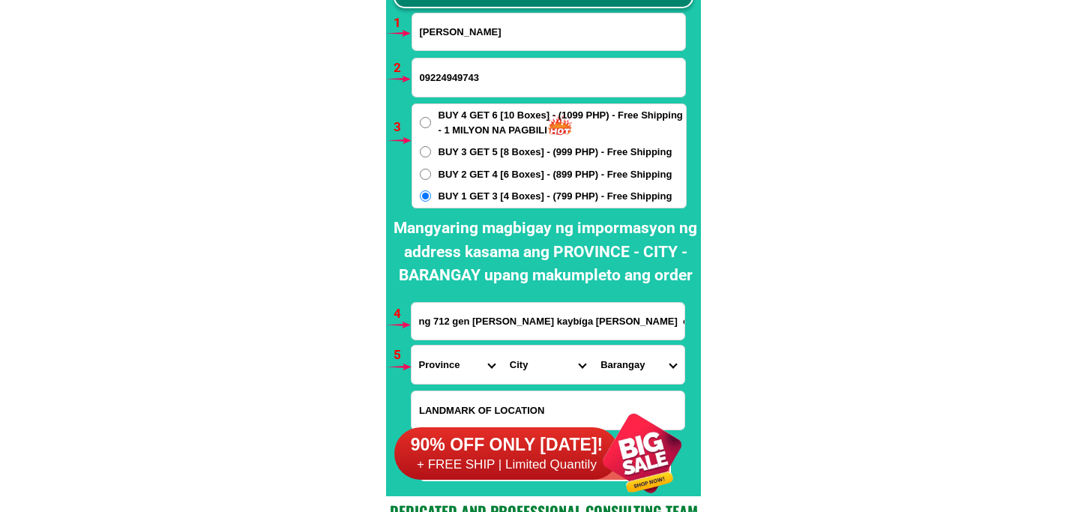
scroll to position [0, 263]
type input "ng 712 gen [PERSON_NAME] kaybíga [PERSON_NAME] comp brgy 166 kaybiga cal city t…"
click at [461, 358] on select "Province [GEOGRAPHIC_DATA] [GEOGRAPHIC_DATA] [GEOGRAPHIC_DATA] [GEOGRAPHIC_DATA…" at bounding box center [456, 364] width 91 height 38
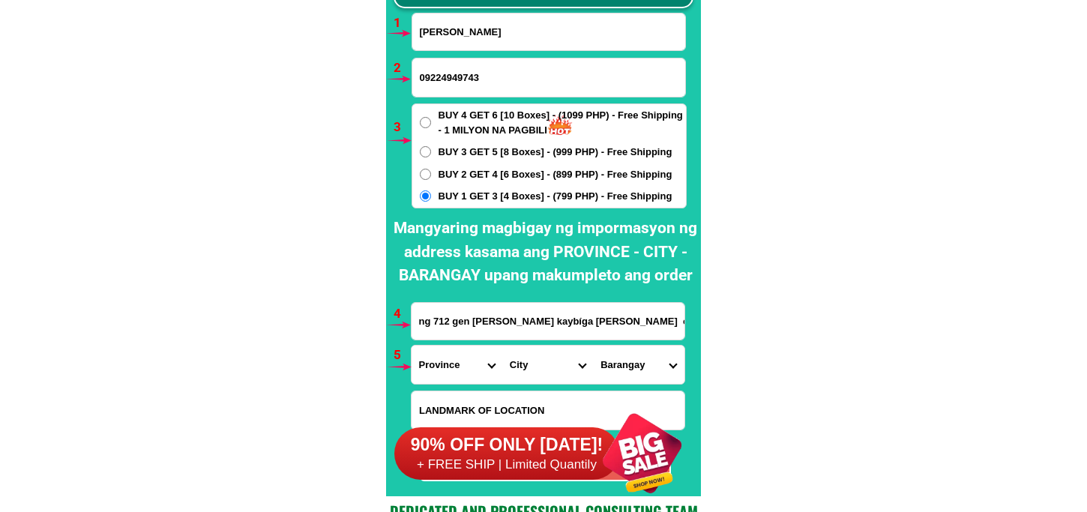
select select "63_219"
click at [411, 345] on select "Province [GEOGRAPHIC_DATA] [GEOGRAPHIC_DATA] [GEOGRAPHIC_DATA] [GEOGRAPHIC_DATA…" at bounding box center [456, 364] width 91 height 38
drag, startPoint x: 525, startPoint y: 357, endPoint x: 525, endPoint y: 347, distance: 10.5
click at [525, 357] on select "City [GEOGRAPHIC_DATA] [GEOGRAPHIC_DATA] [GEOGRAPHIC_DATA] [GEOGRAPHIC_DATA]-ci…" at bounding box center [547, 364] width 91 height 38
select select "63_2199773"
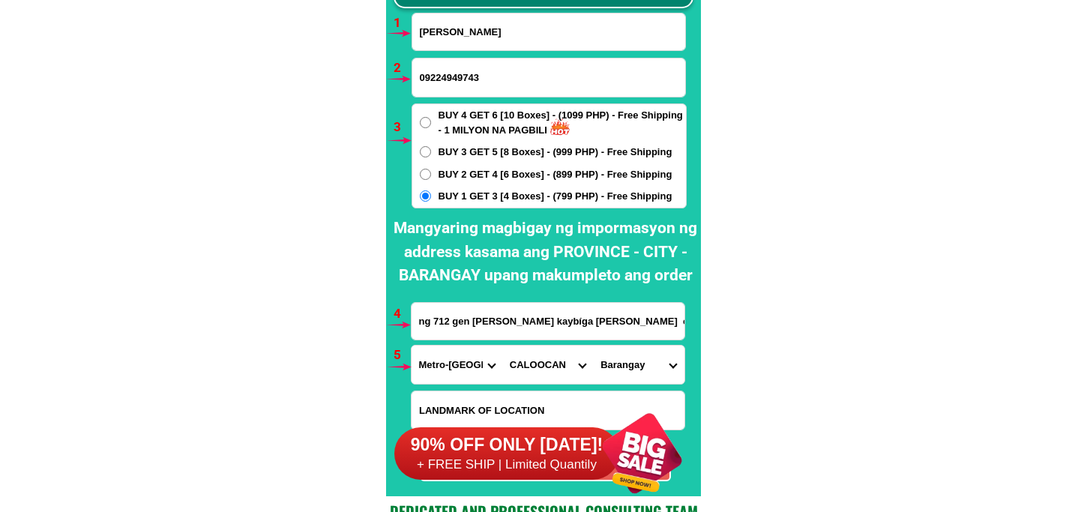
click at [502, 345] on select "City [GEOGRAPHIC_DATA] [GEOGRAPHIC_DATA] [GEOGRAPHIC_DATA] [GEOGRAPHIC_DATA]-ci…" at bounding box center [547, 364] width 91 height 38
click at [620, 358] on select "[GEOGRAPHIC_DATA]" at bounding box center [638, 364] width 91 height 38
select select "63_21997732351"
click at [593, 345] on select "[GEOGRAPHIC_DATA]" at bounding box center [638, 364] width 91 height 38
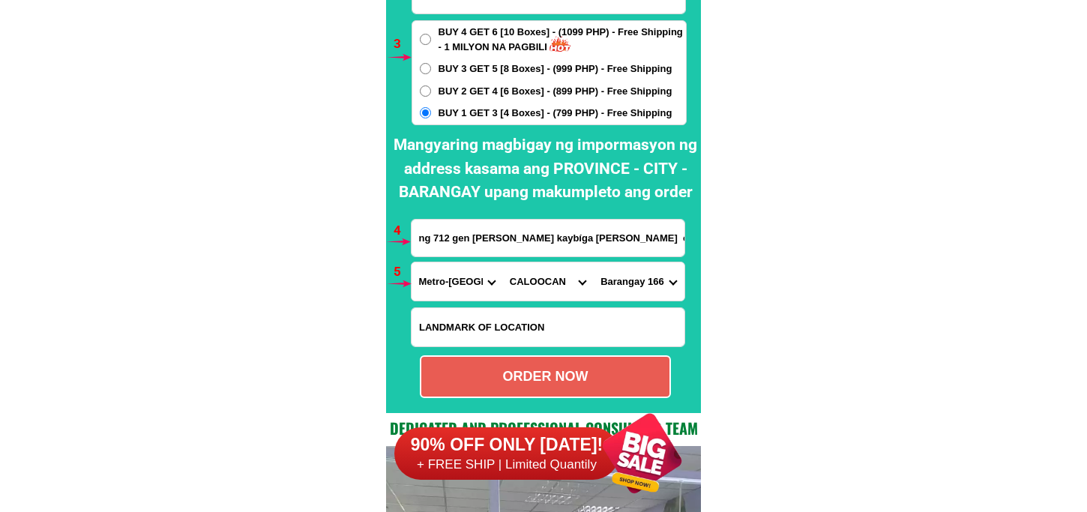
scroll to position [11270, 0]
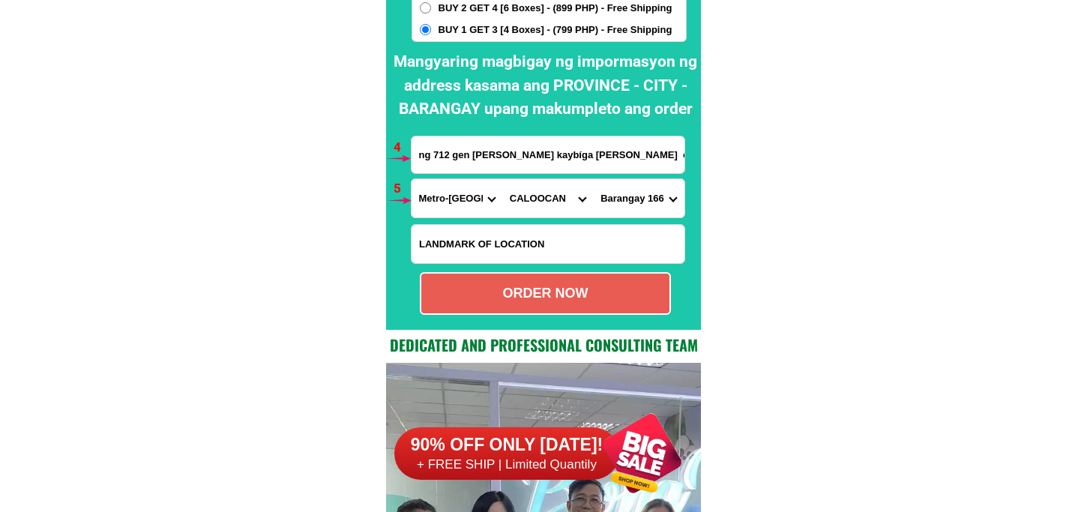
click at [577, 295] on div "ORDER NOW" at bounding box center [545, 293] width 248 height 20
type input "09224949743"
radio input "true"
